Goal: Task Accomplishment & Management: Complete application form

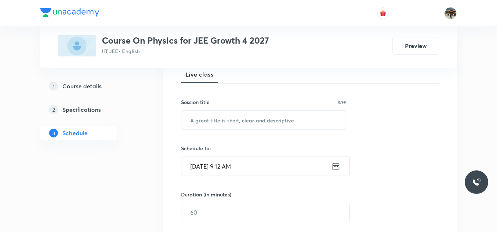
scroll to position [110, 0]
click at [233, 122] on input "text" at bounding box center [263, 119] width 164 height 19
paste input "Relative motion"
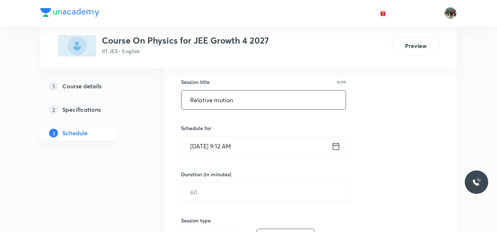
scroll to position [147, 0]
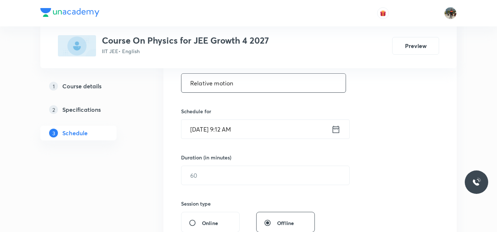
type input "Relative motion"
click at [336, 128] on icon at bounding box center [335, 129] width 9 height 10
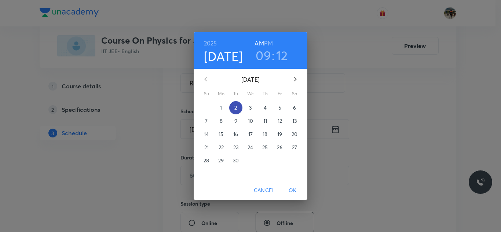
click at [233, 106] on span "2" at bounding box center [235, 107] width 13 height 7
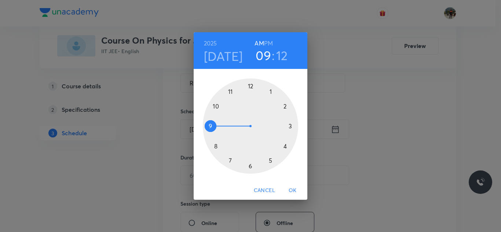
click at [216, 106] on div at bounding box center [250, 125] width 95 height 95
click at [250, 86] on div at bounding box center [250, 125] width 95 height 95
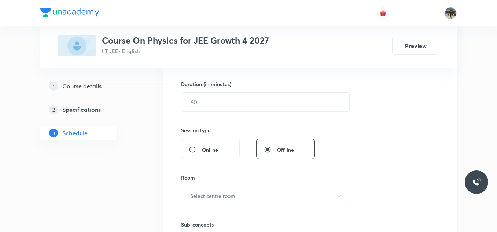
scroll to position [183, 0]
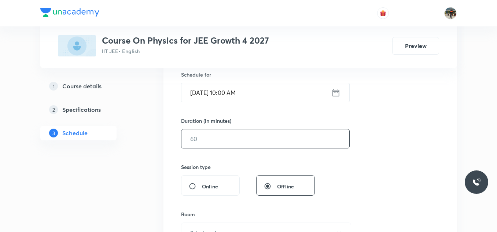
click at [211, 137] on input "text" at bounding box center [265, 138] width 168 height 19
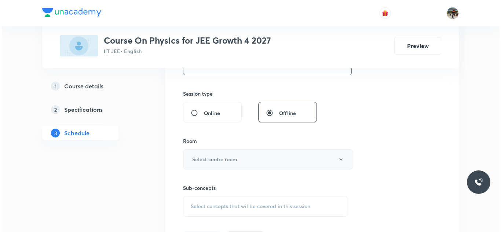
scroll to position [293, 0]
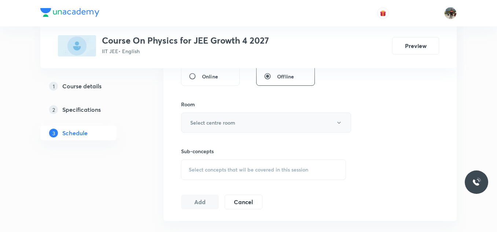
type input "80"
click at [195, 122] on h6 "Select centre room" at bounding box center [212, 123] width 45 height 8
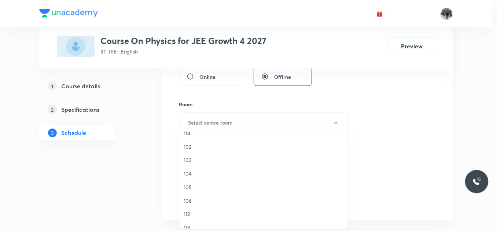
scroll to position [110, 0]
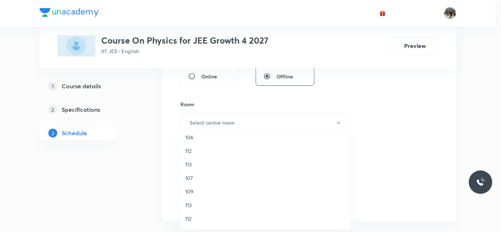
click at [193, 179] on span "107" at bounding box center [265, 178] width 161 height 8
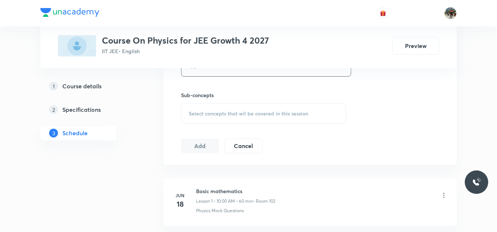
scroll to position [367, 0]
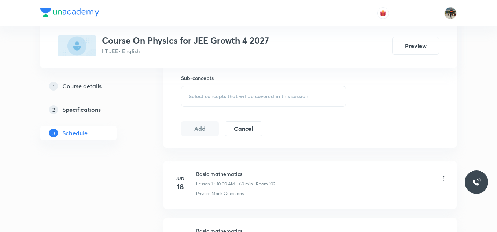
click at [191, 96] on span "Select concepts that wil be covered in this session" at bounding box center [248, 96] width 119 height 6
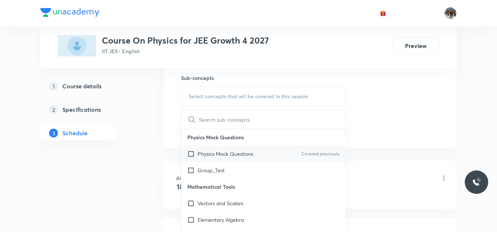
click at [191, 154] on input "checkbox" at bounding box center [192, 154] width 10 height 8
checkbox input "true"
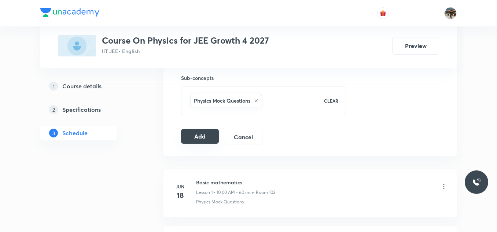
click at [203, 133] on button "Add" at bounding box center [200, 136] width 38 height 15
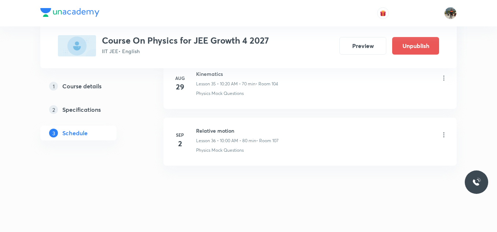
scroll to position [2064, 0]
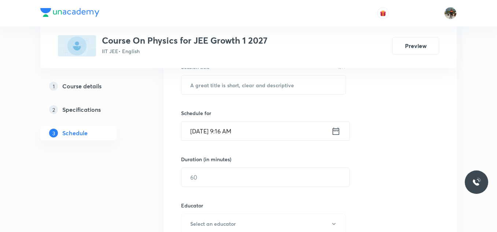
scroll to position [147, 0]
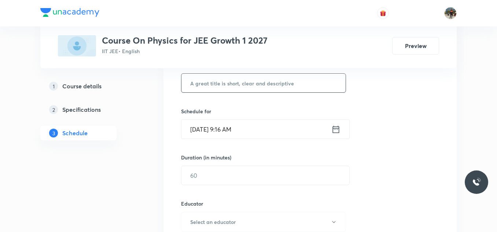
click at [228, 85] on input "text" at bounding box center [263, 83] width 164 height 19
paste input "Relative motion"
type input "Relative motion"
click at [336, 128] on icon at bounding box center [335, 129] width 9 height 10
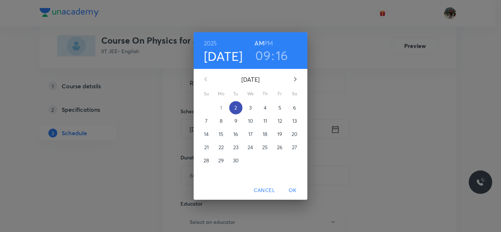
click at [238, 106] on span "2" at bounding box center [235, 107] width 13 height 7
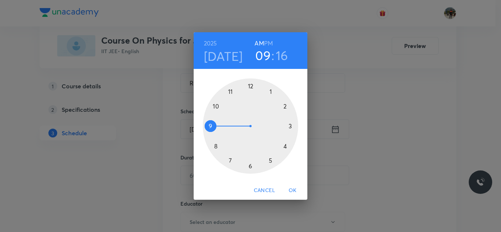
click at [216, 106] on div at bounding box center [250, 125] width 95 height 95
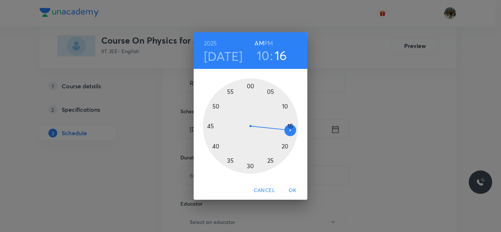
click at [250, 85] on div at bounding box center [250, 125] width 95 height 95
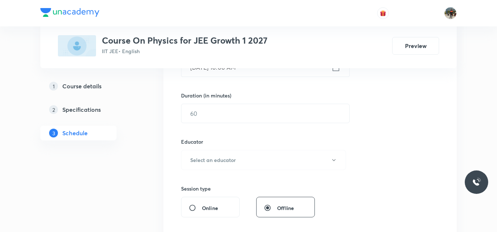
scroll to position [220, 0]
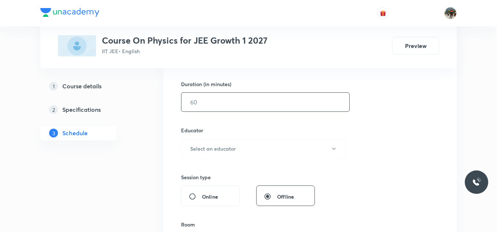
click at [249, 100] on input "text" at bounding box center [265, 102] width 168 height 19
type input "80"
click at [192, 148] on h6 "Select an educator" at bounding box center [212, 149] width 45 height 8
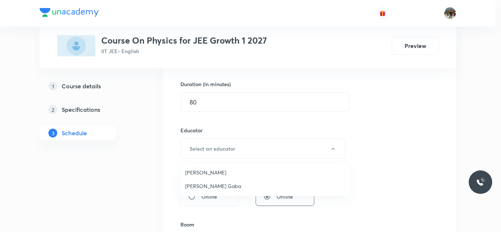
click at [196, 184] on span "[PERSON_NAME] Gaba" at bounding box center [265, 186] width 161 height 8
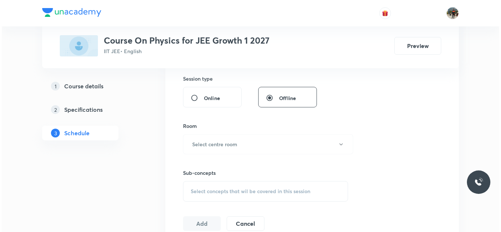
scroll to position [330, 0]
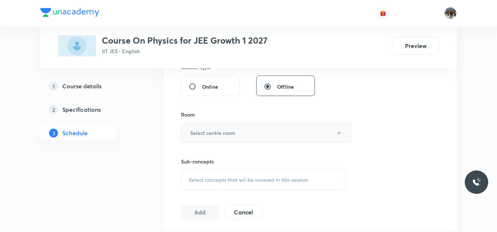
click at [195, 130] on h6 "Select centre room" at bounding box center [212, 133] width 45 height 8
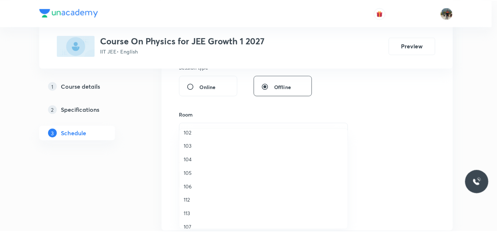
scroll to position [73, 0]
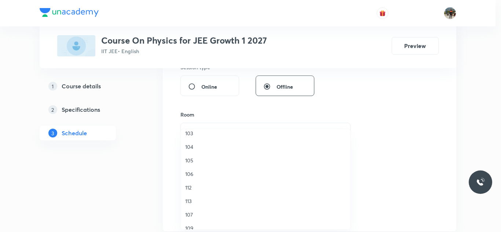
click at [188, 144] on span "104" at bounding box center [265, 147] width 161 height 8
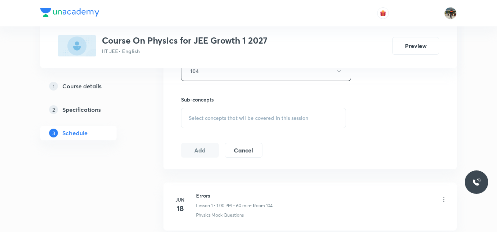
scroll to position [403, 0]
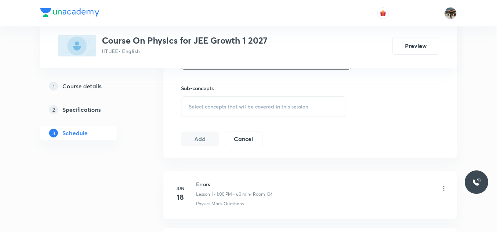
click at [199, 104] on span "Select concepts that wil be covered in this session" at bounding box center [248, 107] width 119 height 6
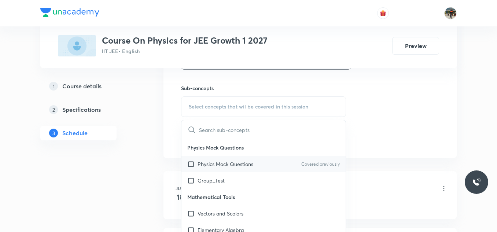
click at [191, 165] on input "checkbox" at bounding box center [192, 164] width 10 height 8
checkbox input "true"
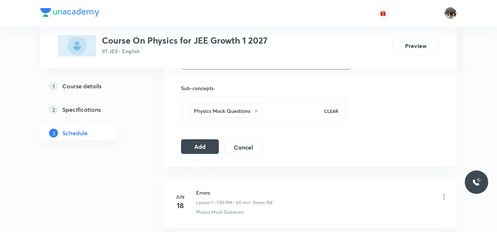
click at [192, 148] on button "Add" at bounding box center [200, 146] width 38 height 15
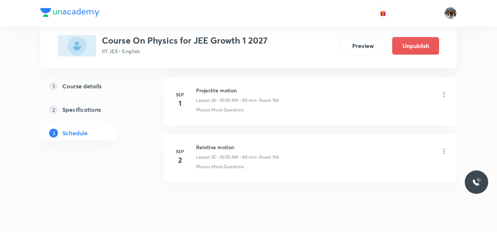
scroll to position [2007, 0]
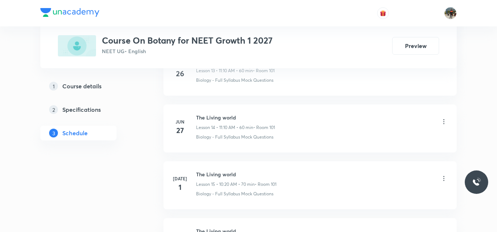
scroll to position [3253, 0]
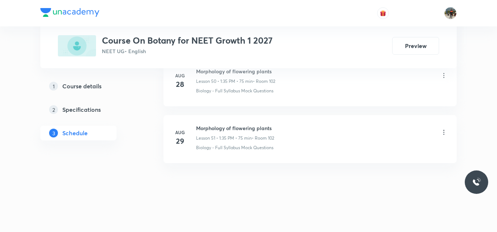
click at [214, 126] on h6 "Morphology of flowering plants" at bounding box center [235, 128] width 78 height 8
copy h6 "Morphology of flowering plants"
click at [214, 126] on h6 "Morphology of flowering plants" at bounding box center [235, 128] width 78 height 8
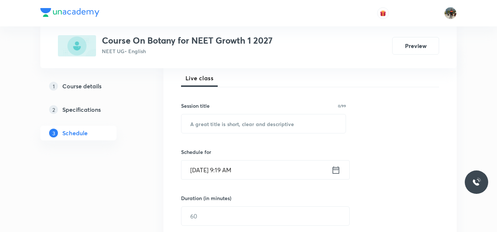
scroll to position [110, 0]
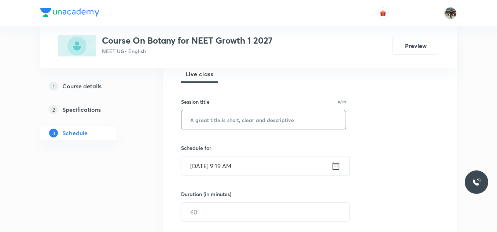
click at [225, 116] on input "text" at bounding box center [263, 119] width 164 height 19
paste input "Morphology of flowering plants"
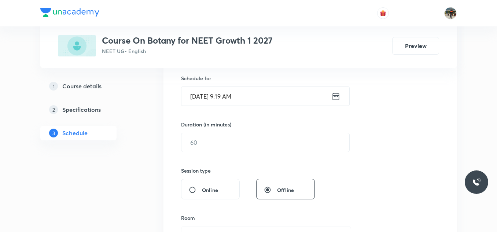
scroll to position [183, 0]
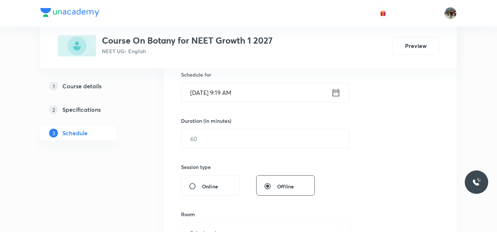
type input "Morphology of flowering plants"
click at [336, 94] on icon at bounding box center [335, 93] width 9 height 10
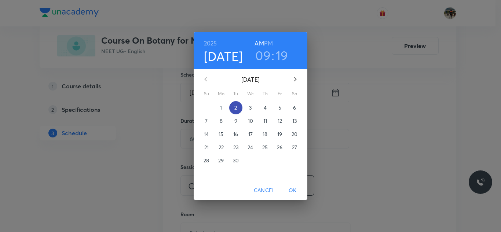
click at [233, 109] on span "2" at bounding box center [235, 107] width 13 height 7
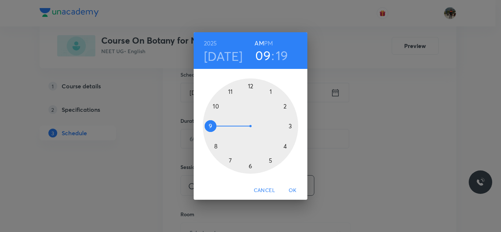
click at [216, 106] on div at bounding box center [250, 125] width 95 height 95
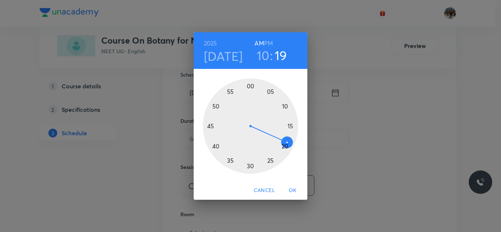
click at [251, 85] on div at bounding box center [250, 125] width 95 height 95
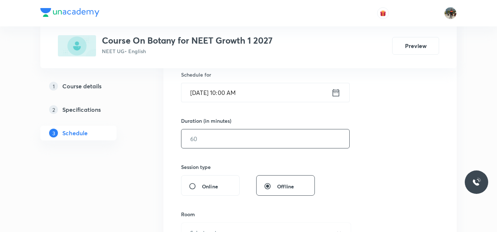
click at [224, 135] on input "text" at bounding box center [265, 138] width 168 height 19
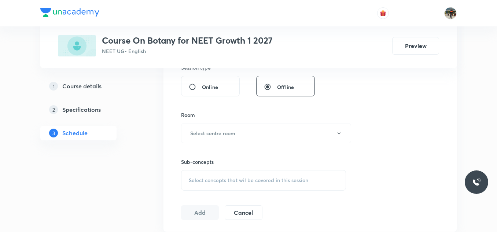
scroll to position [293, 0]
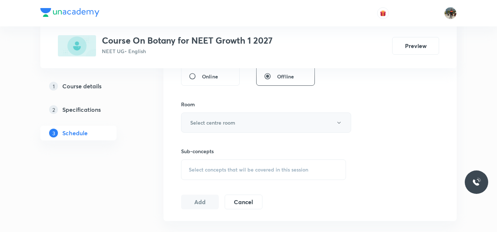
type input "80"
click at [194, 118] on button "Select centre room" at bounding box center [266, 123] width 170 height 20
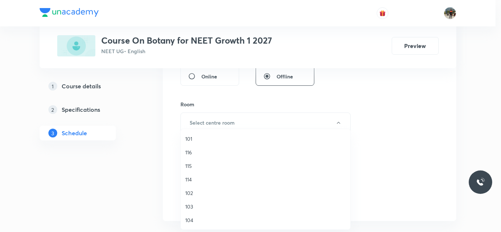
click at [187, 192] on span "102" at bounding box center [265, 193] width 161 height 8
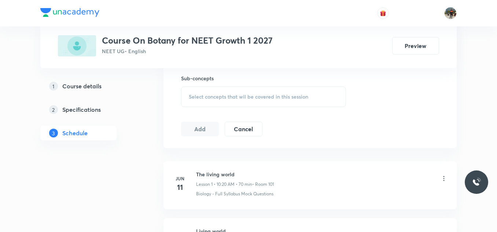
scroll to position [367, 0]
click at [202, 95] on span "Select concepts that wil be covered in this session" at bounding box center [248, 96] width 119 height 6
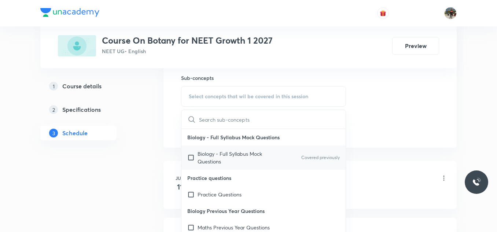
click at [190, 159] on input "checkbox" at bounding box center [192, 157] width 10 height 15
checkbox input "true"
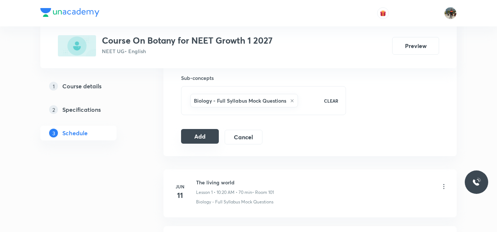
click at [200, 136] on button "Add" at bounding box center [200, 136] width 38 height 15
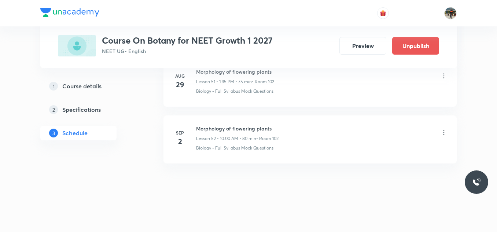
scroll to position [2973, 0]
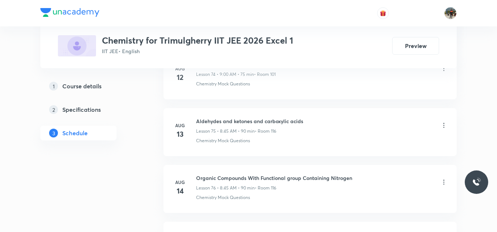
scroll to position [5118, 0]
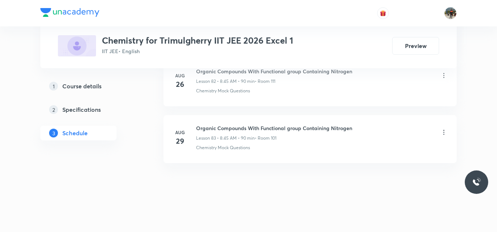
click at [244, 124] on h6 "Organic Compounds With Functional group Containing Nitrogen" at bounding box center [274, 128] width 156 height 8
copy h6 "Organic Compounds With Functional group Containing Nitrogen"
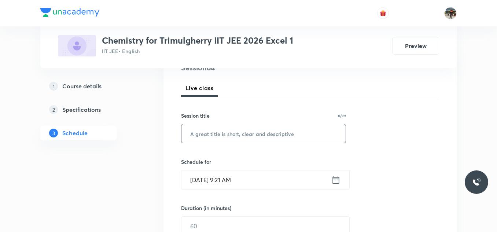
scroll to position [110, 0]
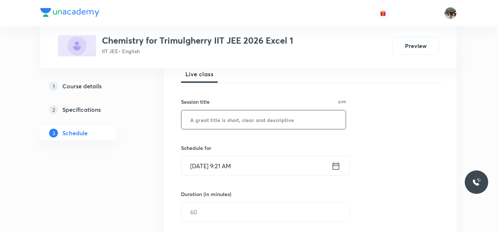
click at [258, 121] on input "text" at bounding box center [263, 119] width 164 height 19
paste input "Organic Compounds With Functional group Containing Nitrogen"
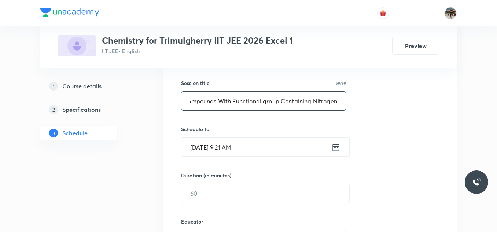
scroll to position [147, 0]
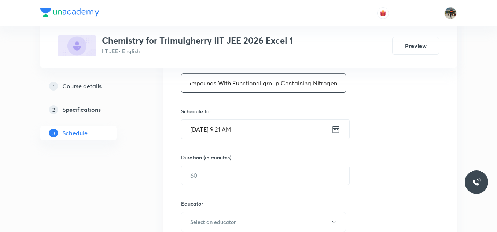
type input "Organic Compounds With Functional group Containing Nitrogen"
click at [338, 130] on icon at bounding box center [335, 129] width 9 height 10
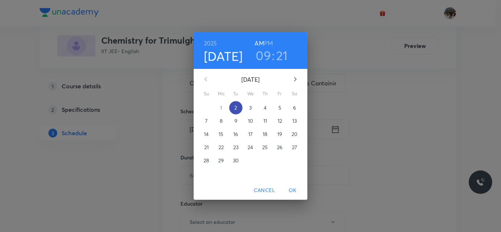
click at [235, 107] on p "2" at bounding box center [235, 107] width 3 height 7
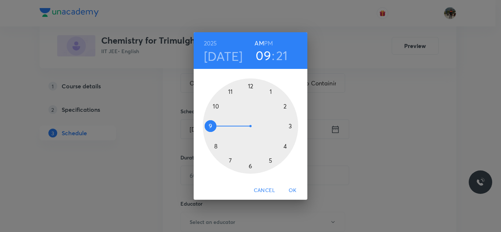
click at [215, 107] on div at bounding box center [250, 125] width 95 height 95
click at [250, 85] on div at bounding box center [250, 125] width 95 height 95
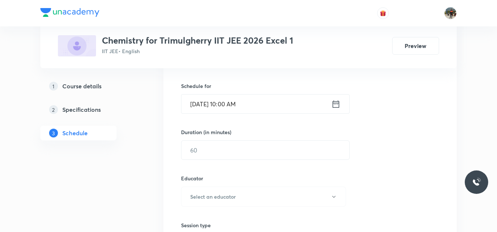
scroll to position [220, 0]
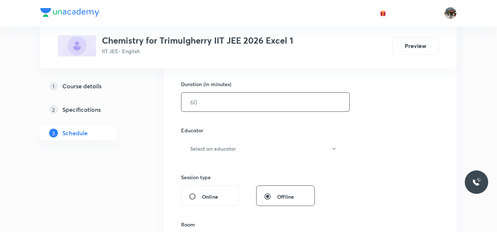
click at [223, 99] on input "text" at bounding box center [265, 102] width 168 height 19
type input "65"
click at [209, 143] on button "Select an educator" at bounding box center [263, 149] width 165 height 20
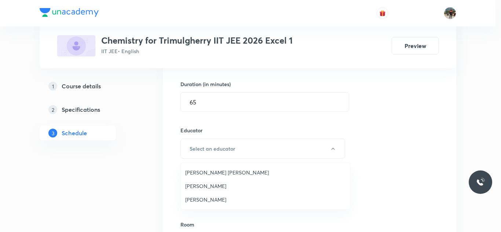
click at [199, 173] on span "Mekala Santhosh Kumar" at bounding box center [265, 173] width 161 height 8
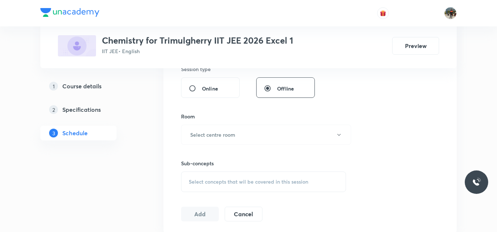
scroll to position [330, 0]
click at [198, 131] on h6 "Select centre room" at bounding box center [212, 133] width 45 height 8
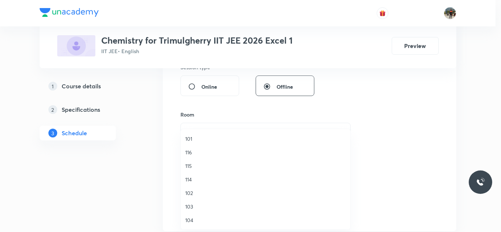
click at [187, 138] on span "101" at bounding box center [265, 139] width 161 height 8
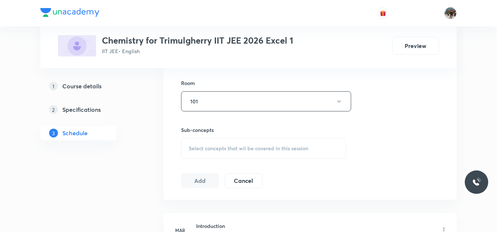
scroll to position [403, 0]
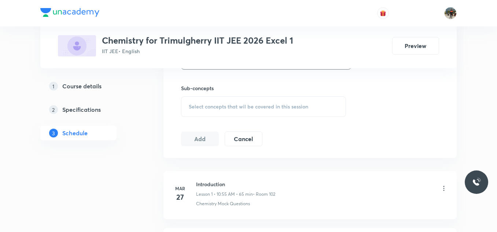
click at [195, 104] on span "Select concepts that wil be covered in this session" at bounding box center [248, 107] width 119 height 6
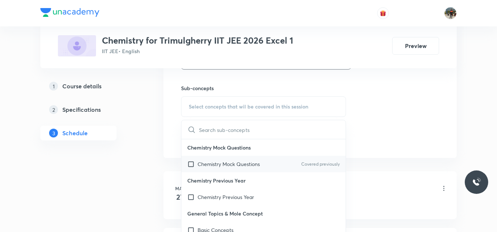
click at [192, 164] on input "checkbox" at bounding box center [192, 164] width 10 height 8
checkbox input "true"
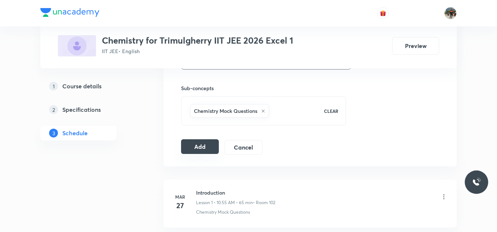
click at [181, 149] on button "Add" at bounding box center [200, 146] width 38 height 15
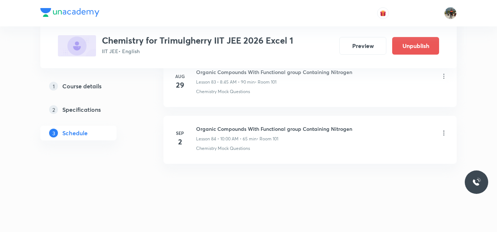
scroll to position [4791, 0]
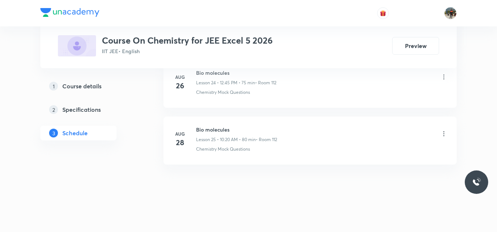
scroll to position [1776, 0]
click at [220, 129] on h6 "Bio molecules" at bounding box center [236, 128] width 81 height 8
copy h6 "Bio molecules"
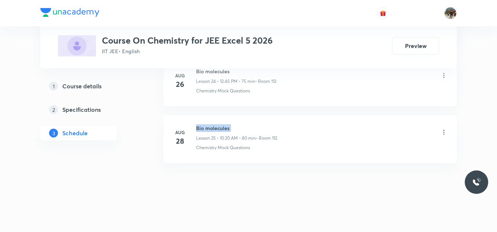
click at [220, 129] on h6 "Bio molecules" at bounding box center [236, 128] width 81 height 8
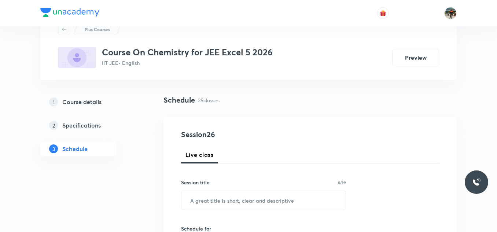
scroll to position [110, 0]
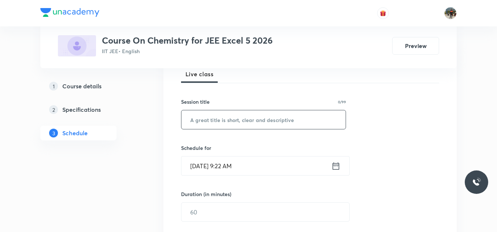
click at [212, 127] on input "text" at bounding box center [263, 119] width 164 height 19
paste input "Bio molecules"
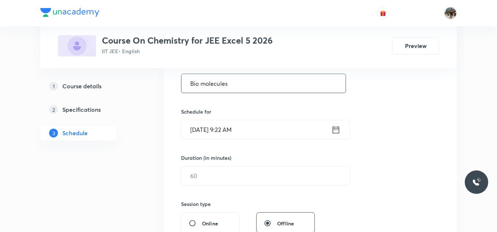
scroll to position [147, 0]
type input "Bio molecules"
click at [335, 129] on icon at bounding box center [335, 129] width 9 height 10
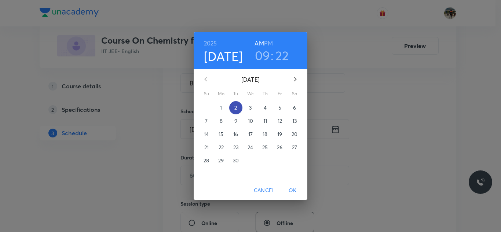
click at [238, 108] on span "2" at bounding box center [235, 107] width 13 height 7
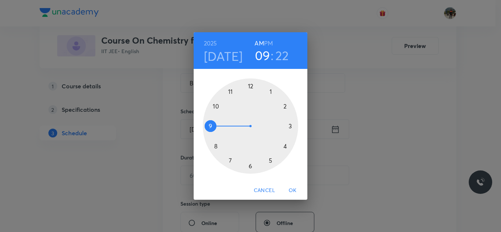
click at [216, 106] on div at bounding box center [250, 125] width 95 height 95
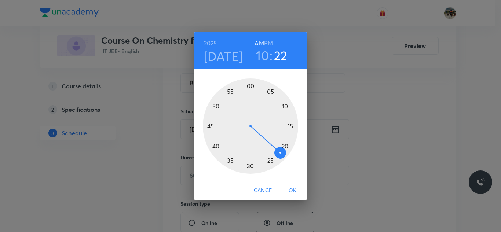
click at [251, 87] on div at bounding box center [250, 125] width 95 height 95
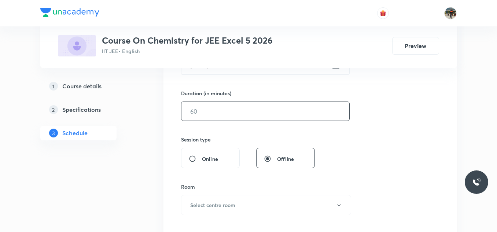
scroll to position [220, 0]
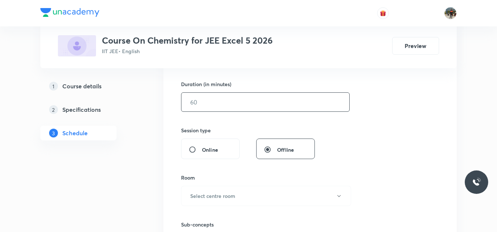
click at [226, 107] on input "text" at bounding box center [265, 102] width 168 height 19
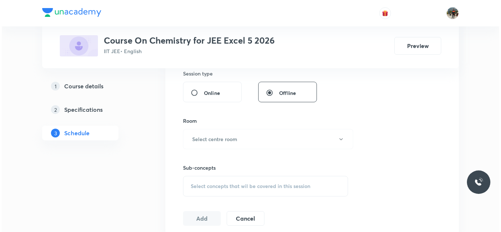
scroll to position [293, 0]
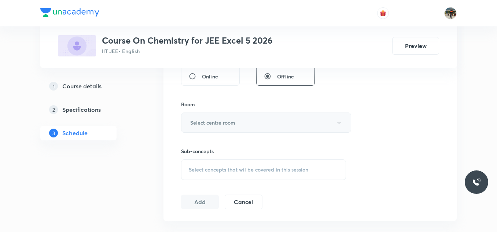
type input "65"
click at [205, 122] on h6 "Select centre room" at bounding box center [212, 123] width 45 height 8
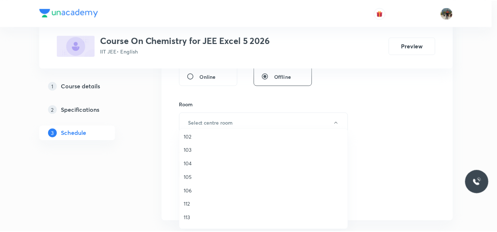
scroll to position [73, 0]
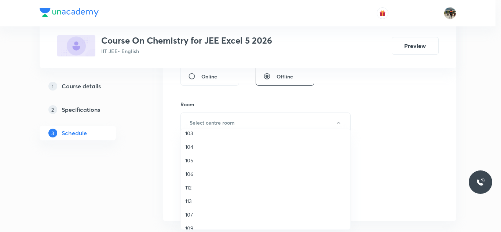
click at [190, 188] on span "112" at bounding box center [265, 188] width 161 height 8
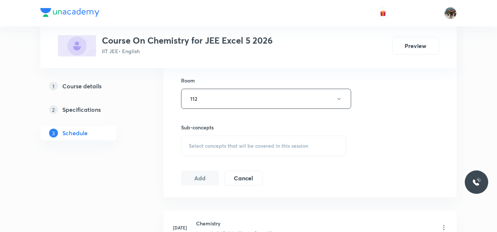
scroll to position [330, 0]
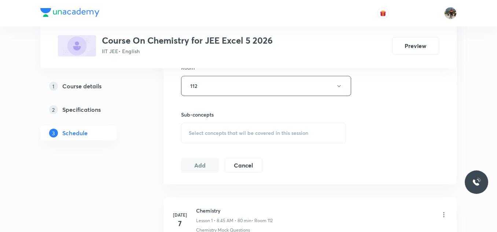
click at [198, 129] on div "Select concepts that wil be covered in this session" at bounding box center [263, 133] width 165 height 21
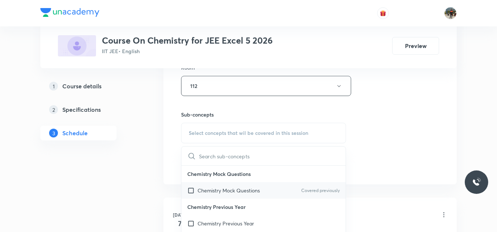
click at [191, 192] on input "checkbox" at bounding box center [192, 191] width 10 height 8
checkbox input "true"
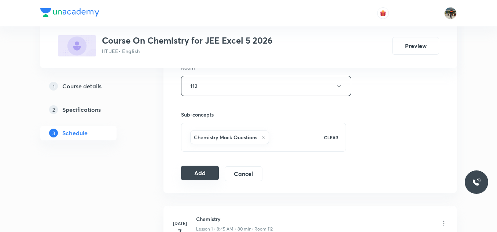
click at [192, 175] on button "Add" at bounding box center [200, 173] width 38 height 15
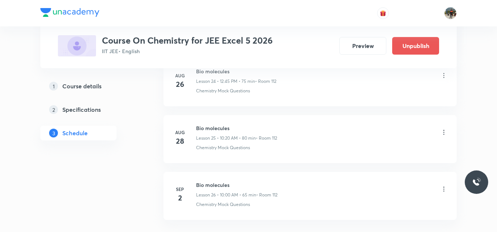
scroll to position [1496, 0]
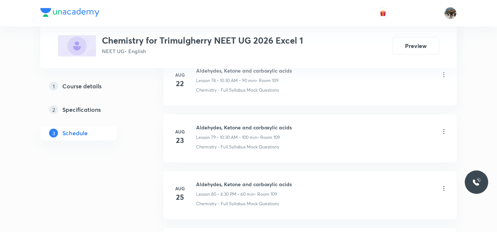
scroll to position [5071, 0]
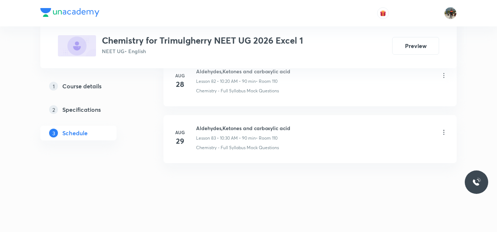
click at [207, 126] on h6 "Aldehydes,Ketones and carboxylic acid" at bounding box center [243, 128] width 94 height 8
copy h6 "Aldehydes,Ketones and carboxylic acid"
click at [207, 126] on h6 "Aldehydes,Ketones and carboxylic acid" at bounding box center [243, 128] width 94 height 8
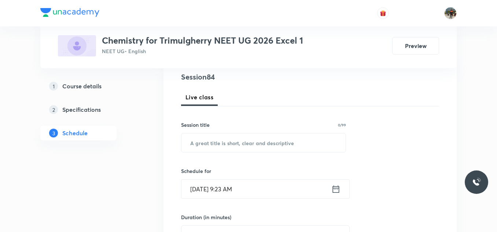
scroll to position [110, 0]
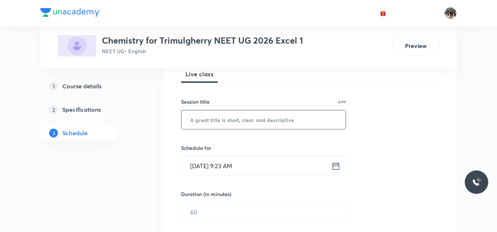
click at [242, 118] on input "text" at bounding box center [263, 119] width 164 height 19
paste input "Aldehydes,Ketones and carboxylic acid"
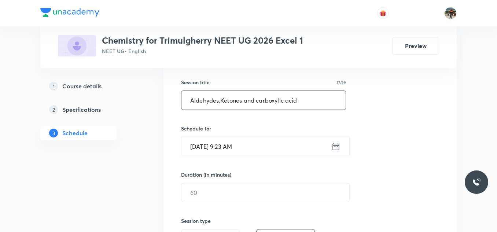
scroll to position [147, 0]
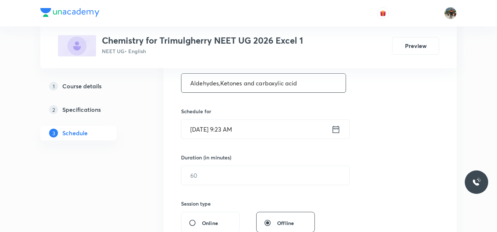
type input "Aldehydes,Ketones and carboxylic acid"
click at [334, 129] on icon at bounding box center [336, 128] width 7 height 7
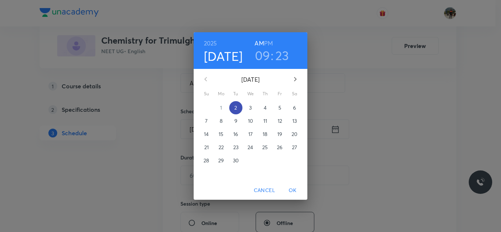
click at [237, 107] on span "2" at bounding box center [235, 107] width 13 height 7
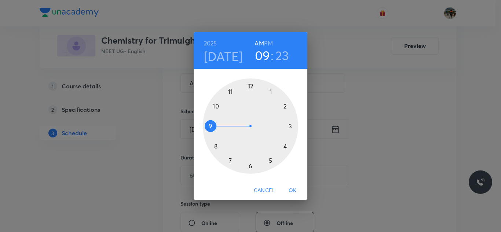
click at [216, 106] on div at bounding box center [250, 125] width 95 height 95
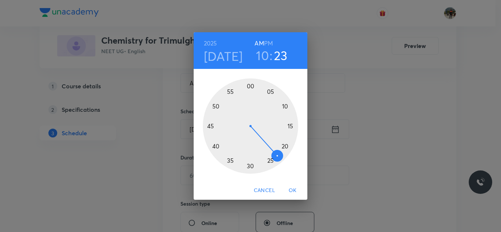
click at [250, 86] on div at bounding box center [250, 125] width 95 height 95
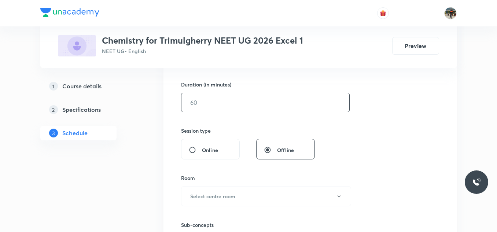
scroll to position [220, 0]
click at [207, 110] on input "text" at bounding box center [265, 102] width 168 height 19
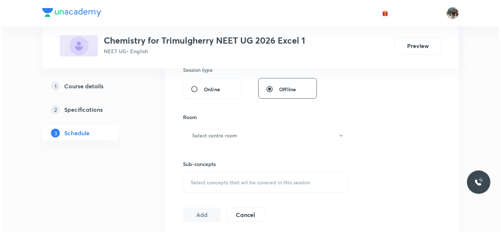
scroll to position [293, 0]
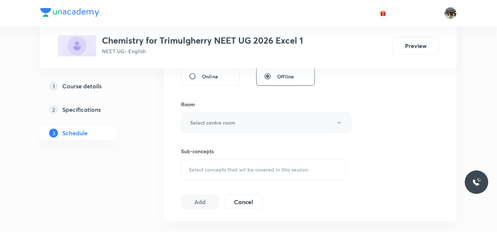
type input "65"
click at [196, 120] on h6 "Select centre room" at bounding box center [212, 123] width 45 height 8
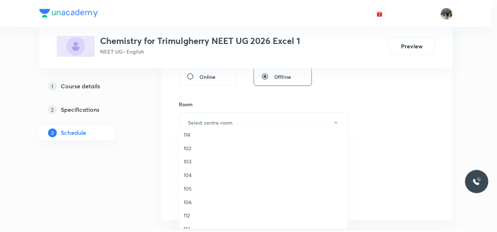
scroll to position [136, 0]
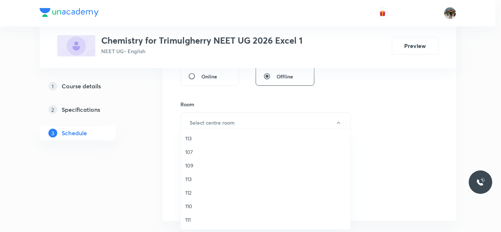
click at [190, 202] on span "110" at bounding box center [265, 206] width 161 height 8
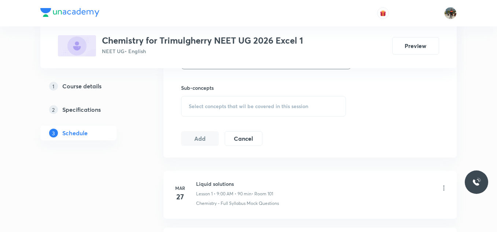
scroll to position [367, 0]
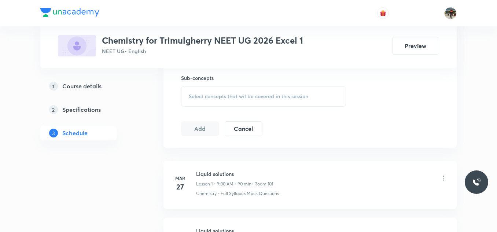
click at [193, 93] on span "Select concepts that wil be covered in this session" at bounding box center [248, 96] width 119 height 6
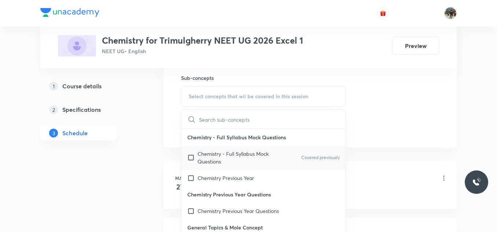
click at [191, 157] on input "checkbox" at bounding box center [192, 157] width 10 height 15
checkbox input "true"
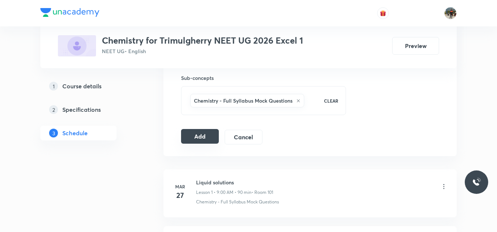
click at [201, 137] on button "Add" at bounding box center [200, 136] width 38 height 15
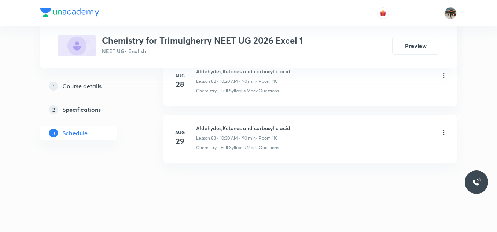
scroll to position [4734, 0]
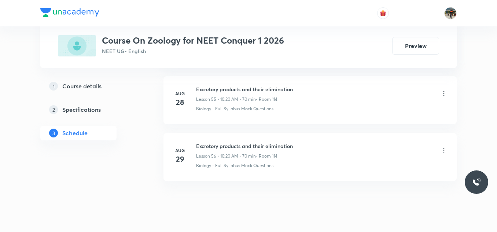
scroll to position [3537, 0]
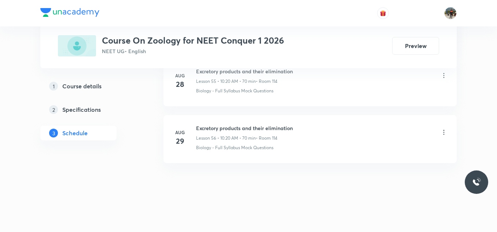
click at [243, 128] on h6 "Excretory products and their elimination" at bounding box center [244, 128] width 97 height 8
copy h6 "Excretory products and their elimination"
click at [243, 128] on h6 "Excretory products and their elimination" at bounding box center [244, 128] width 97 height 8
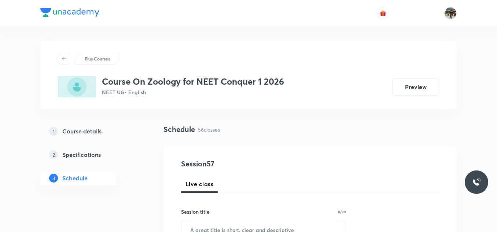
scroll to position [73, 0]
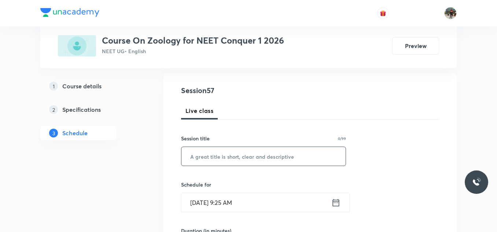
click at [196, 161] on input "text" at bounding box center [263, 156] width 164 height 19
paste input "Excretory products and their elimination"
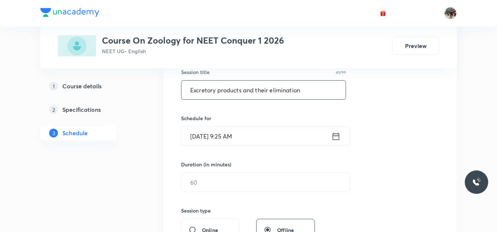
scroll to position [147, 0]
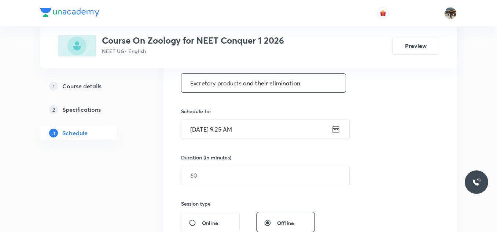
type input "Excretory products and their elimination"
click at [335, 130] on icon at bounding box center [335, 129] width 9 height 10
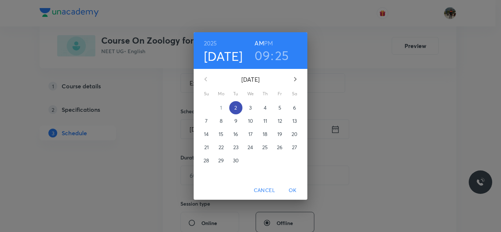
click at [237, 110] on p "2" at bounding box center [235, 107] width 3 height 7
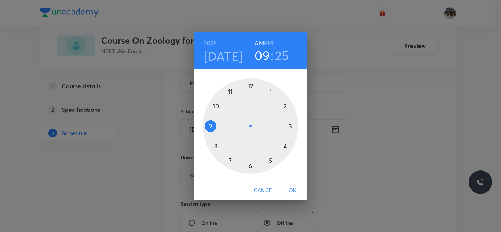
click at [216, 106] on div at bounding box center [250, 125] width 95 height 95
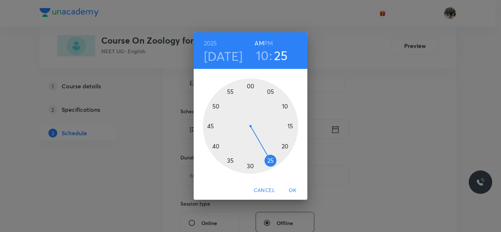
click at [271, 92] on div at bounding box center [250, 125] width 95 height 95
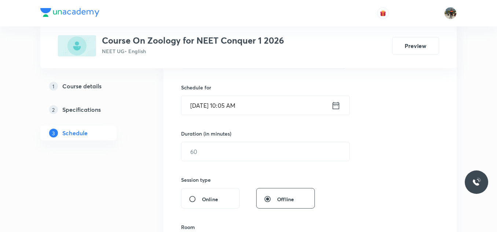
scroll to position [183, 0]
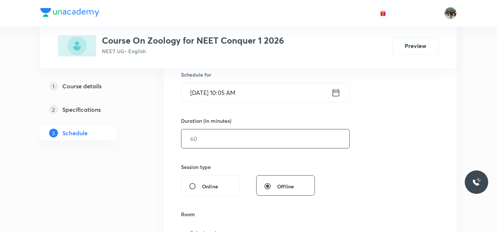
click at [228, 139] on input "text" at bounding box center [265, 138] width 168 height 19
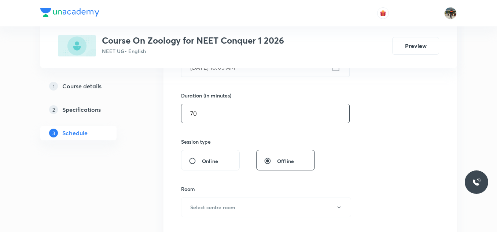
scroll to position [257, 0]
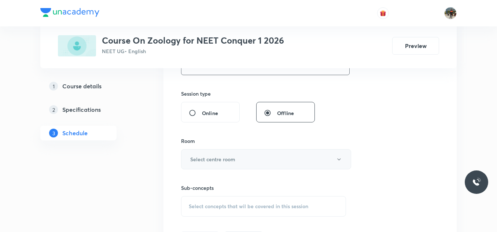
type input "70"
click at [208, 161] on h6 "Select centre room" at bounding box center [212, 159] width 45 height 8
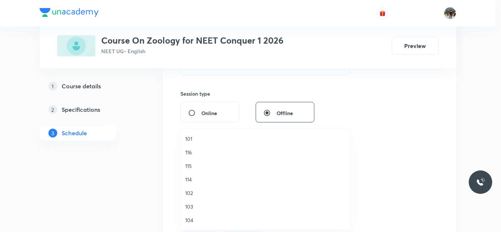
click at [186, 180] on span "114" at bounding box center [265, 180] width 161 height 8
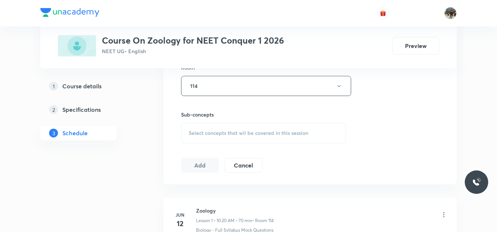
scroll to position [367, 0]
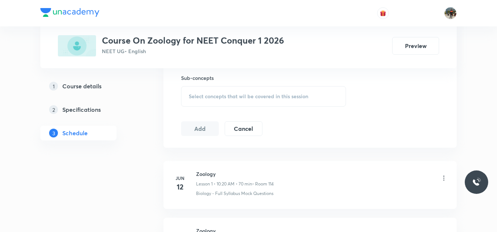
click at [191, 100] on div "Select concepts that wil be covered in this session" at bounding box center [263, 96] width 165 height 21
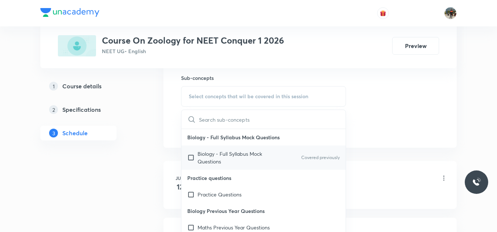
click at [192, 156] on input "checkbox" at bounding box center [192, 157] width 10 height 15
checkbox input "true"
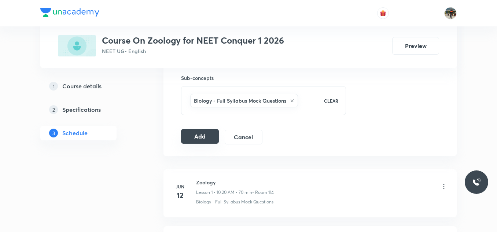
click at [205, 137] on button "Add" at bounding box center [200, 136] width 38 height 15
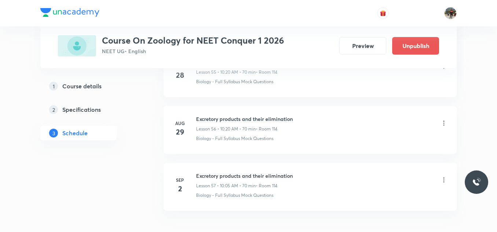
scroll to position [3257, 0]
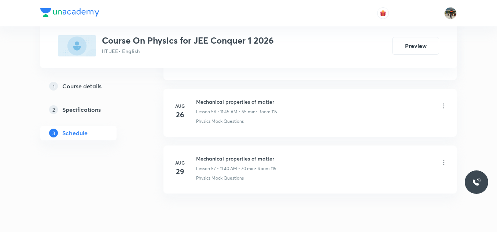
scroll to position [3594, 0]
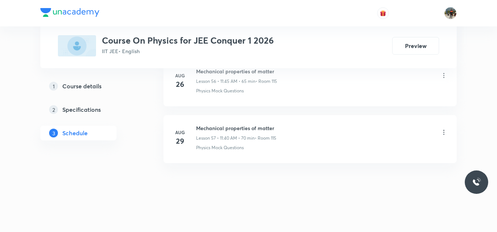
click at [237, 124] on h6 "Mechanical properties of matter" at bounding box center [236, 128] width 80 height 8
copy h6 "Mechanical properties of matter"
click at [237, 124] on h6 "Mechanical properties of matter" at bounding box center [236, 128] width 80 height 8
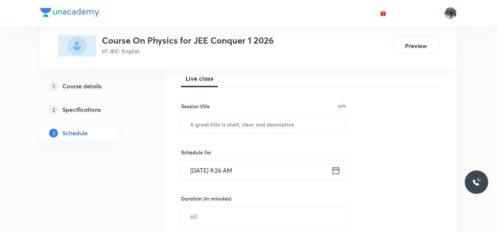
scroll to position [110, 0]
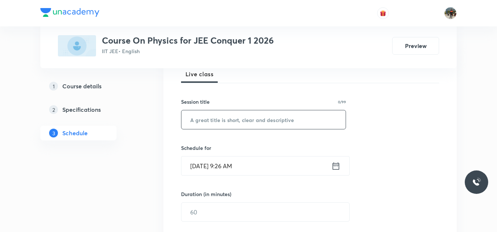
click at [217, 119] on input "text" at bounding box center [263, 119] width 164 height 19
paste input "Mechanical properties of matter"
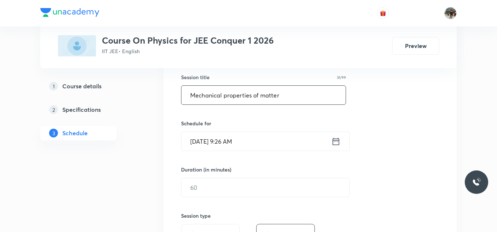
scroll to position [147, 0]
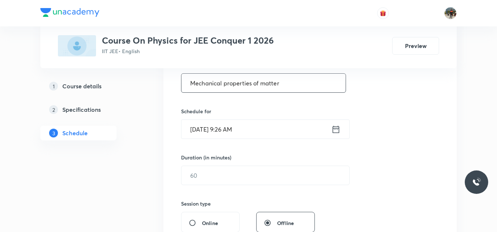
type input "Mechanical properties of matter"
click at [336, 129] on icon at bounding box center [335, 129] width 9 height 10
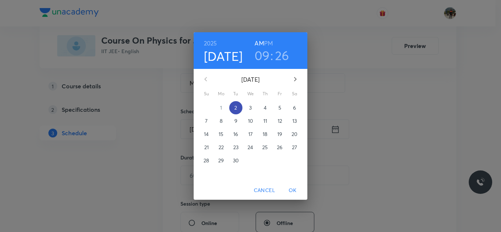
click at [232, 108] on span "2" at bounding box center [235, 107] width 13 height 7
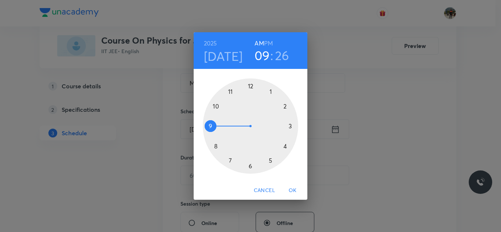
click at [216, 106] on div at bounding box center [250, 125] width 95 height 95
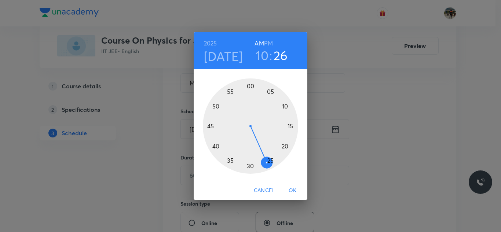
click at [286, 105] on div at bounding box center [250, 125] width 95 height 95
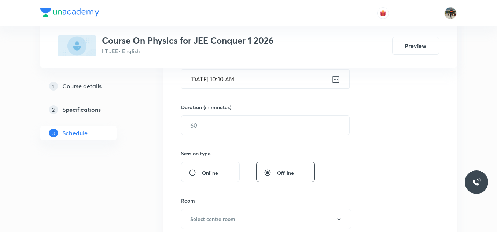
scroll to position [220, 0]
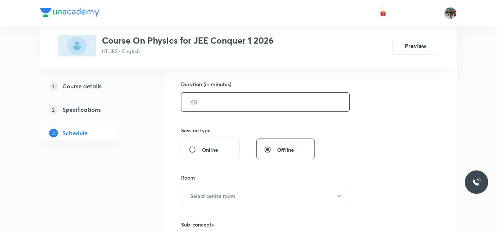
click at [217, 110] on input "text" at bounding box center [265, 102] width 168 height 19
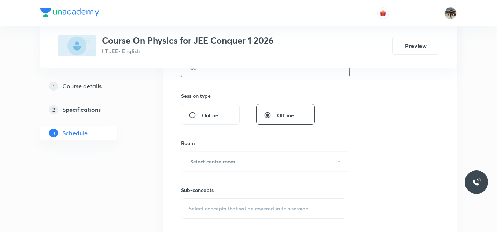
scroll to position [293, 0]
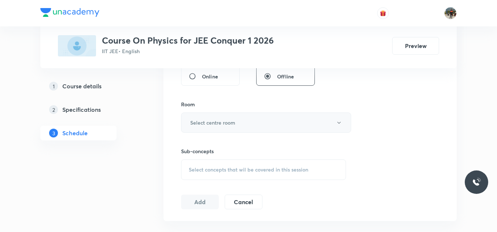
type input "65"
click at [198, 120] on h6 "Select centre room" at bounding box center [212, 123] width 45 height 8
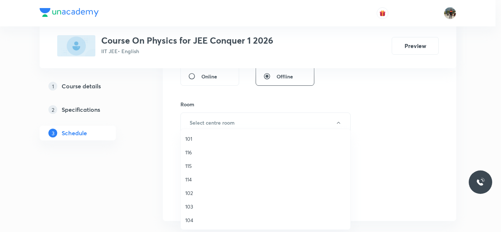
click at [192, 165] on span "115" at bounding box center [265, 166] width 161 height 8
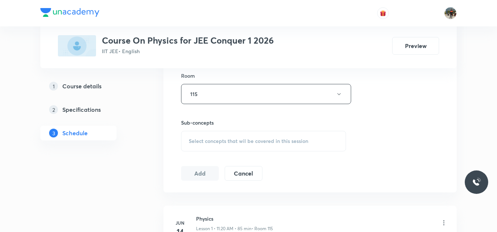
scroll to position [367, 0]
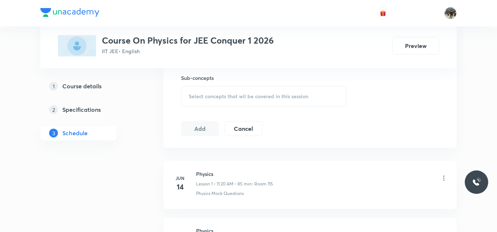
click at [205, 95] on span "Select concepts that wil be covered in this session" at bounding box center [248, 96] width 119 height 6
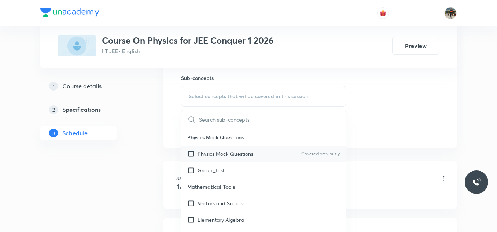
click at [191, 153] on input "checkbox" at bounding box center [192, 154] width 10 height 8
checkbox input "true"
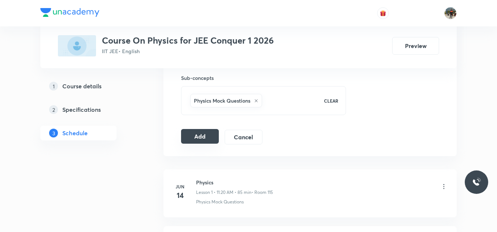
click at [209, 138] on button "Add" at bounding box center [200, 136] width 38 height 15
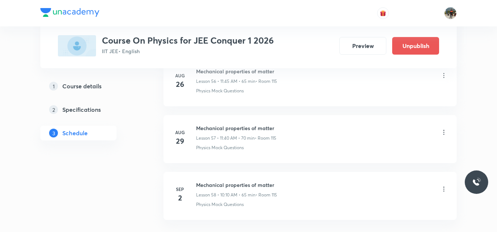
scroll to position [3314, 0]
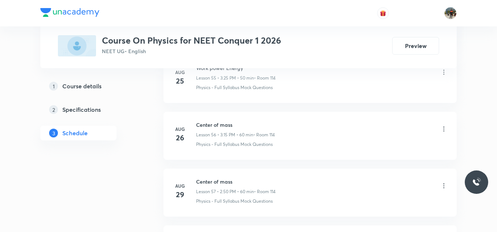
scroll to position [3632, 0]
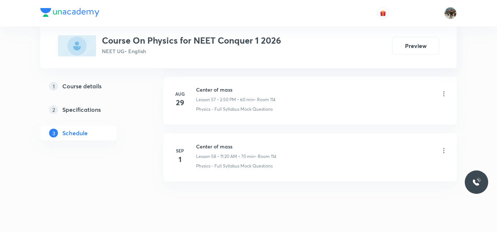
click at [210, 146] on h6 "Center of mass" at bounding box center [236, 147] width 80 height 8
copy h6 "Center of mass"
click at [210, 146] on h6 "Center of mass" at bounding box center [236, 147] width 80 height 8
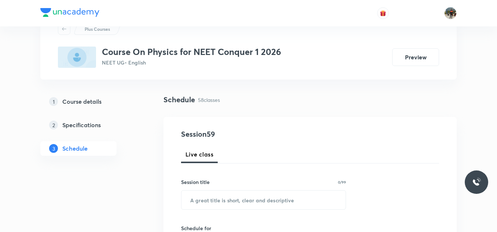
scroll to position [73, 0]
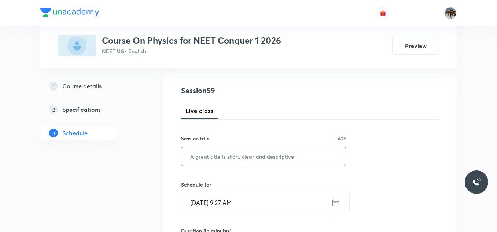
click at [195, 151] on input "text" at bounding box center [263, 156] width 164 height 19
paste input "Center of mass"
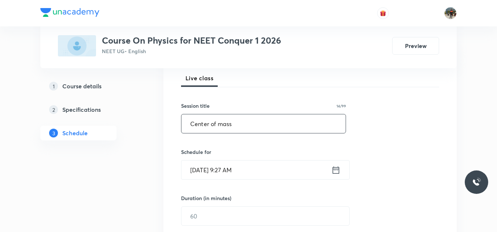
scroll to position [147, 0]
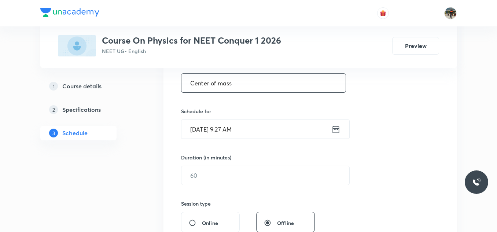
type input "Center of mass"
click at [334, 128] on icon at bounding box center [336, 128] width 7 height 7
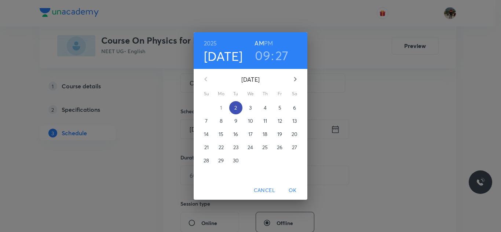
click at [234, 106] on p "2" at bounding box center [235, 107] width 3 height 7
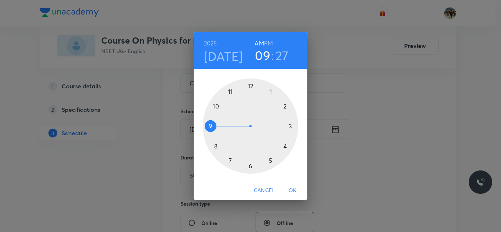
click at [215, 106] on div at bounding box center [250, 125] width 95 height 95
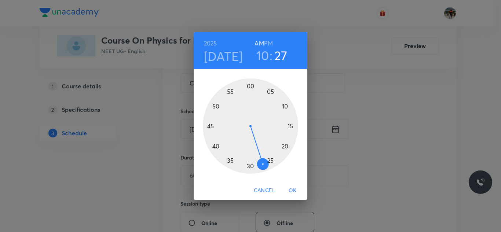
click at [262, 57] on h3 "10" at bounding box center [262, 55] width 13 height 15
click at [230, 90] on div at bounding box center [250, 125] width 95 height 95
click at [285, 146] on div at bounding box center [250, 125] width 95 height 95
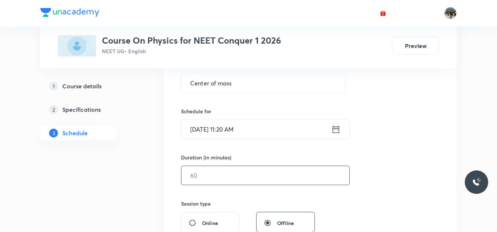
click at [215, 166] on div "​" at bounding box center [265, 175] width 169 height 19
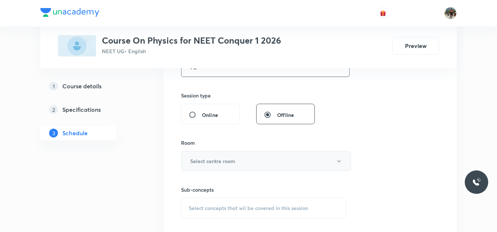
scroll to position [257, 0]
type input "70"
click at [212, 161] on h6 "Select centre room" at bounding box center [212, 159] width 45 height 8
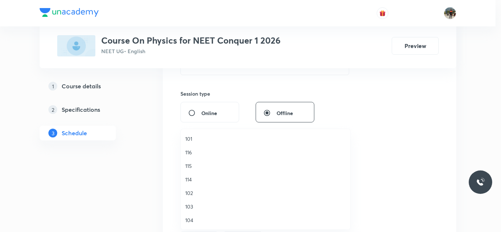
click at [184, 181] on li "114" at bounding box center [265, 180] width 169 height 14
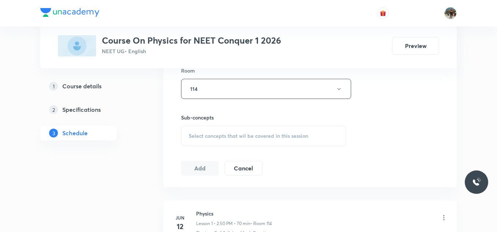
scroll to position [330, 0]
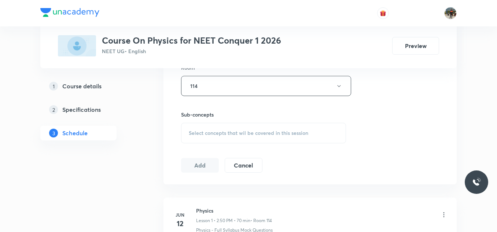
click at [200, 133] on span "Select concepts that wil be covered in this session" at bounding box center [248, 133] width 119 height 6
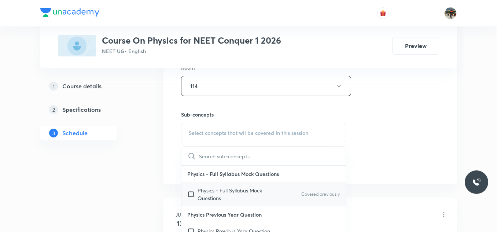
click at [189, 194] on input "checkbox" at bounding box center [192, 194] width 10 height 15
checkbox input "true"
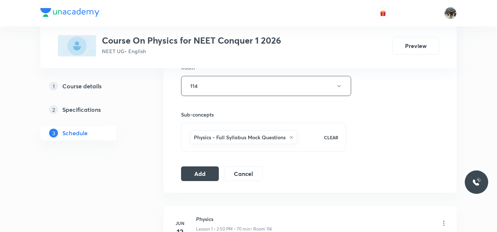
click at [199, 166] on div "Session 59 Live class Session title 14/99 Center of mass ​ Schedule for Sep 2, …" at bounding box center [310, 4] width 258 height 353
click at [199, 172] on button "Add" at bounding box center [200, 173] width 38 height 15
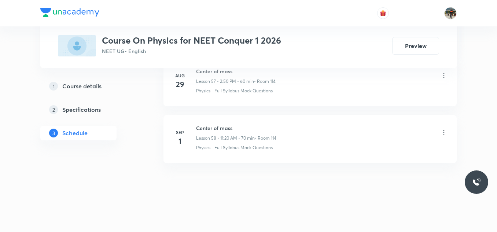
scroll to position [3314, 0]
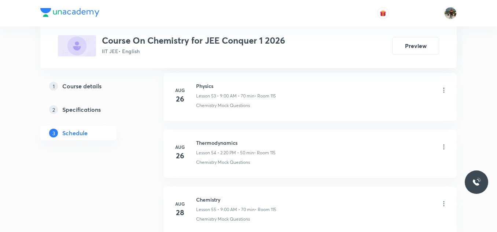
scroll to position [3697, 0]
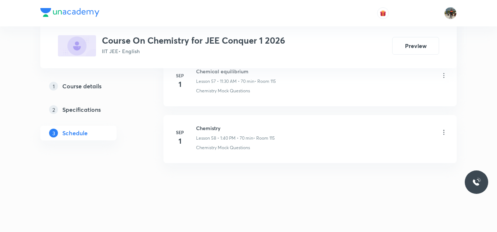
click at [210, 127] on h6 "Chemistry" at bounding box center [235, 128] width 79 height 8
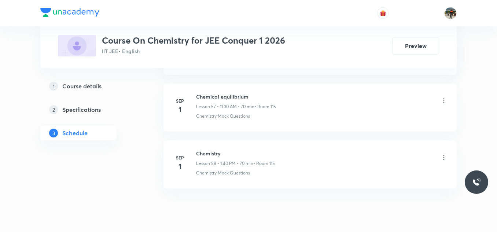
scroll to position [3661, 0]
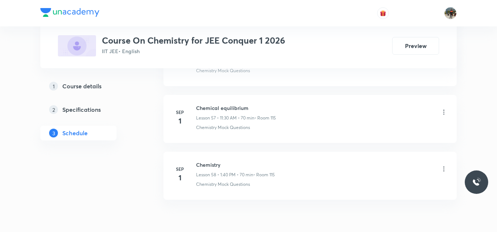
click at [201, 110] on h6 "Chemical equilibrium" at bounding box center [236, 108] width 80 height 8
copy h6 "Chemical equilibrium"
click at [201, 110] on h6 "Chemical equilibrium" at bounding box center [236, 108] width 80 height 8
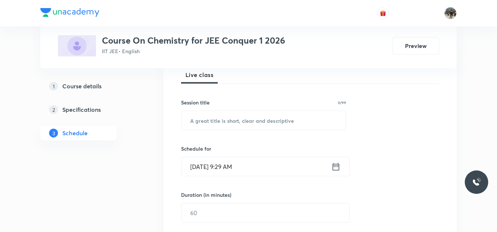
scroll to position [110, 0]
click at [227, 122] on input "text" at bounding box center [263, 119] width 164 height 19
paste input "Chemical equilibrium"
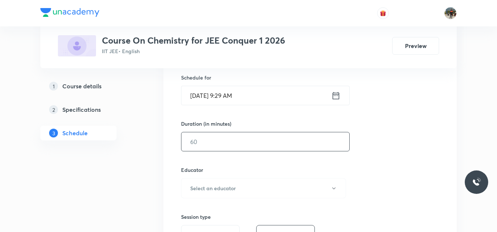
scroll to position [183, 0]
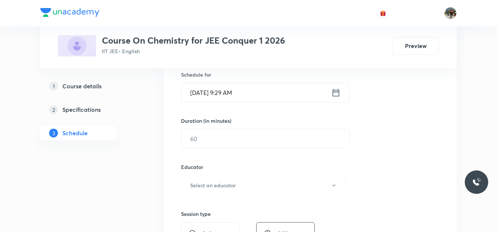
type input "Chemical equilibrium"
click at [335, 95] on icon at bounding box center [335, 93] width 9 height 10
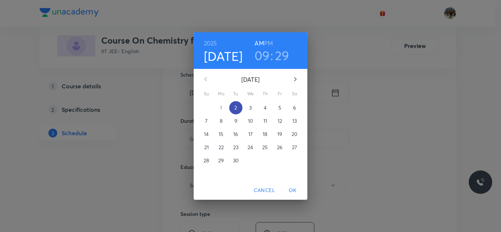
click at [237, 110] on span "2" at bounding box center [235, 107] width 13 height 7
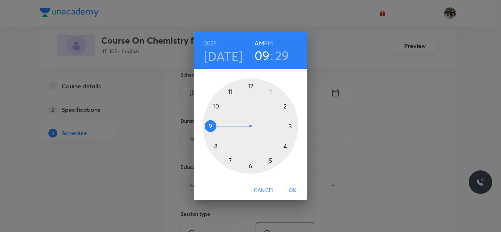
click at [231, 90] on div at bounding box center [250, 125] width 95 height 95
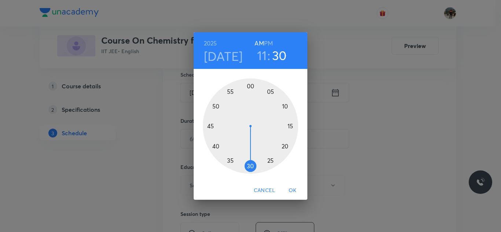
click at [251, 167] on div at bounding box center [250, 125] width 95 height 95
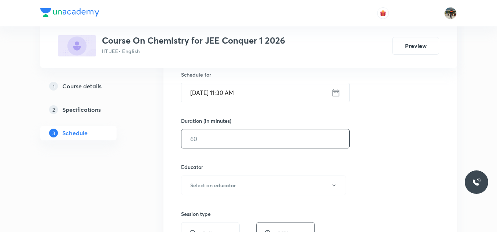
click at [221, 138] on input "text" at bounding box center [265, 138] width 168 height 19
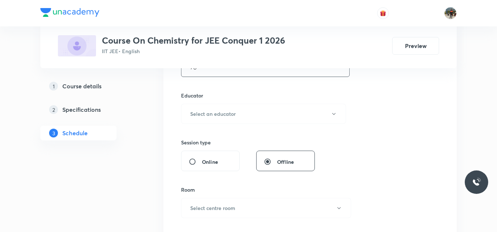
scroll to position [257, 0]
type input "70"
click at [210, 113] on h6 "Select an educator" at bounding box center [212, 112] width 45 height 8
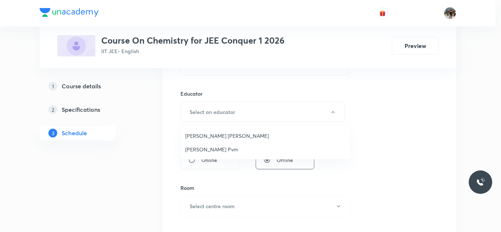
click at [209, 133] on span "Mekala Santhosh Kumar" at bounding box center [265, 136] width 161 height 8
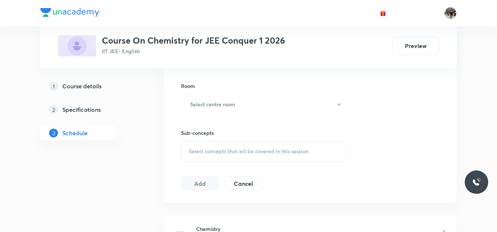
scroll to position [367, 0]
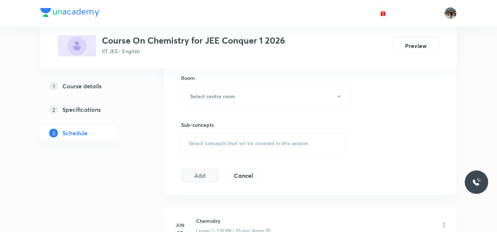
click at [193, 107] on div "Sub-concepts Select concepts that wil be covered in this session" at bounding box center [263, 129] width 165 height 47
click at [199, 95] on h6 "Select centre room" at bounding box center [212, 96] width 45 height 8
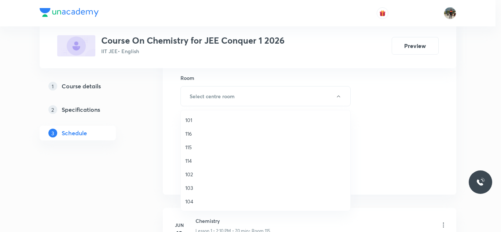
click at [186, 148] on span "115" at bounding box center [265, 147] width 161 height 8
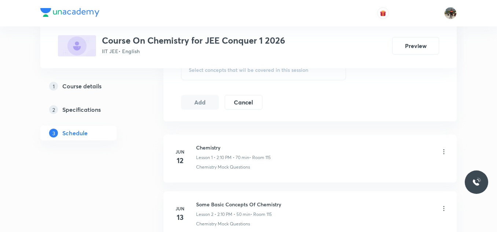
scroll to position [403, 0]
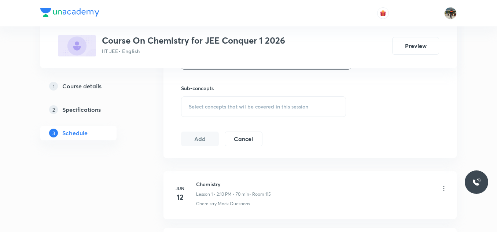
click at [200, 104] on span "Select concepts that wil be covered in this session" at bounding box center [248, 107] width 119 height 6
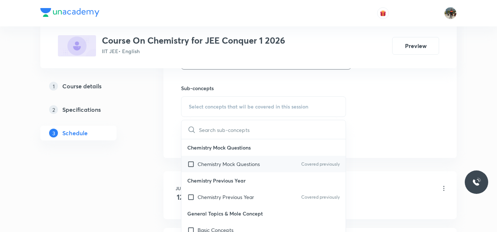
click at [190, 164] on input "checkbox" at bounding box center [192, 164] width 10 height 8
checkbox input "true"
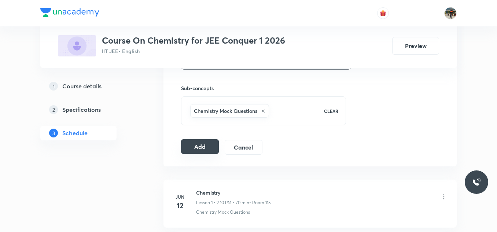
click at [202, 146] on button "Add" at bounding box center [200, 146] width 38 height 15
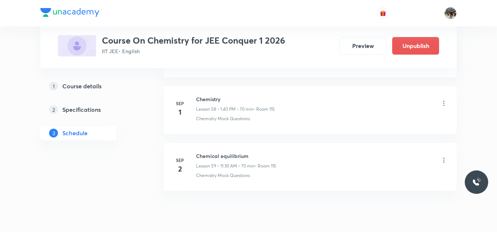
scroll to position [3370, 0]
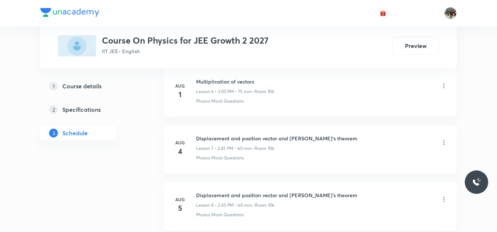
scroll to position [1766, 0]
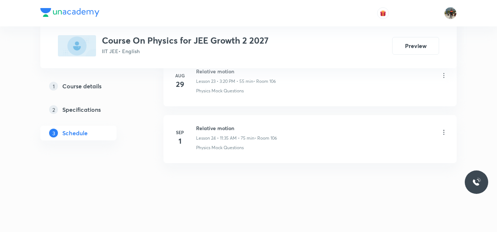
click at [213, 129] on h6 "Relative motion" at bounding box center [236, 128] width 81 height 8
copy h6 "Relative motion"
click at [213, 129] on h6 "Relative motion" at bounding box center [236, 128] width 81 height 8
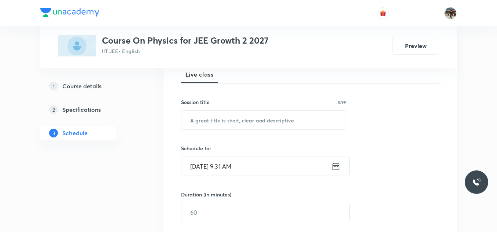
scroll to position [110, 0]
click at [247, 117] on input "text" at bounding box center [263, 119] width 164 height 19
paste input "Relative motion"
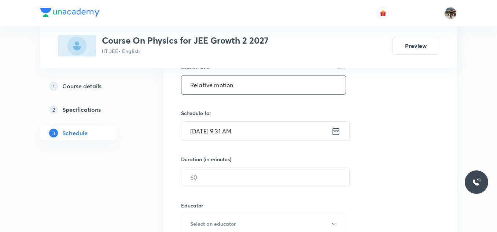
scroll to position [183, 0]
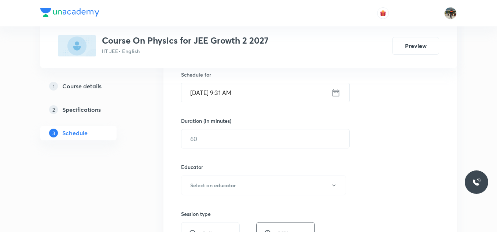
type input "Relative motion"
click at [335, 89] on icon at bounding box center [335, 93] width 9 height 10
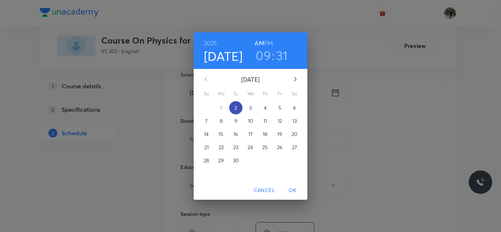
click at [237, 106] on p "2" at bounding box center [235, 107] width 3 height 7
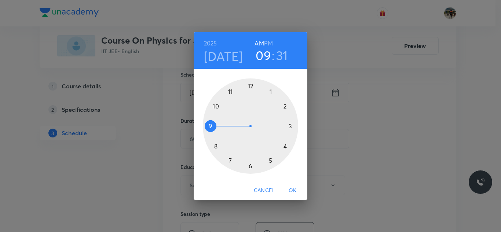
click at [231, 90] on div at bounding box center [250, 125] width 95 height 95
click at [230, 159] on div at bounding box center [250, 125] width 95 height 95
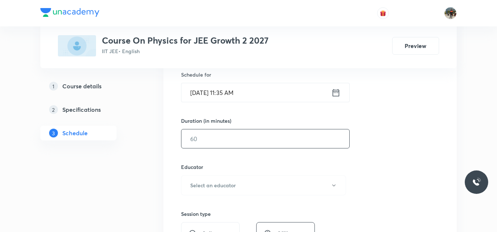
click at [221, 142] on input "text" at bounding box center [265, 138] width 168 height 19
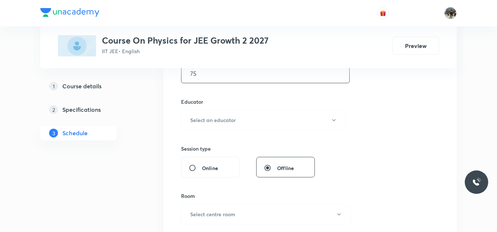
scroll to position [257, 0]
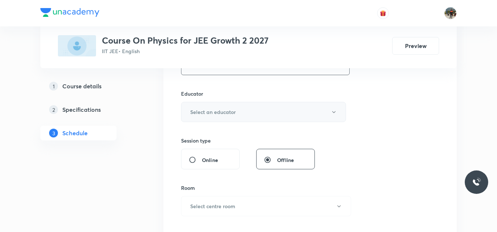
type input "75"
click at [202, 114] on h6 "Select an educator" at bounding box center [212, 112] width 45 height 8
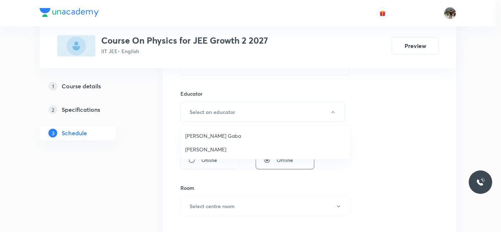
click at [196, 134] on span "Arpit Gaba" at bounding box center [265, 136] width 161 height 8
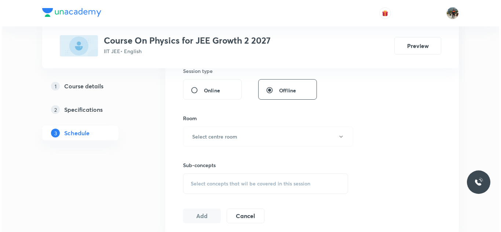
scroll to position [367, 0]
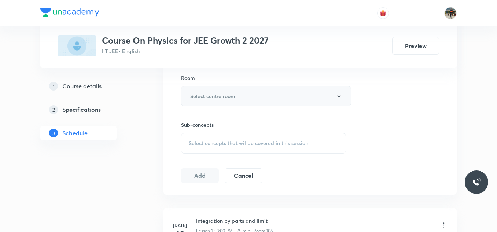
click at [206, 93] on h6 "Select centre room" at bounding box center [212, 96] width 45 height 8
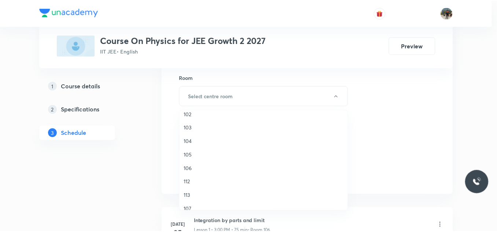
scroll to position [73, 0]
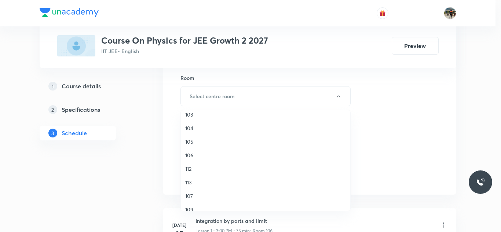
click at [190, 155] on span "106" at bounding box center [265, 155] width 161 height 8
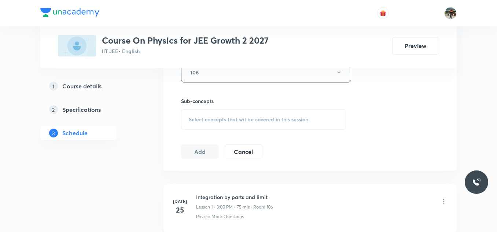
scroll to position [403, 0]
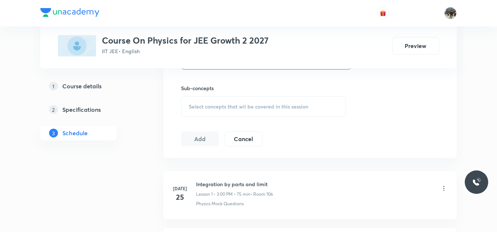
click at [195, 101] on div "Select concepts that wil be covered in this session" at bounding box center [263, 106] width 165 height 21
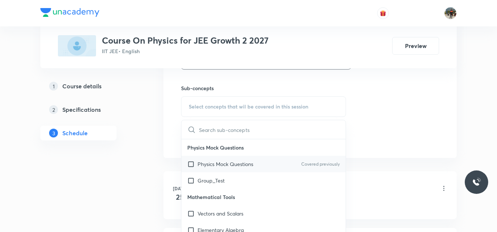
click at [189, 163] on input "checkbox" at bounding box center [192, 164] width 10 height 8
checkbox input "true"
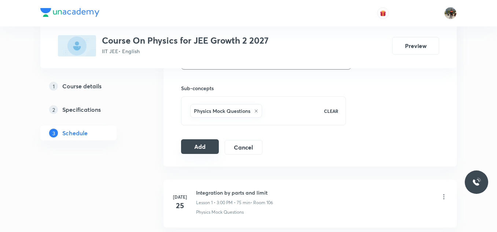
click at [191, 141] on button "Add" at bounding box center [200, 146] width 38 height 15
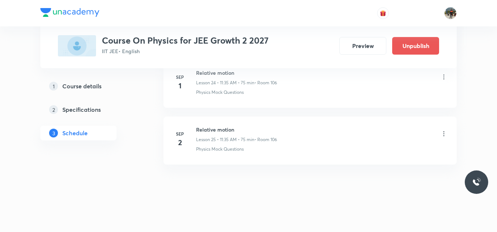
scroll to position [1439, 0]
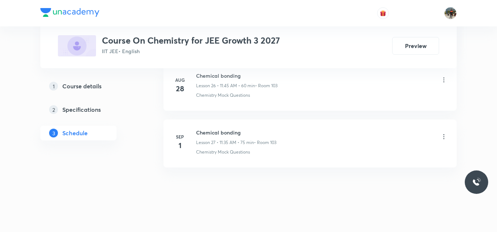
scroll to position [1889, 0]
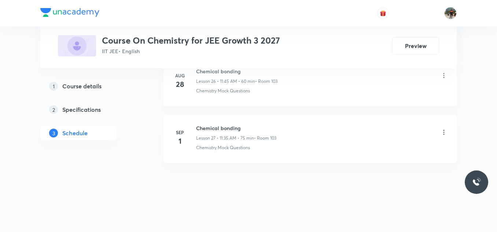
click at [205, 126] on h6 "Chemical bonding" at bounding box center [236, 128] width 80 height 8
copy h6 "Chemical bonding"
click at [205, 126] on h6 "Chemical bonding" at bounding box center [236, 128] width 80 height 8
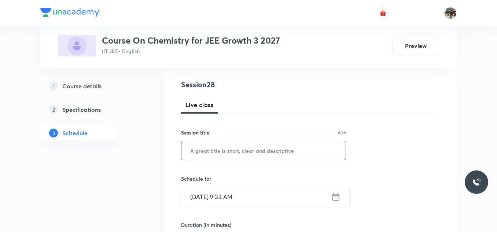
scroll to position [110, 0]
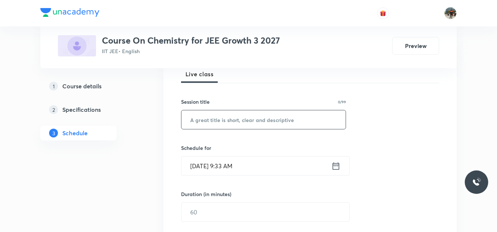
click at [205, 125] on input "text" at bounding box center [263, 119] width 164 height 19
paste input "Chemical bonding"
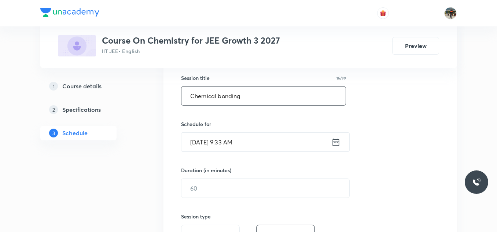
scroll to position [147, 0]
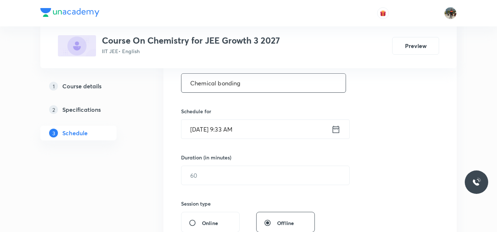
type input "Chemical bonding"
click at [335, 129] on icon at bounding box center [335, 129] width 9 height 10
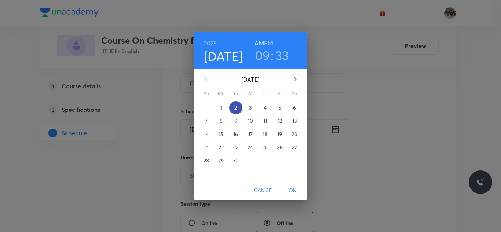
click at [238, 109] on span "2" at bounding box center [235, 107] width 13 height 7
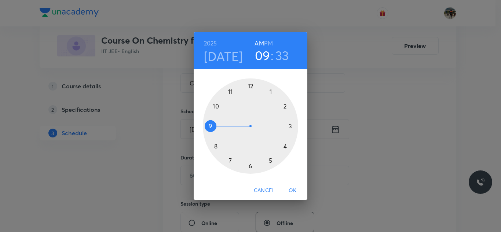
click at [231, 90] on div at bounding box center [250, 125] width 95 height 95
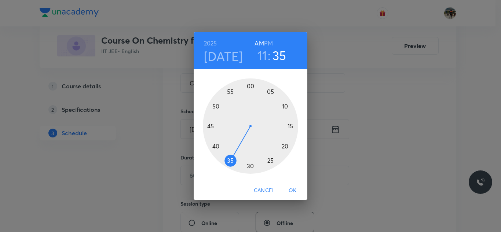
drag, startPoint x: 234, startPoint y: 164, endPoint x: 229, endPoint y: 165, distance: 5.1
click at [229, 165] on div at bounding box center [250, 125] width 95 height 95
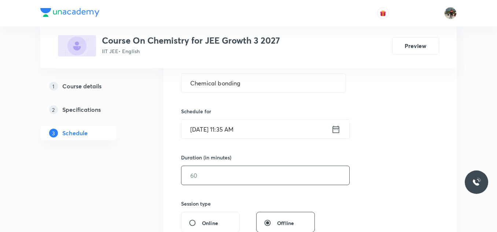
click at [221, 171] on input "text" at bounding box center [265, 175] width 168 height 19
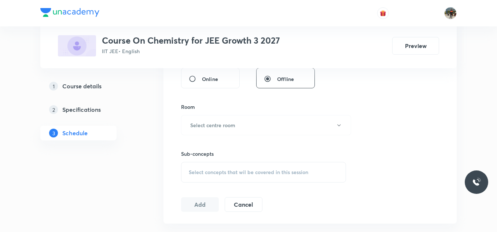
scroll to position [293, 0]
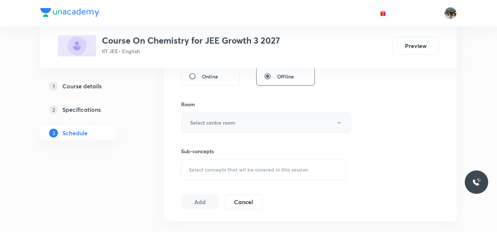
type input "75"
click at [191, 121] on h6 "Select centre room" at bounding box center [212, 123] width 45 height 8
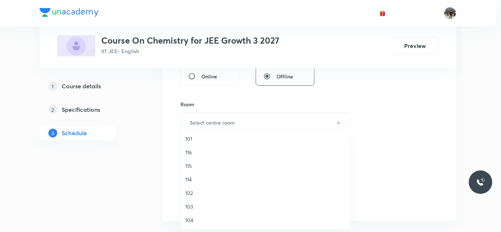
click at [190, 207] on span "103" at bounding box center [265, 207] width 161 height 8
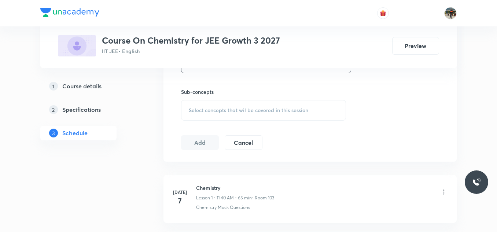
scroll to position [367, 0]
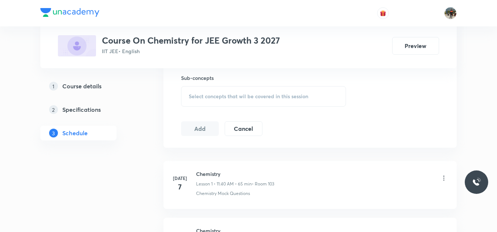
click at [188, 96] on div "Select concepts that wil be covered in this session" at bounding box center [263, 96] width 165 height 21
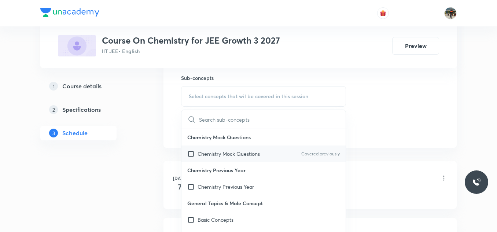
click at [193, 154] on input "checkbox" at bounding box center [192, 154] width 10 height 8
checkbox input "true"
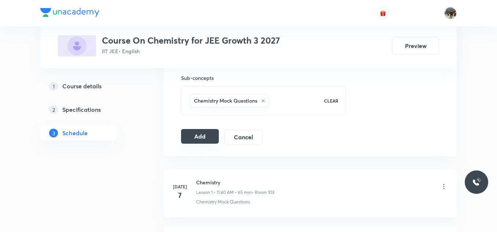
click at [194, 137] on button "Add" at bounding box center [200, 136] width 38 height 15
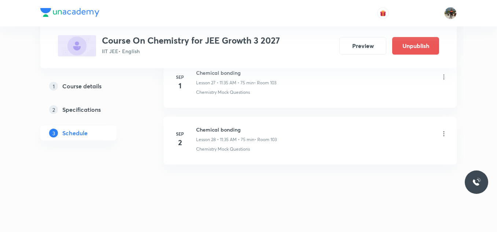
scroll to position [1609, 0]
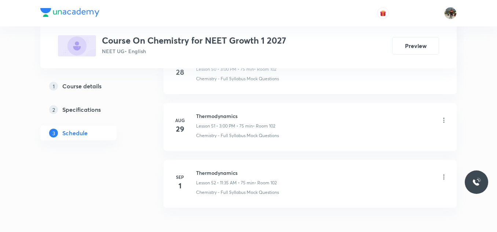
scroll to position [3310, 0]
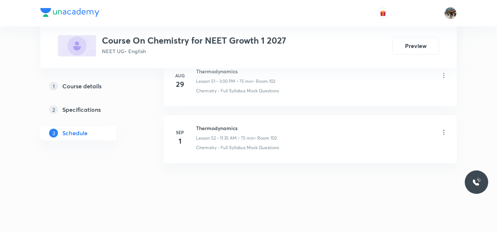
click at [215, 128] on h6 "Thermodynamics" at bounding box center [236, 128] width 81 height 8
copy h6 "Thermodynamics"
click at [215, 128] on h6 "Thermodynamics" at bounding box center [236, 128] width 81 height 8
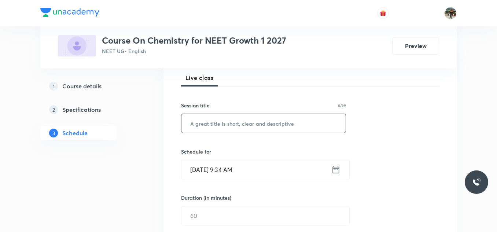
scroll to position [107, 0]
click at [220, 132] on div "​" at bounding box center [263, 122] width 165 height 19
paste input "Thermodynamics"
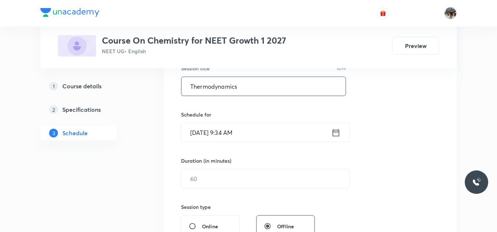
type input "Thermodynamics"
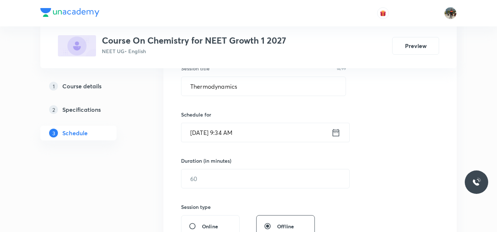
click at [335, 132] on icon at bounding box center [335, 133] width 9 height 10
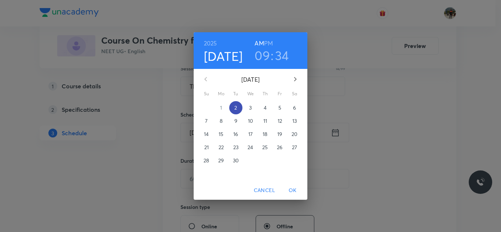
click at [237, 109] on p "2" at bounding box center [235, 107] width 3 height 7
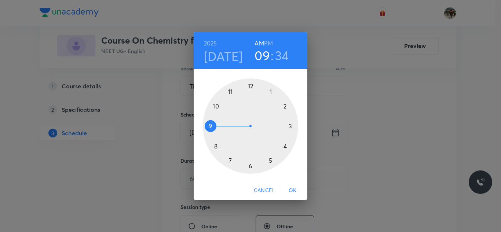
click at [231, 90] on div at bounding box center [250, 125] width 95 height 95
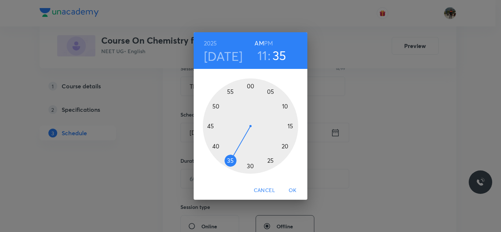
click at [231, 160] on div at bounding box center [250, 125] width 95 height 95
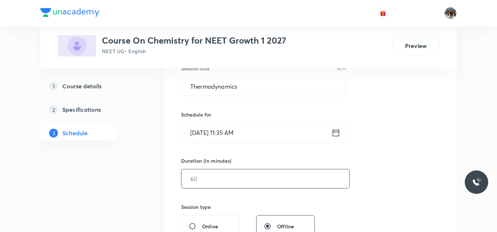
click at [200, 180] on input "text" at bounding box center [265, 178] width 168 height 19
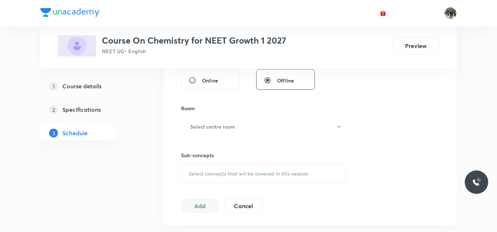
scroll to position [290, 0]
type input "75"
click at [200, 125] on h6 "Select centre room" at bounding box center [212, 126] width 45 height 8
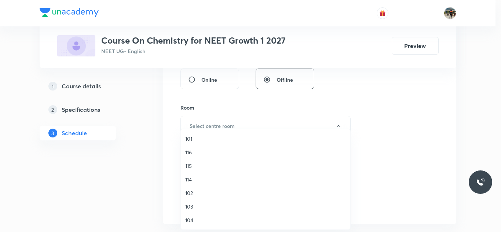
click at [187, 194] on span "102" at bounding box center [265, 193] width 161 height 8
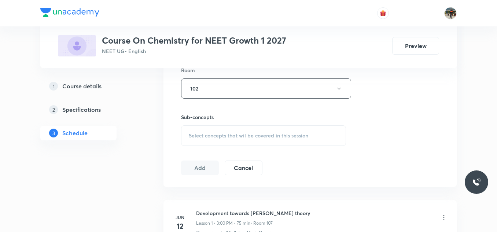
scroll to position [327, 0]
click at [193, 129] on div "Select concepts that wil be covered in this session" at bounding box center [263, 136] width 165 height 21
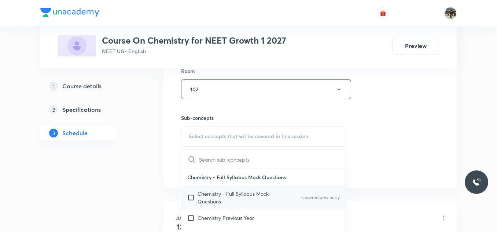
click at [191, 199] on input "checkbox" at bounding box center [192, 197] width 10 height 15
checkbox input "true"
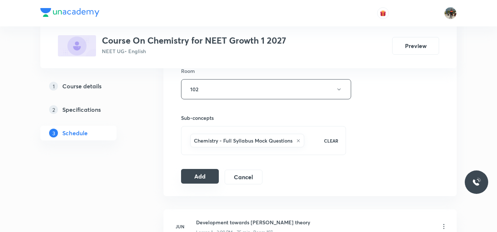
click at [192, 172] on button "Add" at bounding box center [200, 176] width 38 height 15
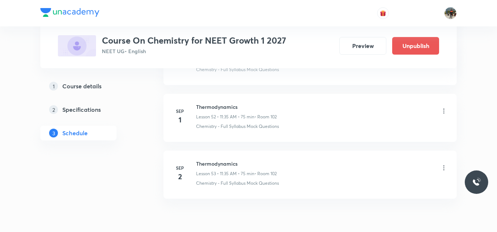
scroll to position [3030, 0]
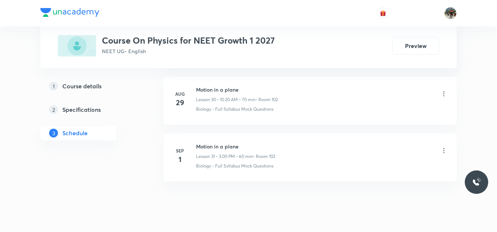
scroll to position [2117, 0]
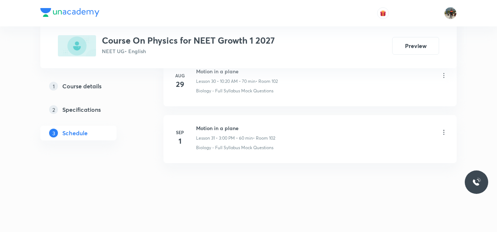
click at [218, 127] on h6 "Motion in a plane" at bounding box center [235, 128] width 79 height 8
copy h6 "Motion in a plane"
click at [218, 127] on h6 "Motion in a plane" at bounding box center [235, 128] width 79 height 8
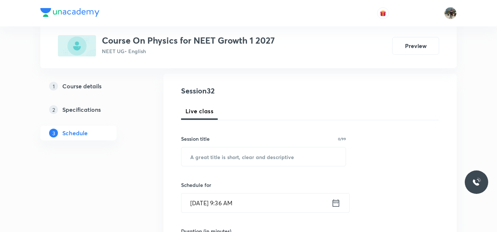
scroll to position [73, 0]
click at [221, 157] on input "text" at bounding box center [263, 156] width 164 height 19
paste input "Motion in a plane"
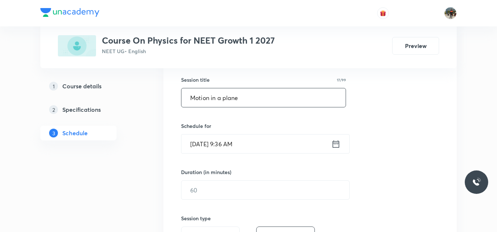
scroll to position [147, 0]
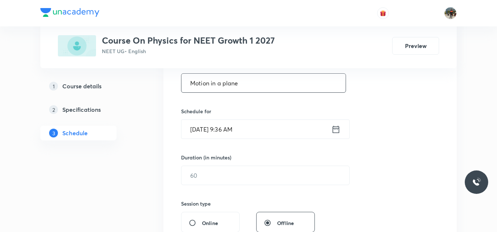
type input "Motion in a plane"
click at [335, 131] on icon at bounding box center [335, 129] width 9 height 10
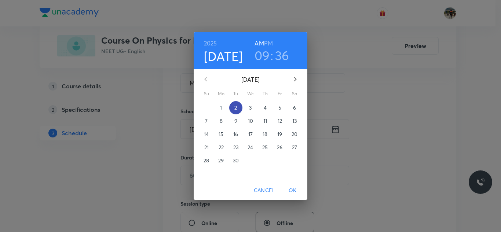
click at [236, 108] on p "2" at bounding box center [235, 107] width 3 height 7
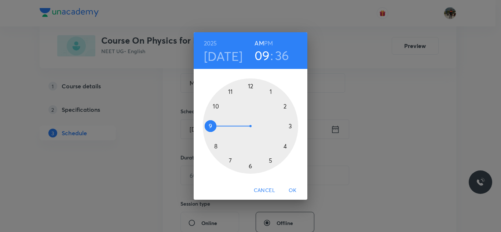
click at [272, 41] on h6 "PM" at bounding box center [268, 43] width 9 height 10
click at [285, 106] on div at bounding box center [250, 125] width 95 height 95
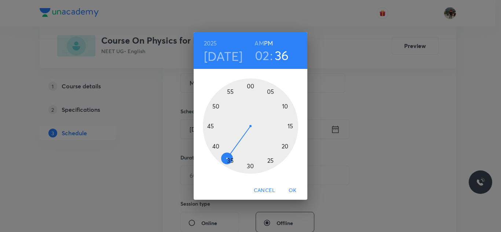
click at [214, 106] on div at bounding box center [250, 125] width 95 height 95
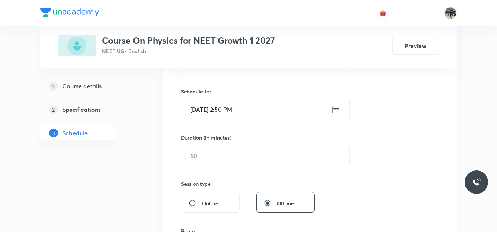
scroll to position [183, 0]
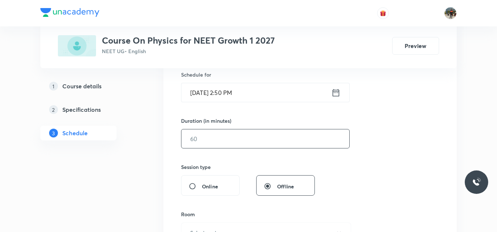
click at [206, 137] on input "text" at bounding box center [265, 138] width 168 height 19
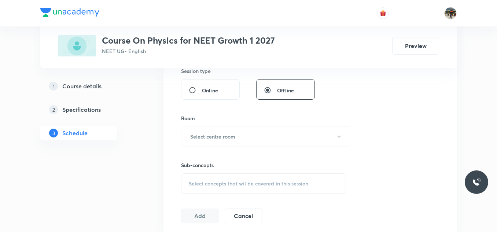
scroll to position [293, 0]
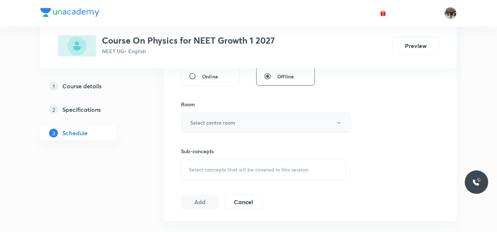
type input "70"
click at [200, 123] on h6 "Select centre room" at bounding box center [212, 123] width 45 height 8
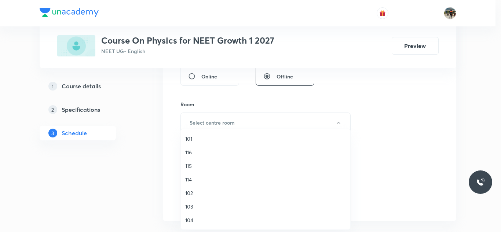
click at [185, 192] on span "102" at bounding box center [265, 193] width 161 height 8
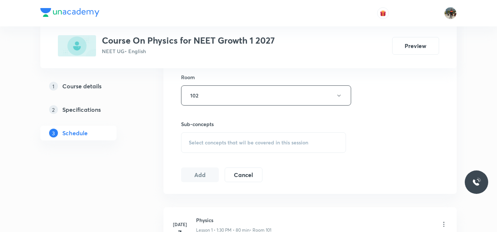
scroll to position [367, 0]
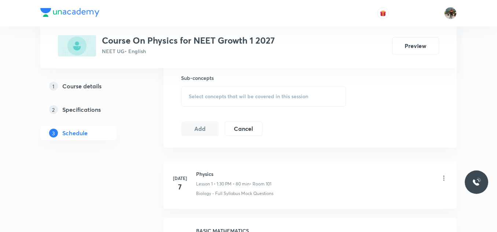
click at [199, 95] on span "Select concepts that wil be covered in this session" at bounding box center [248, 96] width 119 height 6
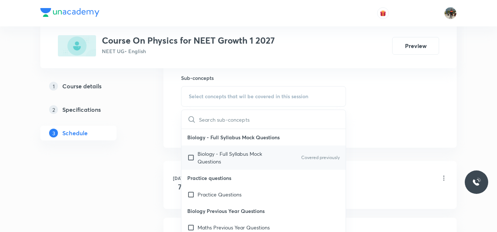
click at [189, 158] on input "checkbox" at bounding box center [192, 157] width 10 height 15
checkbox input "true"
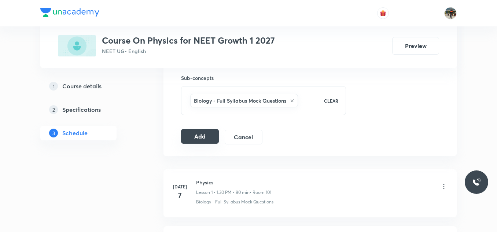
click at [202, 134] on button "Add" at bounding box center [200, 136] width 38 height 15
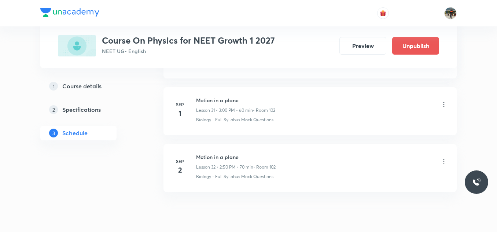
scroll to position [1837, 0]
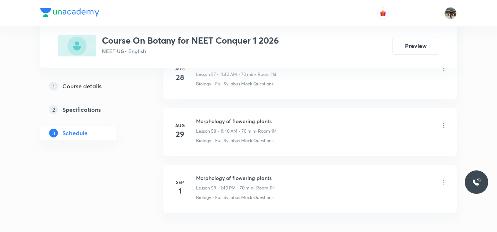
scroll to position [3701, 0]
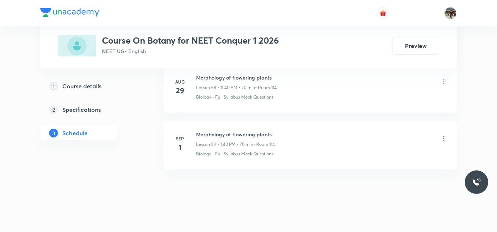
click at [217, 132] on h6 "Morphology of flowering plants" at bounding box center [235, 134] width 79 height 8
copy h6 "Morphology of flowering plants"
click at [217, 132] on h6 "Morphology of flowering plants" at bounding box center [235, 134] width 79 height 8
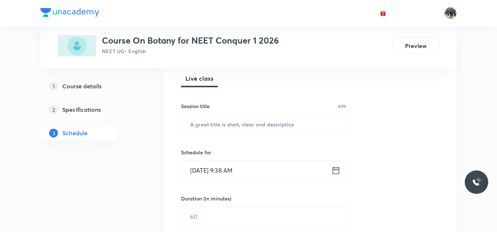
scroll to position [110, 0]
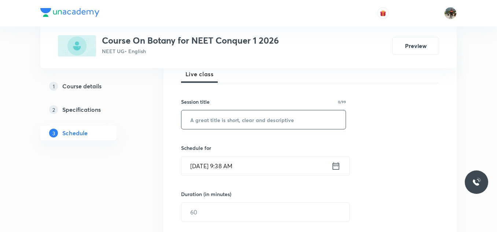
click at [227, 123] on input "text" at bounding box center [263, 119] width 164 height 19
paste input "Morphology of flowering plants"
type input "Morphology of flowering plants"
click at [334, 168] on icon at bounding box center [335, 166] width 9 height 10
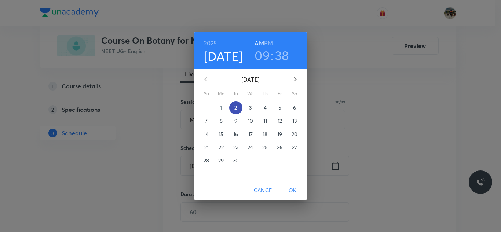
click at [236, 108] on p "2" at bounding box center [235, 107] width 3 height 7
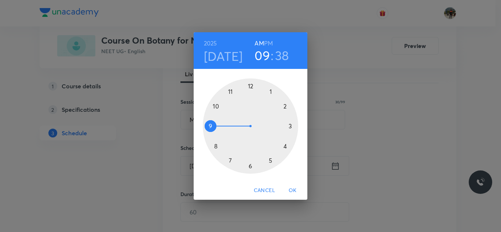
click at [272, 41] on h6 "PM" at bounding box center [268, 43] width 9 height 10
click at [270, 89] on div at bounding box center [250, 125] width 95 height 95
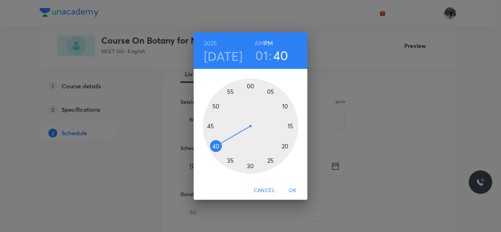
click at [212, 150] on div at bounding box center [250, 125] width 95 height 95
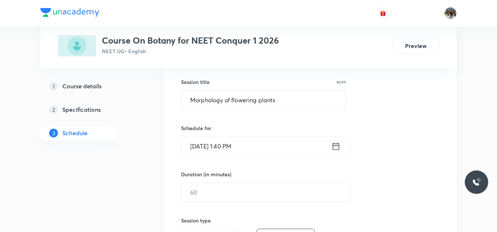
scroll to position [147, 0]
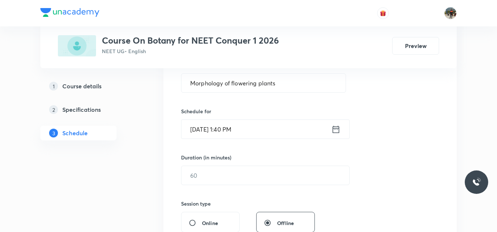
click at [225, 165] on div "Duration (in minutes) ​" at bounding box center [248, 170] width 134 height 32
click at [202, 177] on input "text" at bounding box center [265, 175] width 168 height 19
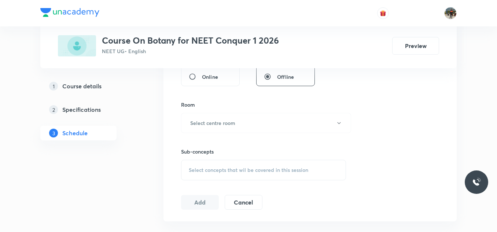
scroll to position [293, 0]
type input "70"
click at [202, 123] on h6 "Select centre room" at bounding box center [212, 123] width 45 height 8
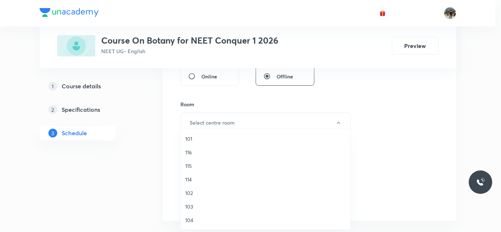
click at [193, 178] on span "114" at bounding box center [265, 180] width 161 height 8
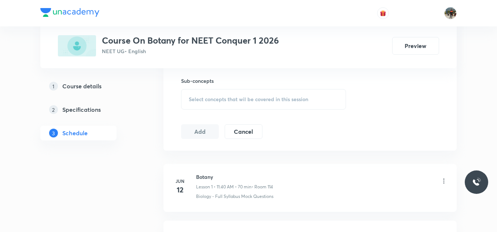
scroll to position [367, 0]
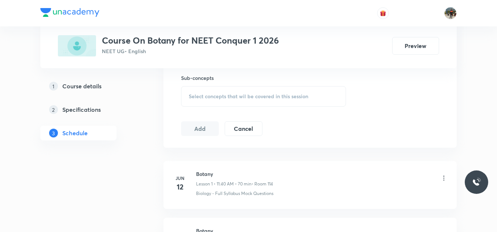
click at [193, 96] on span "Select concepts that wil be covered in this session" at bounding box center [248, 96] width 119 height 6
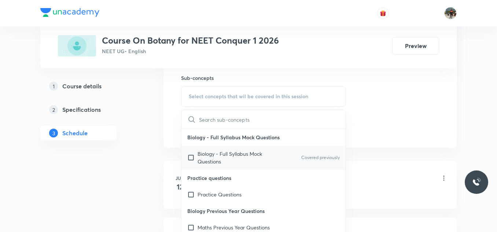
click at [191, 156] on input "checkbox" at bounding box center [192, 157] width 10 height 15
checkbox input "true"
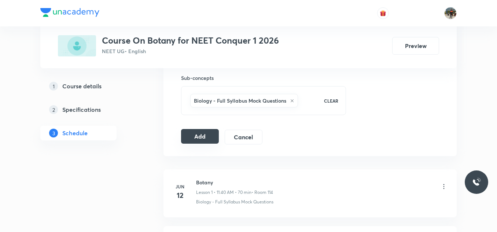
click at [201, 133] on button "Add" at bounding box center [200, 136] width 38 height 15
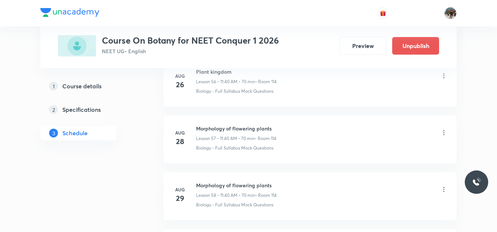
scroll to position [3427, 0]
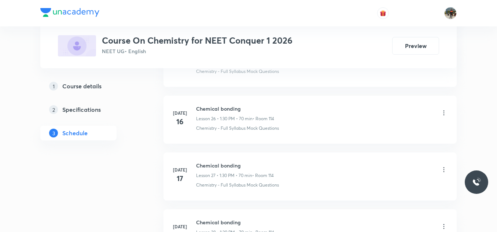
scroll to position [3537, 0]
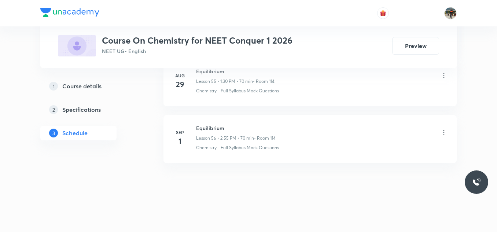
click at [203, 126] on h6 "Equilibrium" at bounding box center [236, 128] width 80 height 8
copy h6 "Equilibrium"
click at [213, 129] on h6 "Equilibrium" at bounding box center [236, 128] width 80 height 8
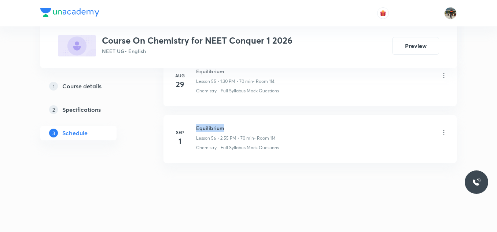
click at [213, 129] on h6 "Equilibrium" at bounding box center [236, 128] width 80 height 8
copy h6 "Equilibrium"
click at [213, 129] on h6 "Equilibrium" at bounding box center [236, 128] width 80 height 8
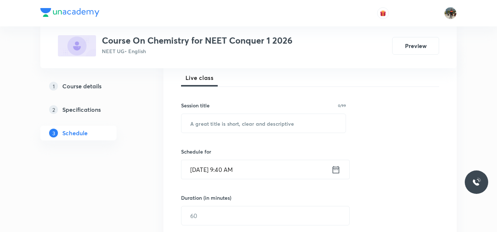
scroll to position [110, 0]
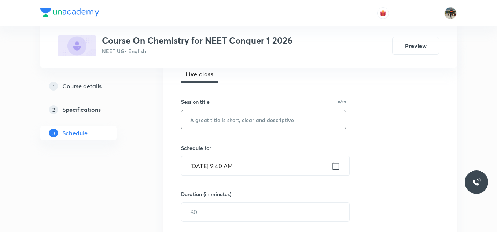
click at [214, 123] on input "text" at bounding box center [263, 119] width 164 height 19
paste input "Equilibrium"
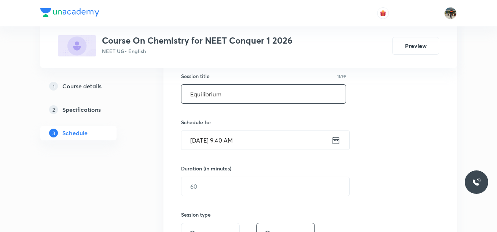
scroll to position [147, 0]
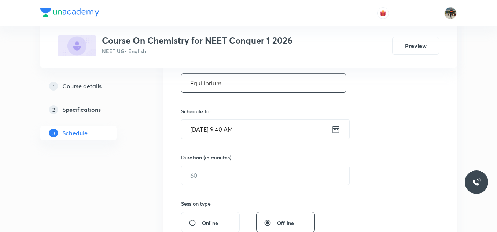
type input "Equilibrium"
click at [336, 130] on icon at bounding box center [335, 129] width 9 height 10
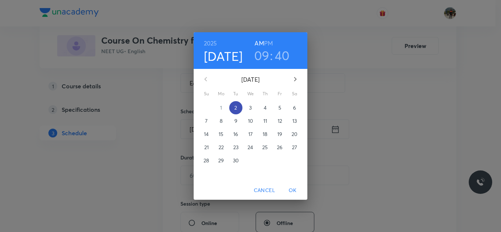
click at [233, 108] on span "2" at bounding box center [235, 107] width 13 height 7
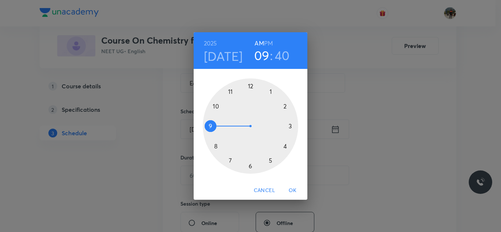
click at [269, 43] on h6 "PM" at bounding box center [268, 43] width 9 height 10
click at [286, 107] on div at bounding box center [250, 125] width 95 height 95
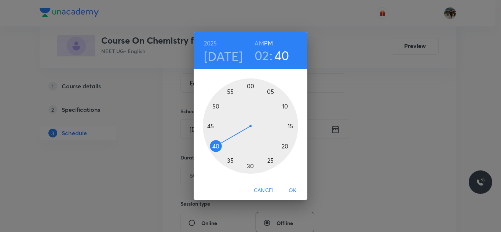
click at [230, 92] on div at bounding box center [250, 125] width 95 height 95
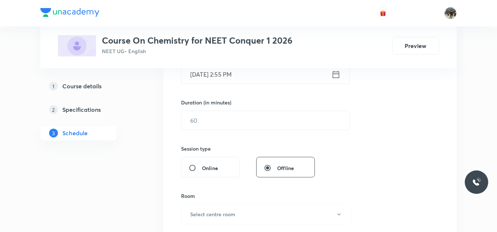
scroll to position [220, 0]
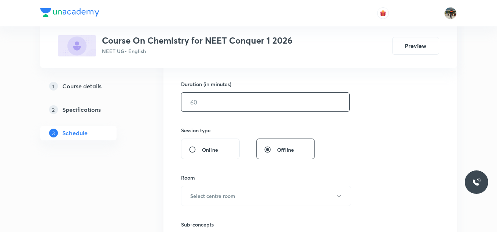
click at [204, 102] on input "text" at bounding box center [265, 102] width 168 height 19
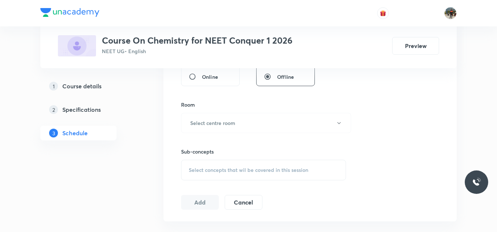
scroll to position [293, 0]
type input "70"
click at [199, 117] on button "Select centre room" at bounding box center [266, 123] width 170 height 20
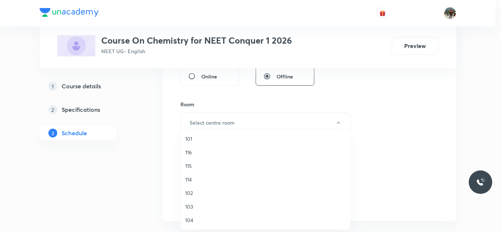
click at [190, 178] on span "114" at bounding box center [265, 180] width 161 height 8
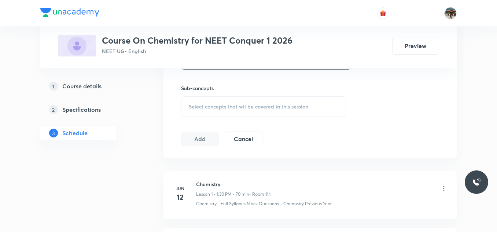
scroll to position [367, 0]
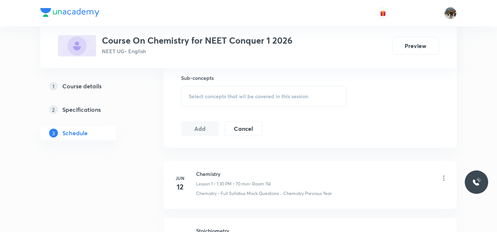
click at [194, 95] on span "Select concepts that wil be covered in this session" at bounding box center [248, 96] width 119 height 6
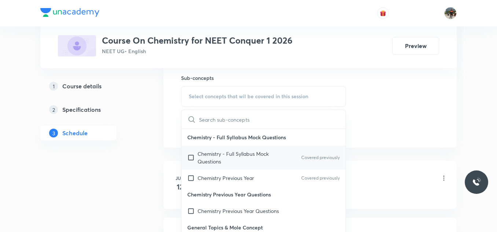
click at [191, 157] on input "checkbox" at bounding box center [192, 157] width 10 height 15
checkbox input "true"
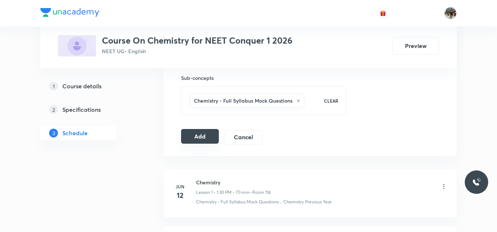
click at [203, 135] on button "Add" at bounding box center [200, 136] width 38 height 15
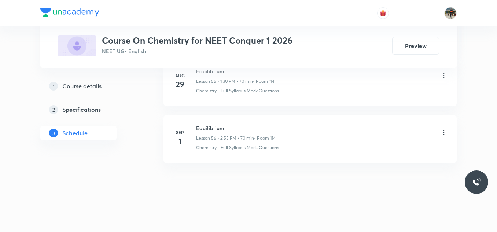
scroll to position [3200, 0]
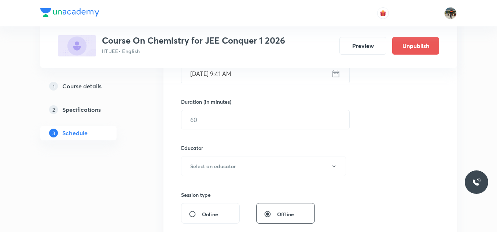
scroll to position [220, 0]
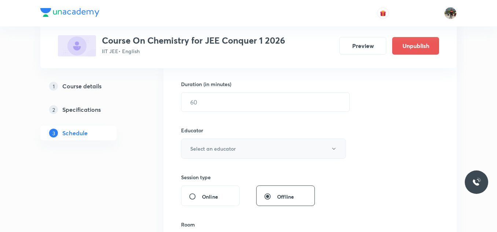
click at [322, 147] on button "Select an educator" at bounding box center [263, 149] width 165 height 20
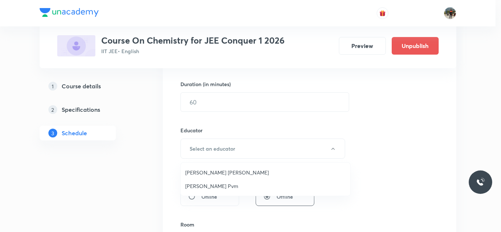
click at [121, 160] on div at bounding box center [250, 116] width 501 height 232
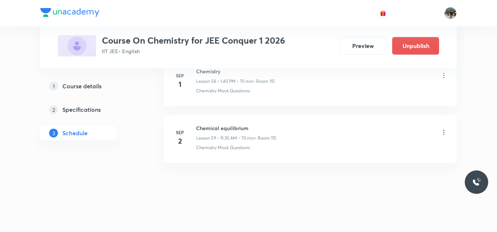
scroll to position [3718, 0]
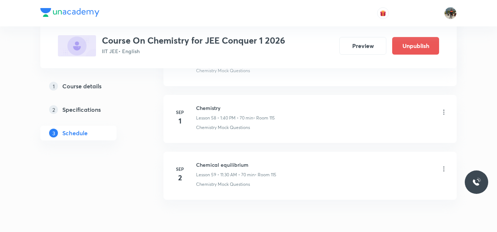
click at [206, 107] on h6 "Chemistry" at bounding box center [235, 108] width 79 height 8
copy h6 "Chemistry"
click at [206, 107] on h6 "Chemistry" at bounding box center [235, 108] width 79 height 8
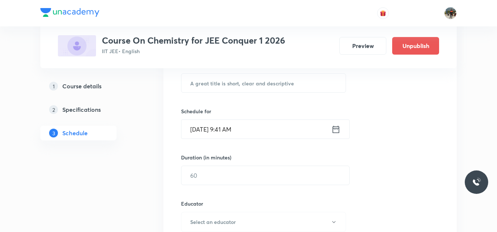
scroll to position [73, 0]
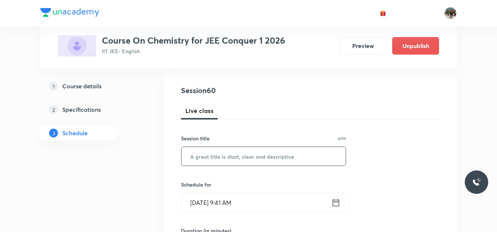
click at [204, 160] on input "text" at bounding box center [263, 156] width 164 height 19
paste input "Chemistry"
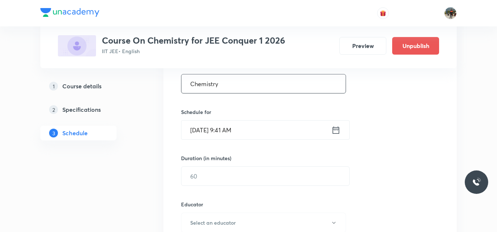
scroll to position [147, 0]
type input "Chemistry"
click at [335, 129] on icon at bounding box center [335, 129] width 9 height 10
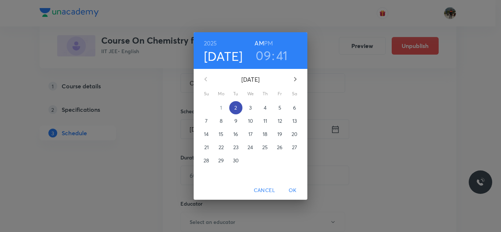
click at [236, 110] on p "2" at bounding box center [235, 107] width 3 height 7
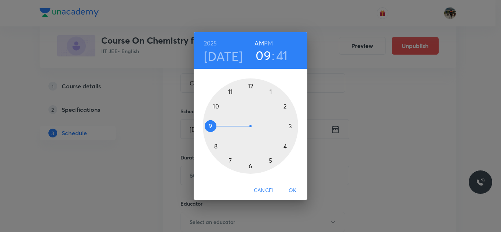
click at [272, 43] on h6 "PM" at bounding box center [268, 43] width 9 height 10
click at [271, 89] on div at bounding box center [250, 125] width 95 height 95
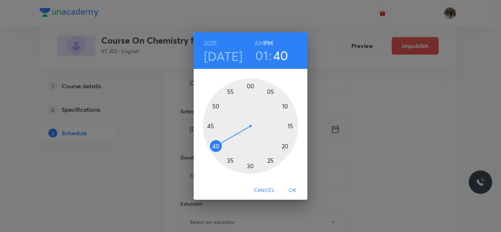
click at [218, 145] on div at bounding box center [250, 125] width 95 height 95
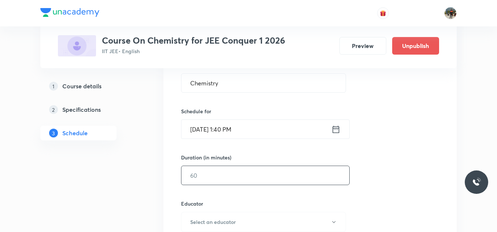
click at [205, 177] on input "text" at bounding box center [265, 175] width 168 height 19
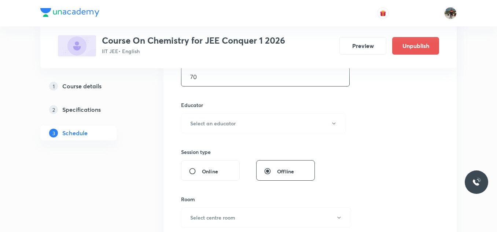
scroll to position [257, 0]
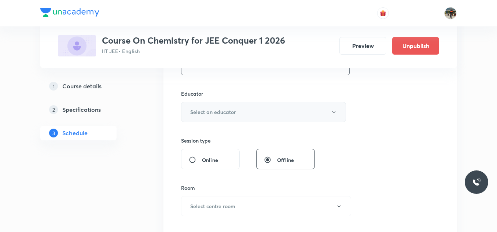
type input "70"
click at [206, 104] on button "Select an educator" at bounding box center [263, 112] width 165 height 20
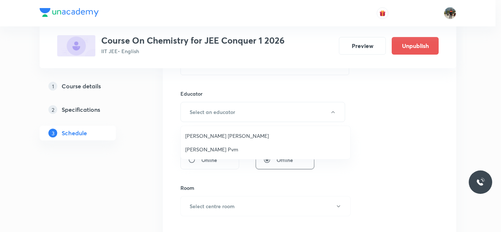
click at [195, 148] on span "Karteek Pvm" at bounding box center [265, 150] width 161 height 8
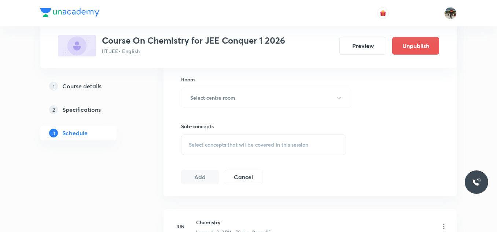
scroll to position [367, 0]
click at [204, 94] on h6 "Select centre room" at bounding box center [212, 96] width 45 height 8
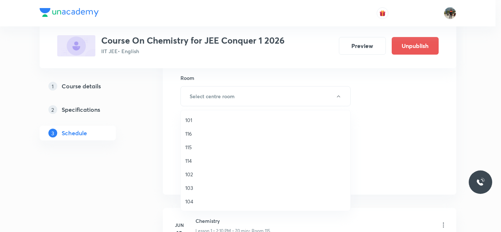
click at [182, 147] on li "115" at bounding box center [265, 147] width 169 height 14
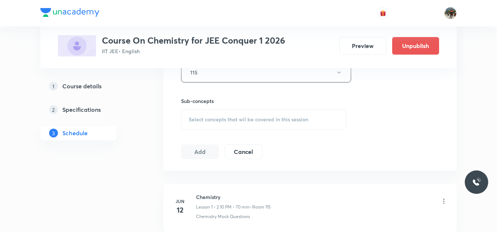
scroll to position [403, 0]
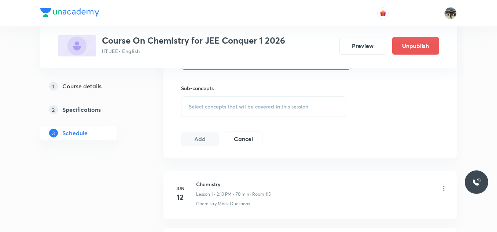
click at [209, 95] on div "Sub-concepts Select concepts that wil be covered in this session" at bounding box center [263, 100] width 165 height 33
click at [198, 104] on span "Select concepts that wil be covered in this session" at bounding box center [248, 107] width 119 height 6
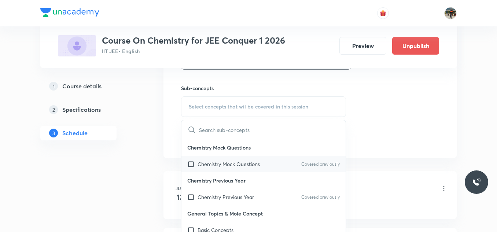
click at [191, 165] on input "checkbox" at bounding box center [192, 164] width 10 height 8
checkbox input "true"
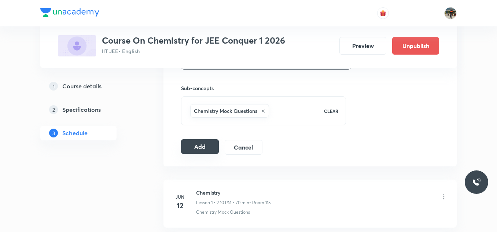
click at [209, 143] on button "Add" at bounding box center [200, 146] width 38 height 15
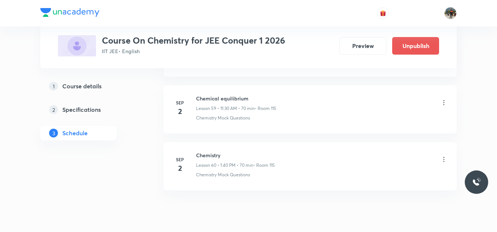
scroll to position [3427, 0]
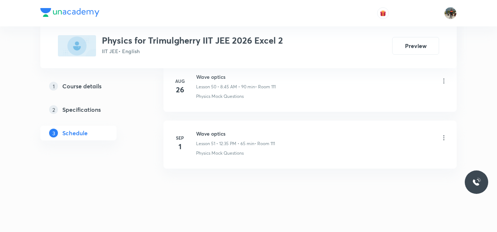
scroll to position [3300, 0]
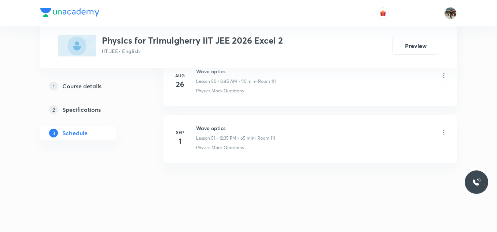
click at [220, 128] on h6 "Wave optics" at bounding box center [235, 128] width 79 height 8
copy h6 "Wave optics"
click at [220, 128] on h6 "Wave optics" at bounding box center [235, 128] width 79 height 8
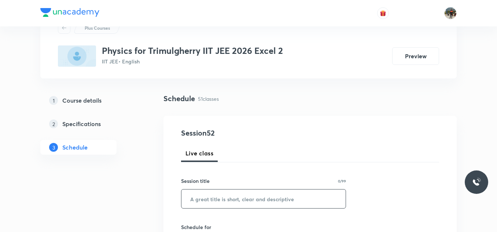
scroll to position [73, 0]
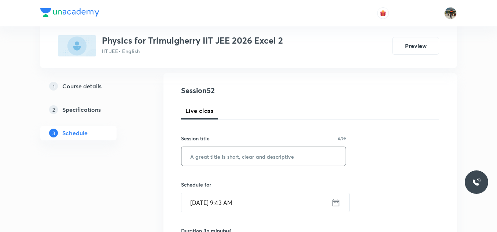
click at [222, 155] on input "text" at bounding box center [263, 156] width 164 height 19
paste input "Wave optics"
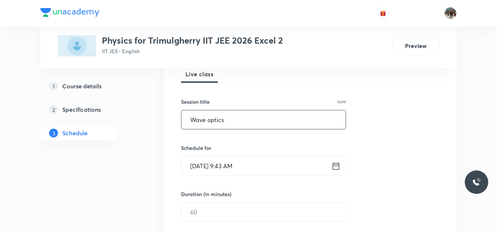
scroll to position [147, 0]
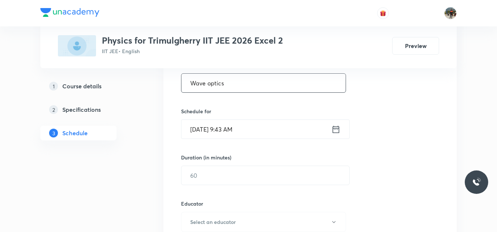
type input "Wave optics"
click at [334, 130] on icon at bounding box center [335, 129] width 9 height 10
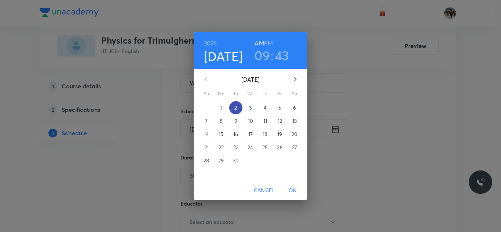
click at [235, 106] on p "2" at bounding box center [235, 107] width 3 height 7
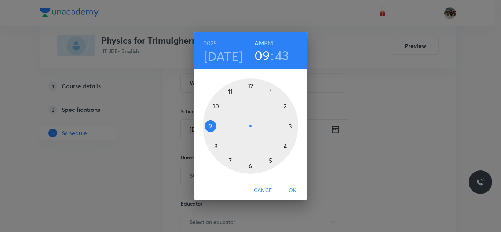
click at [263, 42] on h6 "AM" at bounding box center [258, 43] width 9 height 10
click at [266, 42] on h6 "PM" at bounding box center [268, 43] width 9 height 10
click at [251, 86] on div at bounding box center [250, 125] width 95 height 95
click at [231, 160] on div at bounding box center [250, 125] width 95 height 95
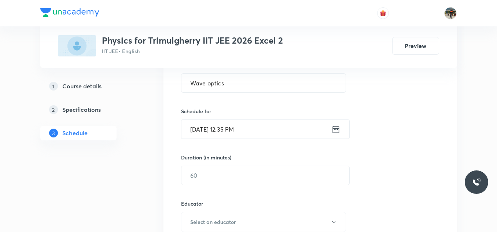
scroll to position [183, 0]
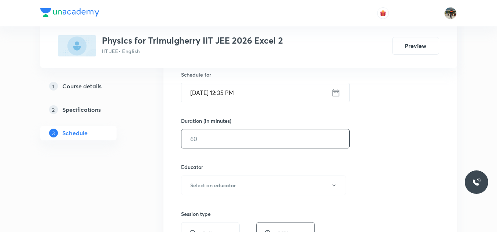
click at [224, 143] on input "text" at bounding box center [265, 138] width 168 height 19
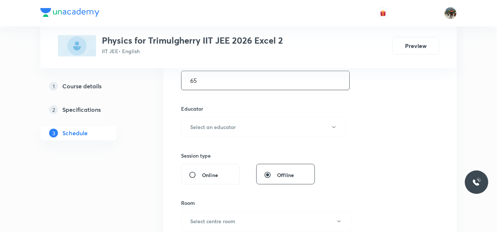
scroll to position [257, 0]
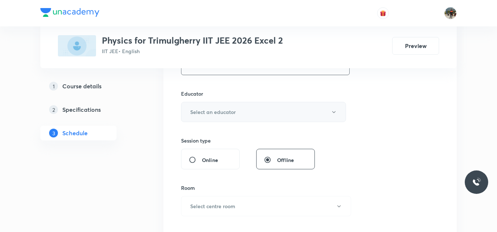
type input "65"
click at [207, 110] on h6 "Select an educator" at bounding box center [212, 112] width 45 height 8
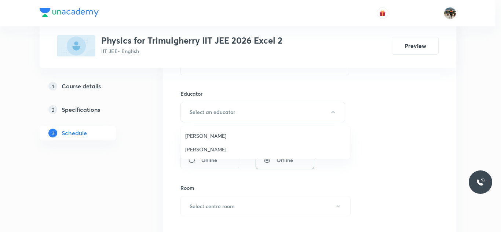
click at [199, 137] on span "[PERSON_NAME]" at bounding box center [265, 136] width 161 height 8
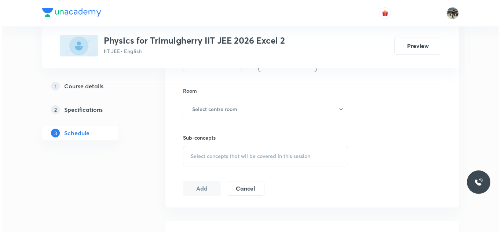
scroll to position [367, 0]
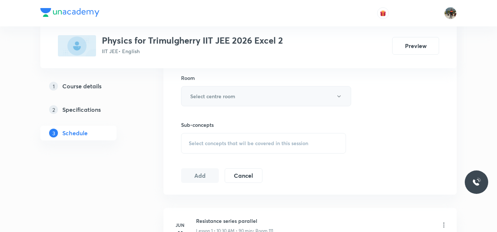
click at [198, 94] on h6 "Select centre room" at bounding box center [212, 96] width 45 height 8
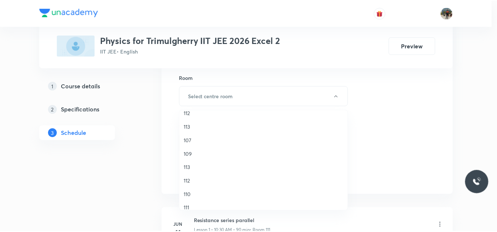
scroll to position [136, 0]
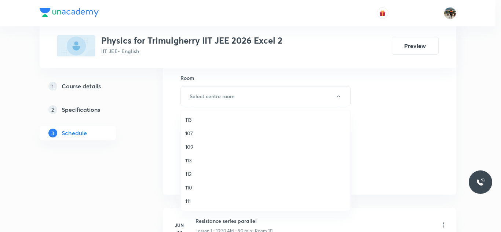
click at [186, 201] on span "111" at bounding box center [265, 201] width 161 height 8
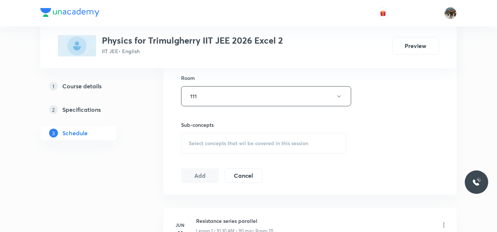
scroll to position [403, 0]
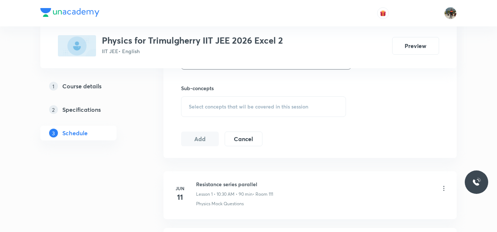
click at [189, 98] on div "Select concepts that wil be covered in this session" at bounding box center [263, 106] width 165 height 21
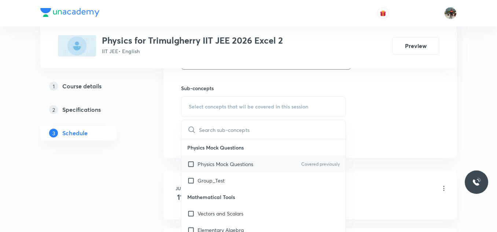
click at [190, 165] on input "checkbox" at bounding box center [192, 164] width 10 height 8
checkbox input "true"
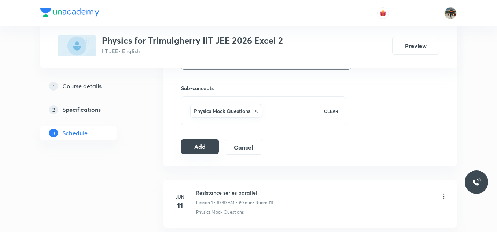
click at [206, 147] on button "Add" at bounding box center [200, 146] width 38 height 15
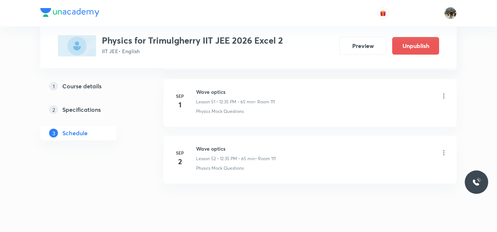
scroll to position [2973, 0]
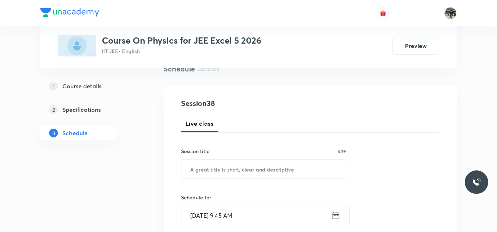
scroll to position [73, 0]
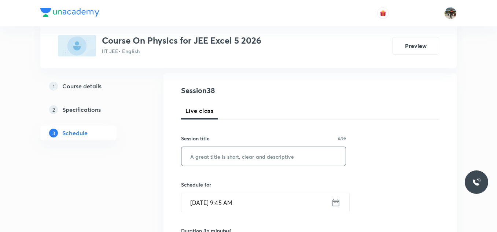
click at [222, 155] on input "text" at bounding box center [263, 156] width 164 height 19
paste input "Waves"
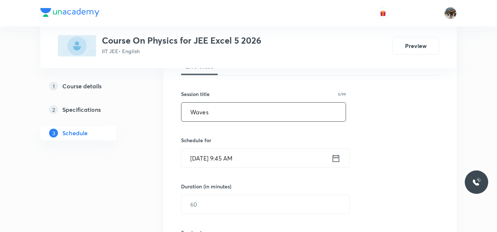
scroll to position [147, 0]
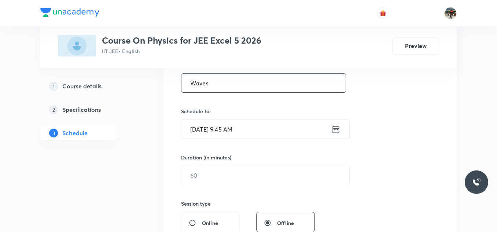
type input "Waves"
click at [338, 130] on icon at bounding box center [335, 129] width 9 height 10
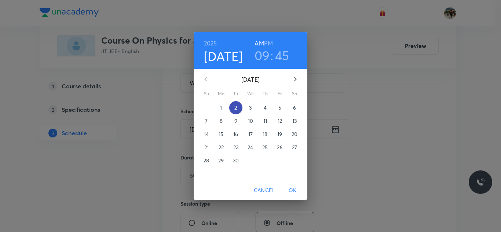
click at [240, 110] on span "2" at bounding box center [235, 107] width 13 height 7
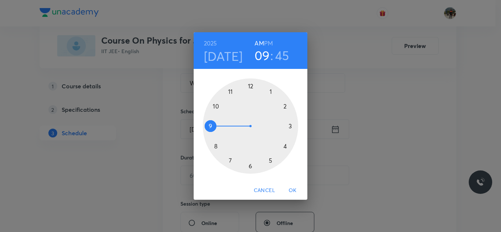
click at [272, 43] on h6 "PM" at bounding box center [268, 43] width 9 height 10
click at [250, 85] on div at bounding box center [250, 125] width 95 height 95
click at [230, 160] on div at bounding box center [250, 125] width 95 height 95
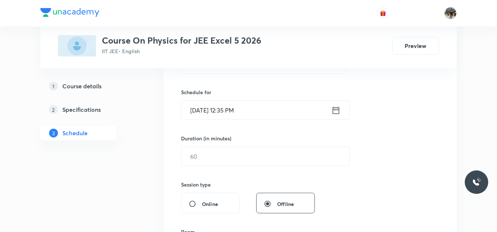
scroll to position [183, 0]
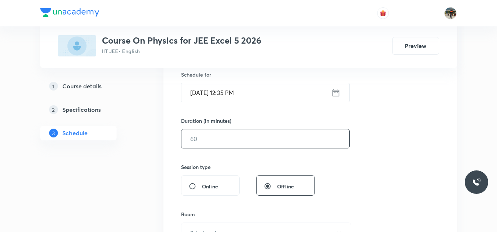
click at [213, 143] on input "text" at bounding box center [265, 138] width 168 height 19
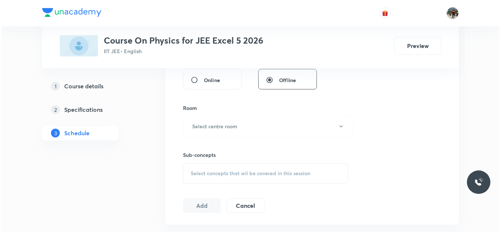
scroll to position [293, 0]
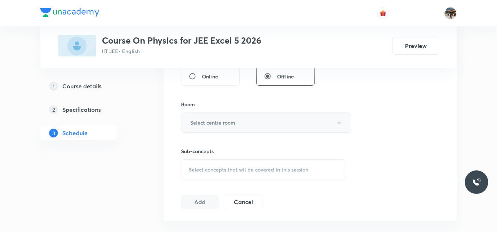
type input "65"
click at [199, 124] on h6 "Select centre room" at bounding box center [212, 123] width 45 height 8
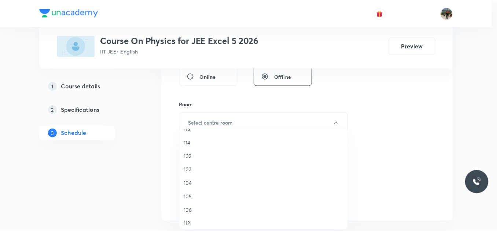
scroll to position [73, 0]
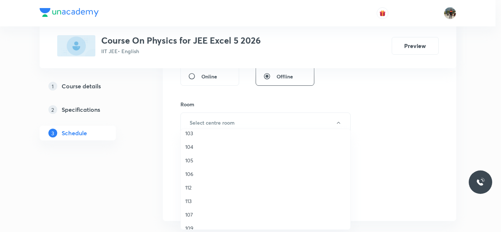
click at [189, 187] on span "112" at bounding box center [265, 188] width 161 height 8
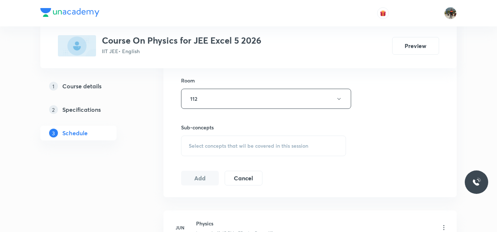
scroll to position [330, 0]
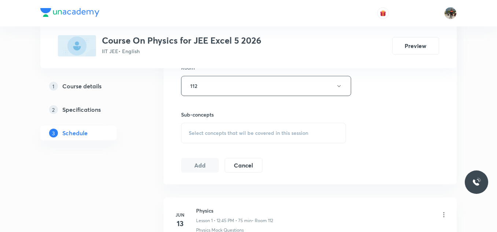
click at [188, 129] on div "Select concepts that wil be covered in this session" at bounding box center [263, 133] width 165 height 21
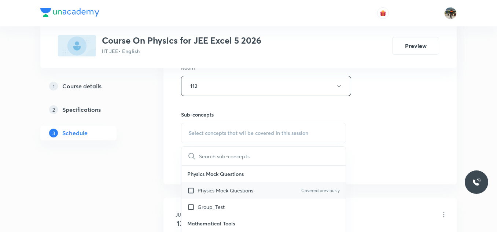
click at [192, 189] on input "checkbox" at bounding box center [192, 191] width 10 height 8
checkbox input "true"
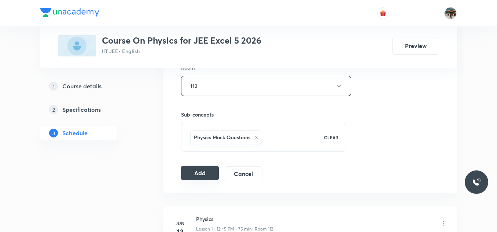
click at [191, 173] on button "Add" at bounding box center [200, 173] width 38 height 15
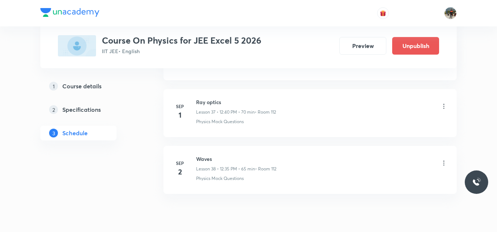
scroll to position [2177, 0]
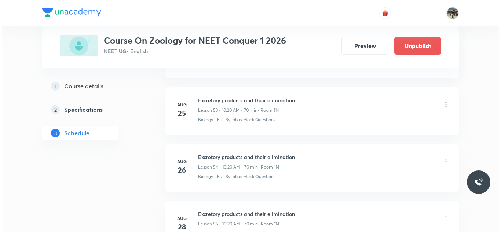
scroll to position [3594, 0]
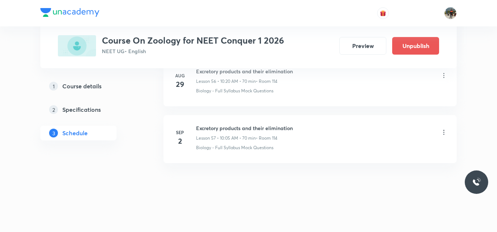
click at [444, 132] on icon at bounding box center [443, 132] width 1 height 5
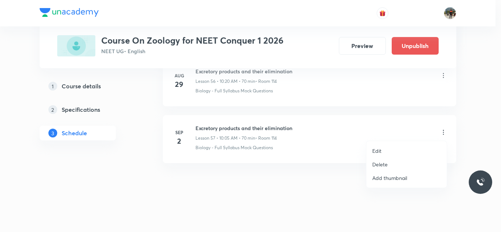
click at [376, 151] on p "Edit" at bounding box center [376, 151] width 9 height 8
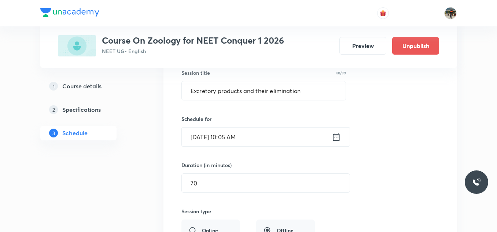
scroll to position [3319, 0]
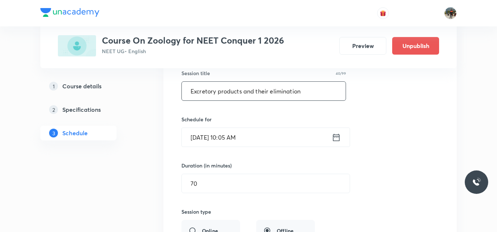
click at [258, 95] on input "Excretory products and their elimination" at bounding box center [264, 91] width 164 height 19
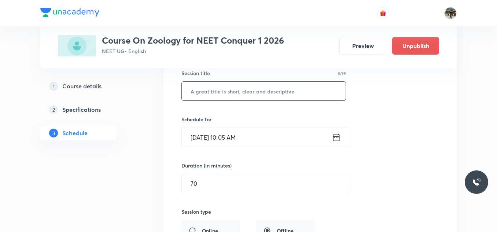
paste input "locomotion and movement"
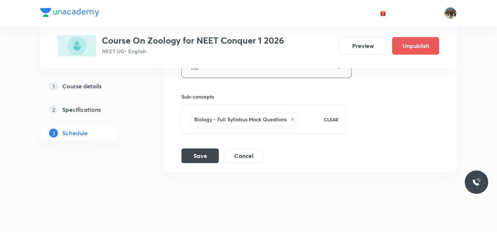
scroll to position [3539, 0]
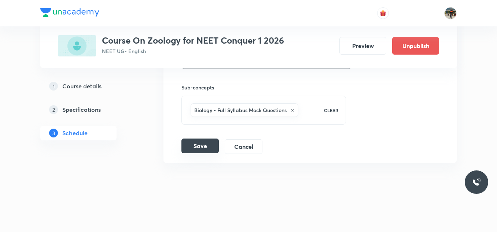
type input "locomotion and movement"
click at [200, 143] on button "Save" at bounding box center [199, 146] width 37 height 15
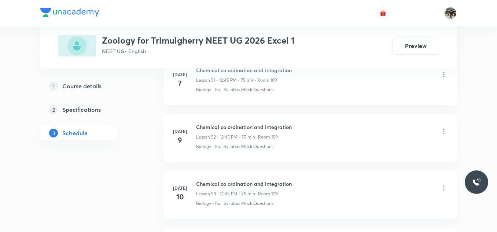
scroll to position [5071, 0]
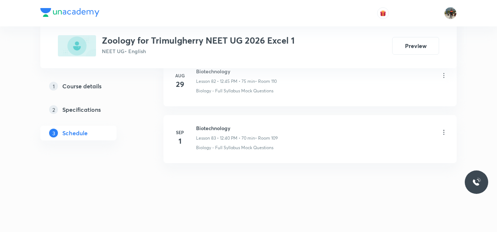
click at [207, 128] on h6 "Biotechnology" at bounding box center [237, 128] width 82 height 8
copy h6 "Biotechnology"
click at [207, 128] on h6 "Biotechnology" at bounding box center [237, 128] width 82 height 8
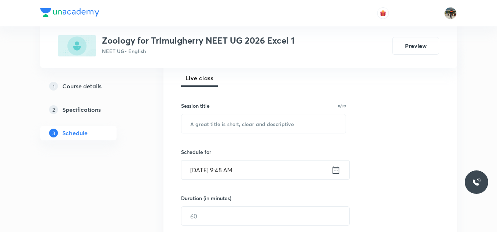
scroll to position [110, 0]
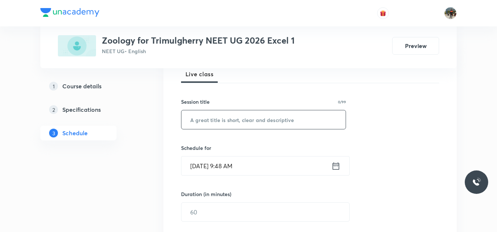
click at [211, 114] on input "text" at bounding box center [263, 119] width 164 height 19
paste input "Biotechnology"
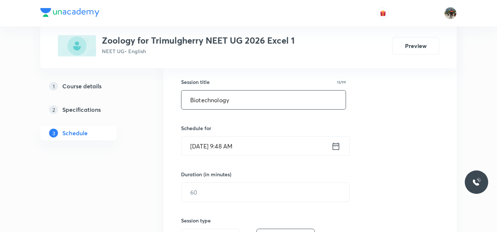
scroll to position [147, 0]
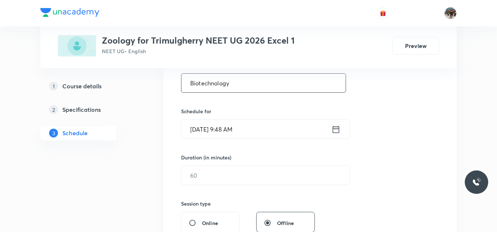
type input "Biotechnology"
click at [336, 129] on icon at bounding box center [335, 129] width 9 height 10
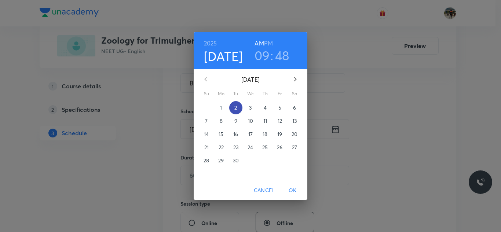
click at [238, 107] on span "2" at bounding box center [235, 107] width 13 height 7
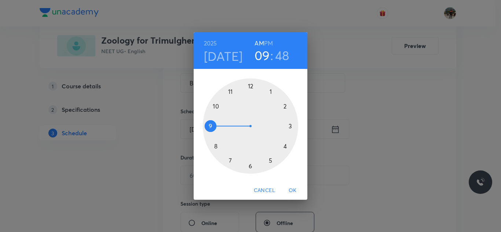
click at [267, 41] on h6 "PM" at bounding box center [268, 43] width 9 height 10
click at [250, 86] on div at bounding box center [250, 125] width 95 height 95
click at [217, 147] on div at bounding box center [250, 125] width 95 height 95
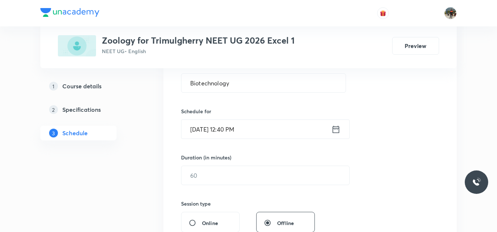
scroll to position [183, 0]
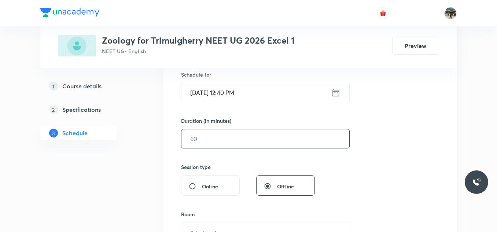
click at [202, 138] on input "text" at bounding box center [265, 138] width 168 height 19
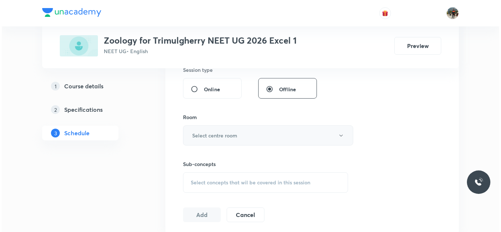
scroll to position [293, 0]
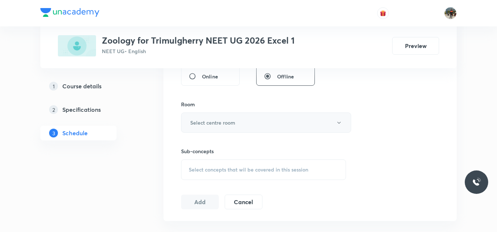
type input "65"
click at [200, 123] on h6 "Select centre room" at bounding box center [212, 123] width 45 height 8
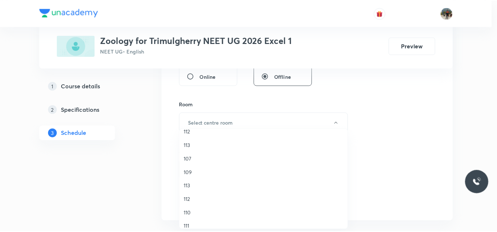
scroll to position [136, 0]
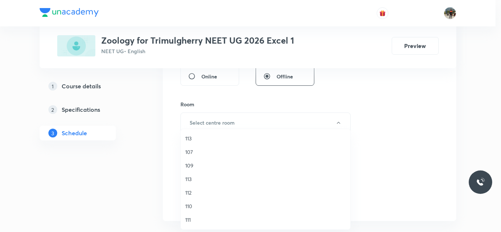
click at [191, 209] on span "110" at bounding box center [265, 206] width 161 height 8
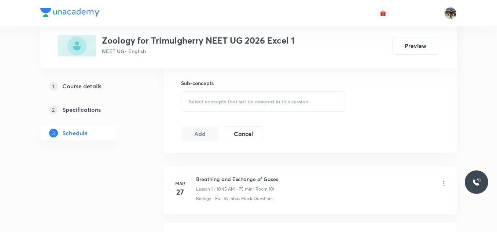
scroll to position [367, 0]
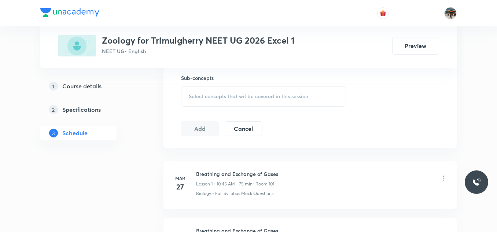
click at [194, 100] on div "Select concepts that wil be covered in this session" at bounding box center [263, 96] width 165 height 21
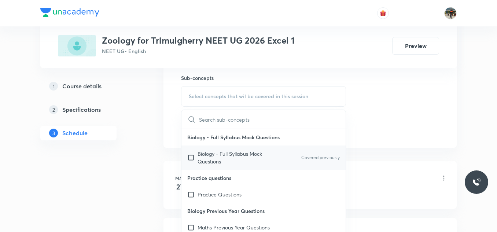
click at [191, 158] on input "checkbox" at bounding box center [192, 157] width 10 height 15
checkbox input "true"
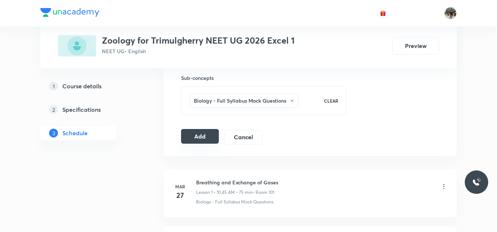
click at [206, 135] on button "Add" at bounding box center [200, 136] width 38 height 15
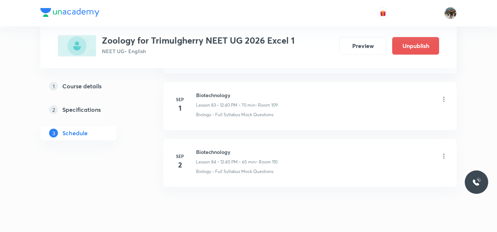
scroll to position [4791, 0]
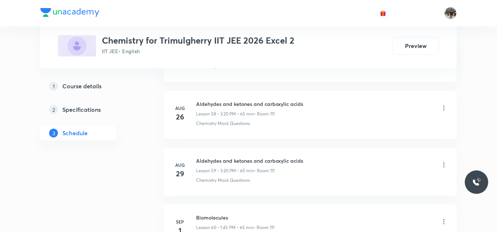
scroll to position [3785, 0]
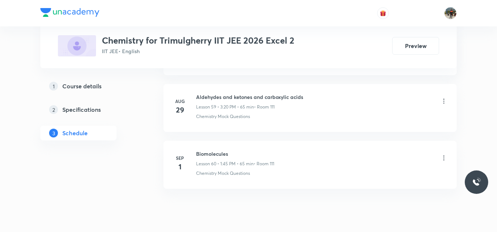
click at [210, 154] on h6 "Biomolecules" at bounding box center [235, 154] width 78 height 8
copy h6 "Biomolecules"
click at [210, 154] on h6 "Biomolecules" at bounding box center [235, 154] width 78 height 8
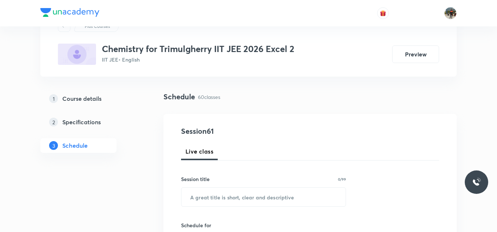
scroll to position [110, 0]
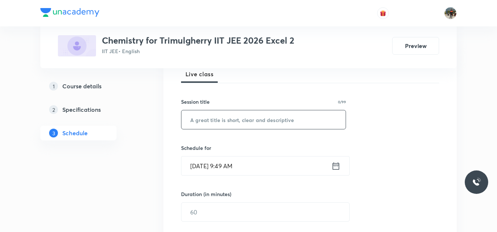
click at [214, 122] on input "text" at bounding box center [263, 119] width 164 height 19
paste input "Biomolecules"
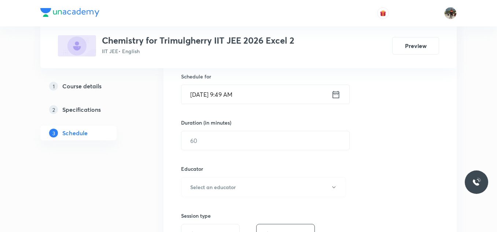
scroll to position [147, 0]
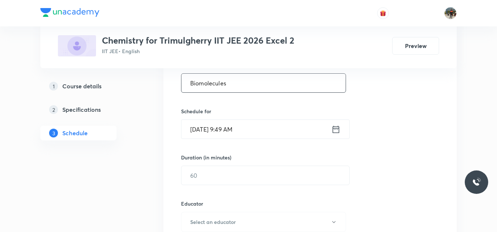
type input "Biomolecules"
click at [335, 129] on icon at bounding box center [336, 128] width 7 height 7
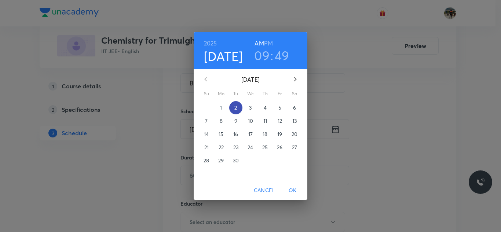
click at [235, 110] on p "2" at bounding box center [235, 107] width 3 height 7
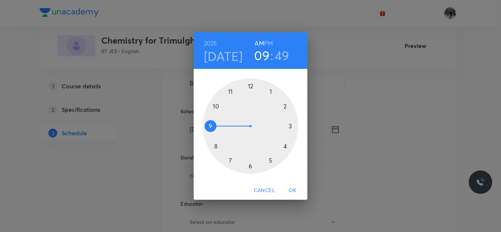
click at [266, 44] on h6 "PM" at bounding box center [268, 43] width 9 height 10
click at [270, 90] on div at bounding box center [250, 125] width 95 height 95
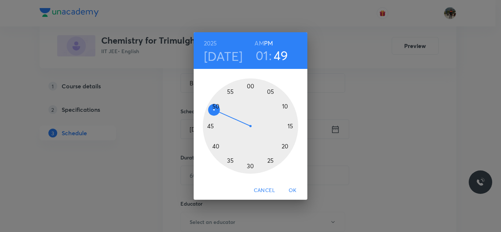
click at [209, 125] on div at bounding box center [250, 125] width 95 height 95
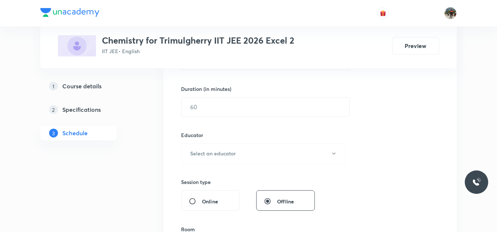
scroll to position [220, 0]
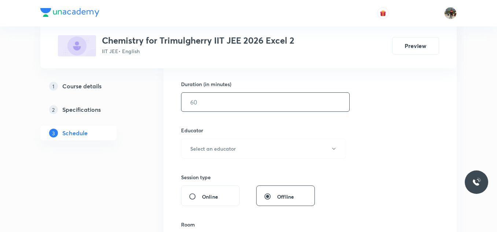
click at [202, 106] on input "text" at bounding box center [265, 102] width 168 height 19
type input "65"
click at [195, 147] on h6 "Select an educator" at bounding box center [212, 149] width 45 height 8
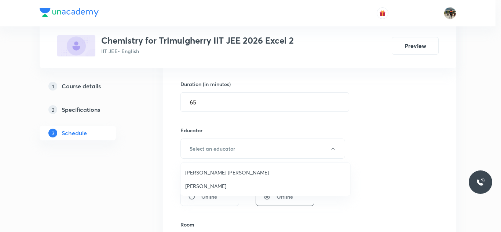
click at [192, 170] on span "[PERSON_NAME] [PERSON_NAME]" at bounding box center [265, 173] width 161 height 8
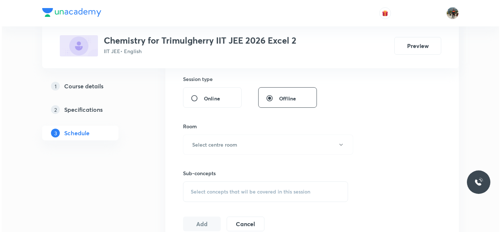
scroll to position [330, 0]
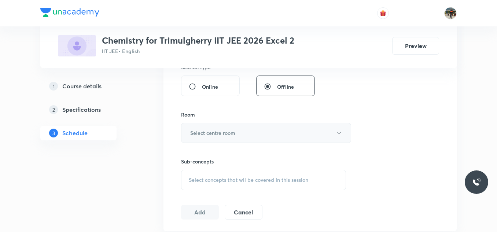
click at [197, 132] on h6 "Select centre room" at bounding box center [212, 133] width 45 height 8
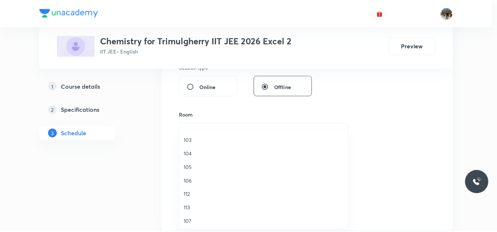
scroll to position [136, 0]
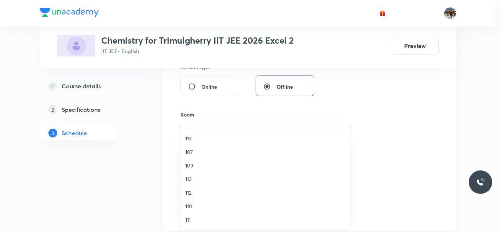
click at [190, 220] on span "111" at bounding box center [265, 220] width 161 height 8
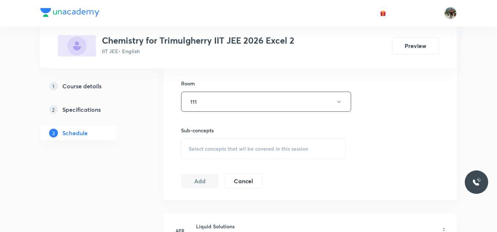
scroll to position [403, 0]
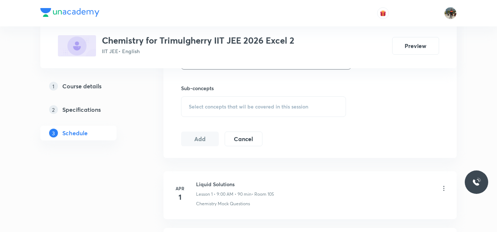
click at [187, 92] on div "Sub-concepts Select concepts that wil be covered in this session" at bounding box center [263, 100] width 165 height 33
click at [195, 102] on div "Select concepts that wil be covered in this session" at bounding box center [263, 106] width 165 height 21
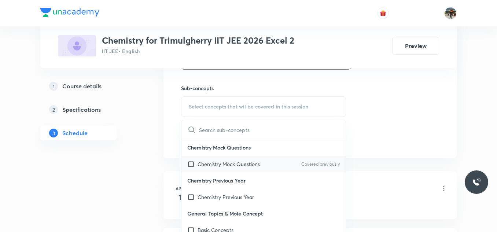
click at [189, 162] on input "checkbox" at bounding box center [192, 164] width 10 height 8
checkbox input "true"
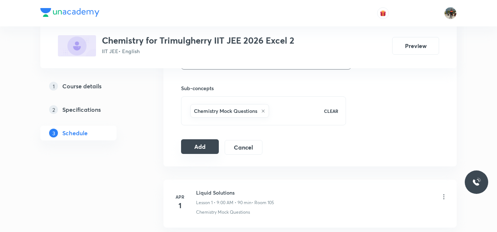
click at [203, 143] on button "Add" at bounding box center [200, 146] width 38 height 15
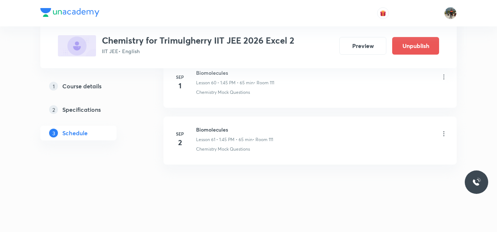
scroll to position [3484, 0]
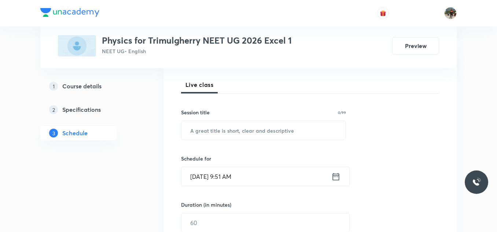
scroll to position [110, 0]
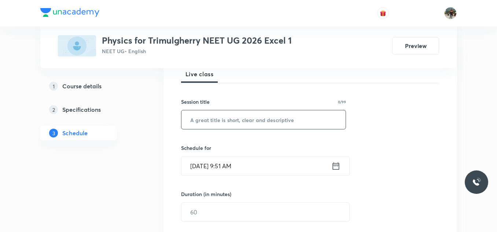
click at [216, 122] on input "text" at bounding box center [263, 119] width 164 height 19
paste input "Ray Optics"
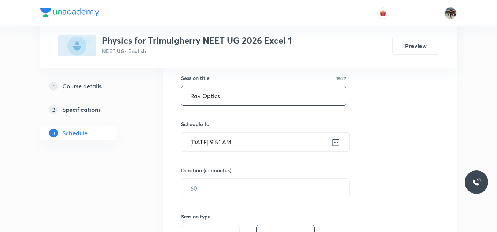
scroll to position [147, 0]
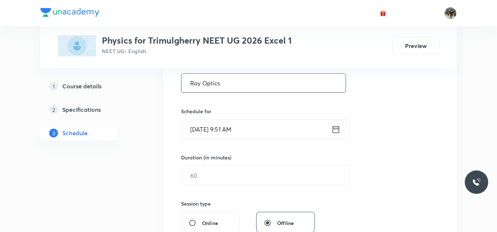
type input "Ray Optics"
click at [337, 130] on icon at bounding box center [335, 129] width 9 height 10
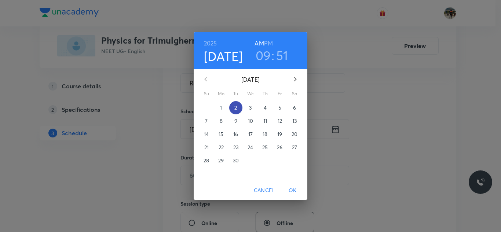
click at [234, 106] on span "2" at bounding box center [235, 107] width 13 height 7
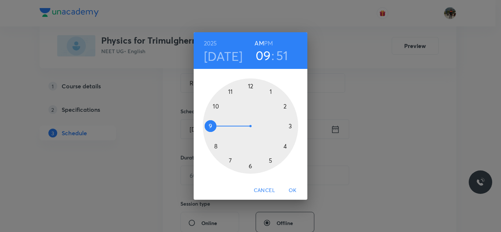
click at [271, 40] on h6 "PM" at bounding box center [268, 43] width 9 height 10
click at [271, 92] on div at bounding box center [250, 125] width 95 height 95
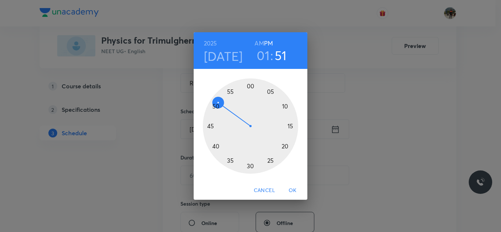
click at [230, 91] on div at bounding box center [250, 125] width 95 height 95
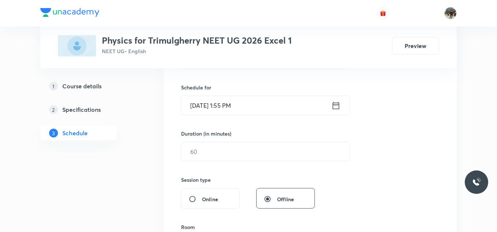
scroll to position [183, 0]
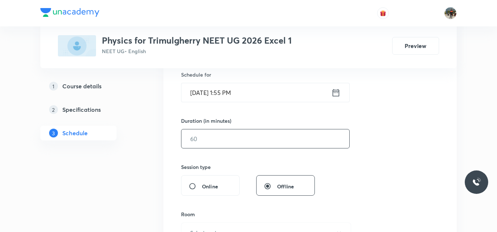
click at [216, 134] on input "text" at bounding box center [265, 138] width 168 height 19
type input "6"
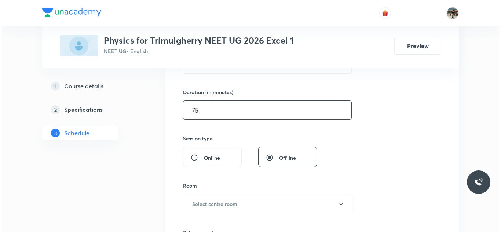
scroll to position [293, 0]
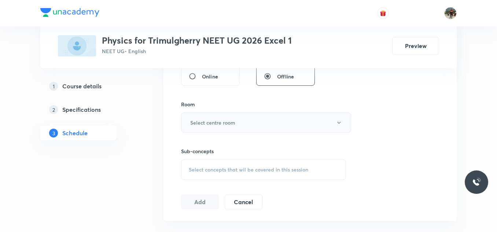
type input "75"
click at [207, 117] on button "Select centre room" at bounding box center [266, 123] width 170 height 20
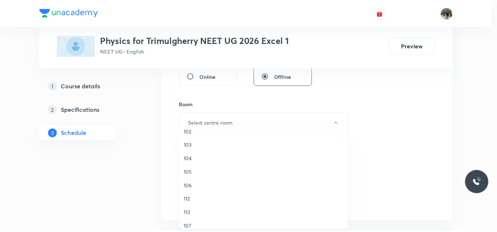
scroll to position [136, 0]
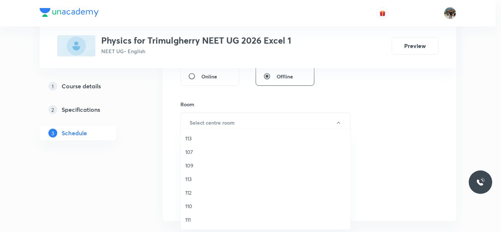
click at [189, 208] on span "110" at bounding box center [265, 206] width 161 height 8
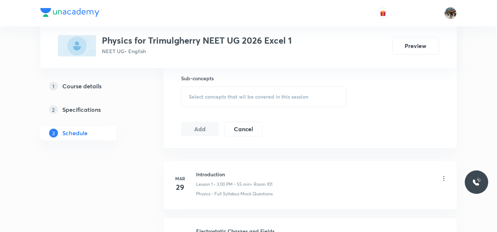
scroll to position [367, 0]
click at [191, 84] on div "Sub-concepts Select concepts that wil be covered in this session" at bounding box center [263, 90] width 165 height 33
click at [192, 96] on span "Select concepts that wil be covered in this session" at bounding box center [248, 96] width 119 height 6
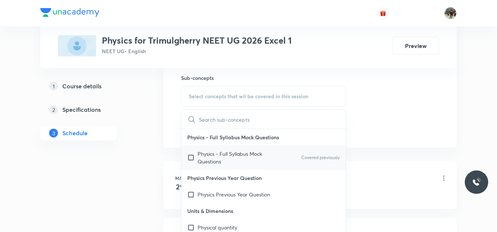
click at [191, 158] on input "checkbox" at bounding box center [192, 157] width 10 height 15
checkbox input "true"
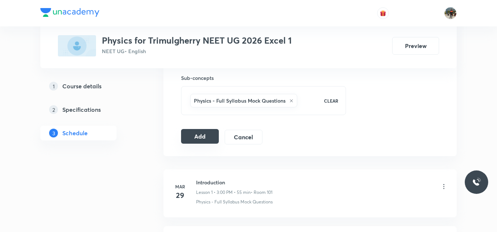
click at [193, 137] on button "Add" at bounding box center [200, 136] width 38 height 15
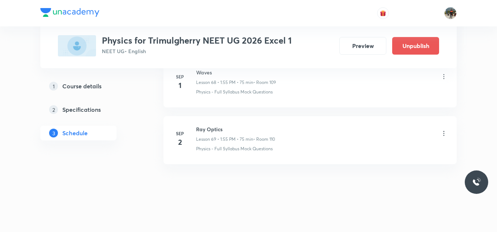
scroll to position [3939, 0]
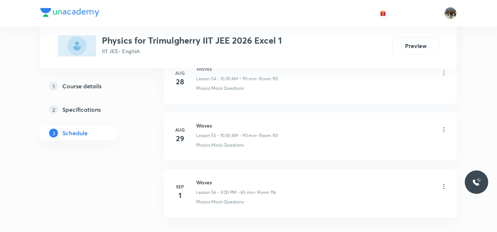
scroll to position [3584, 0]
click at [202, 130] on h6 "Waves" at bounding box center [236, 128] width 80 height 8
copy h6 "Waves"
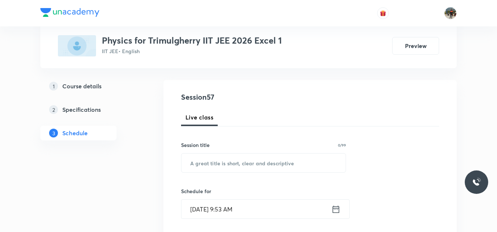
scroll to position [73, 0]
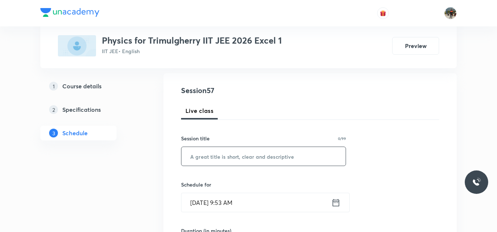
click at [217, 154] on input "text" at bounding box center [263, 156] width 164 height 19
paste input "Waves"
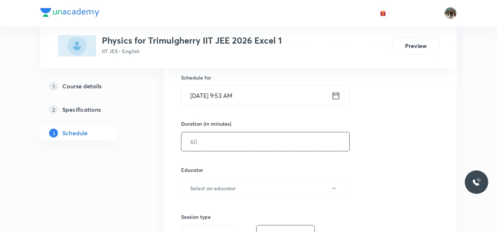
scroll to position [183, 0]
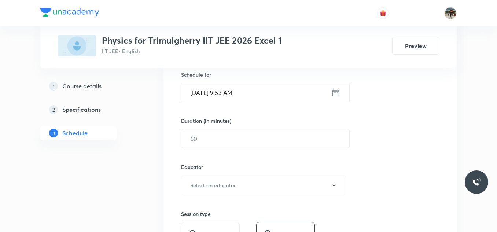
type input "Waves"
click at [336, 92] on icon at bounding box center [335, 93] width 9 height 10
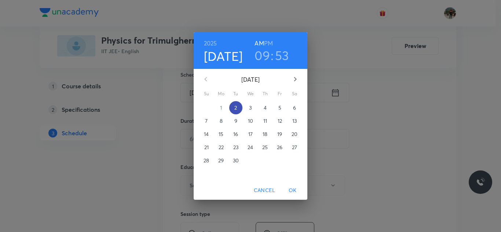
click at [235, 107] on p "2" at bounding box center [235, 107] width 3 height 7
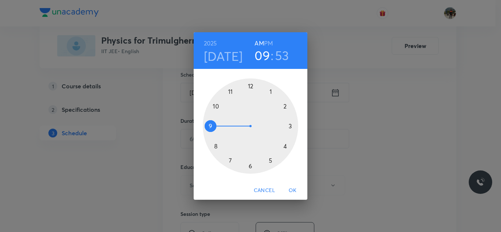
click at [271, 40] on h6 "PM" at bounding box center [268, 43] width 9 height 10
click at [291, 125] on div at bounding box center [250, 125] width 95 height 95
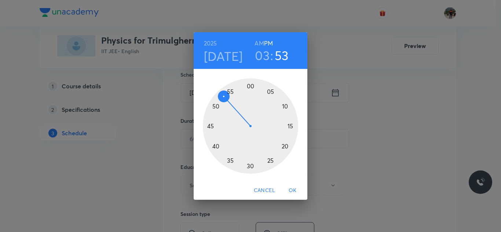
click at [250, 86] on div at bounding box center [250, 125] width 95 height 95
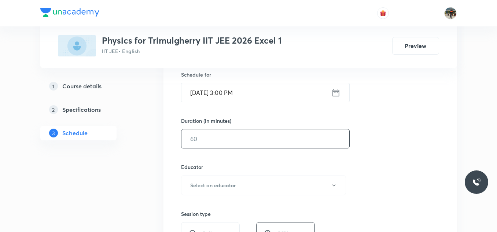
click at [249, 139] on input "text" at bounding box center [265, 138] width 168 height 19
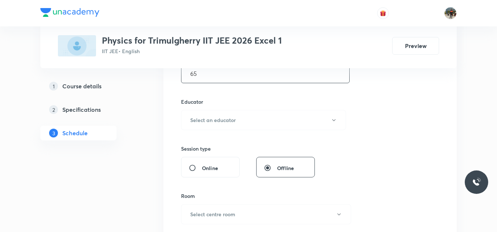
scroll to position [257, 0]
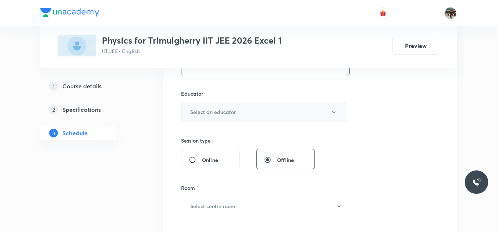
type input "65"
click at [210, 108] on h6 "Select an educator" at bounding box center [212, 112] width 45 height 8
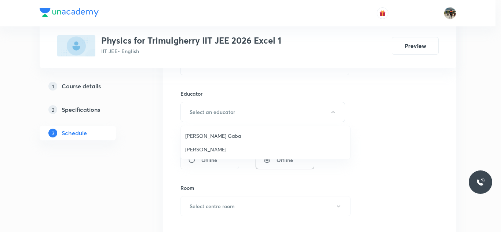
click at [195, 126] on ul "Arpit Gaba Karnati Sreenath" at bounding box center [265, 142] width 169 height 33
click at [194, 133] on span "Arpit Gaba" at bounding box center [265, 136] width 161 height 8
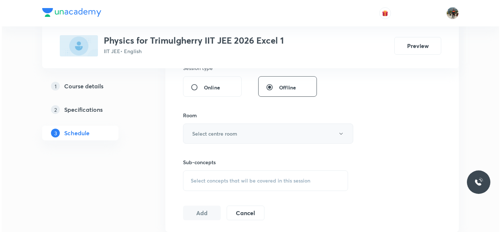
scroll to position [330, 0]
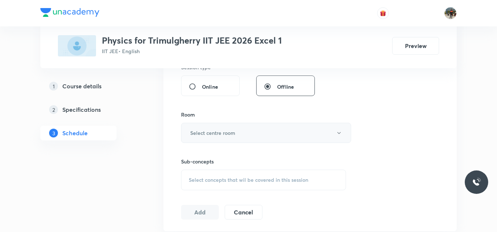
click at [197, 129] on h6 "Select centre room" at bounding box center [212, 133] width 45 height 8
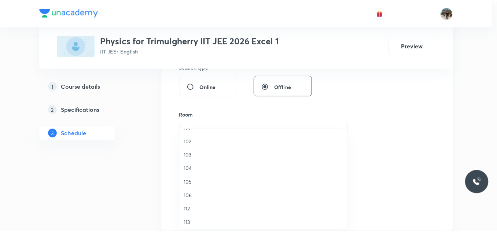
scroll to position [0, 0]
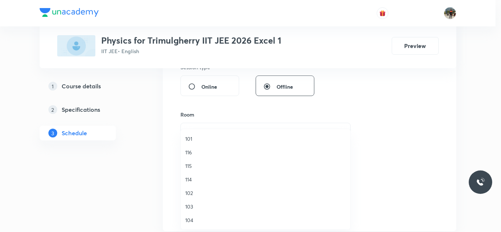
click at [194, 136] on span "101" at bounding box center [265, 139] width 161 height 8
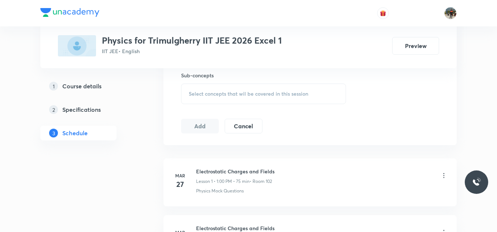
scroll to position [403, 0]
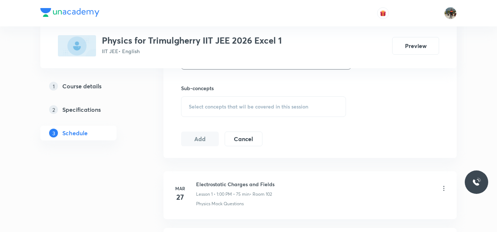
click at [194, 107] on span "Select concepts that wil be covered in this session" at bounding box center [248, 107] width 119 height 6
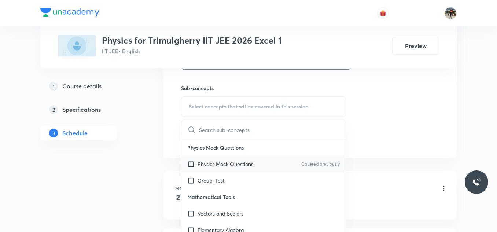
click at [192, 163] on input "checkbox" at bounding box center [192, 164] width 10 height 8
checkbox input "true"
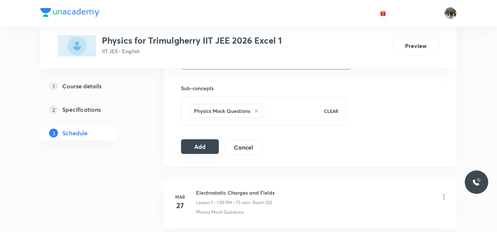
click at [192, 144] on button "Add" at bounding box center [200, 146] width 38 height 15
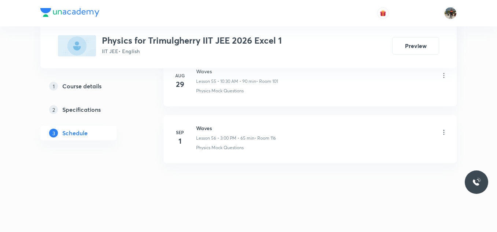
scroll to position [3200, 0]
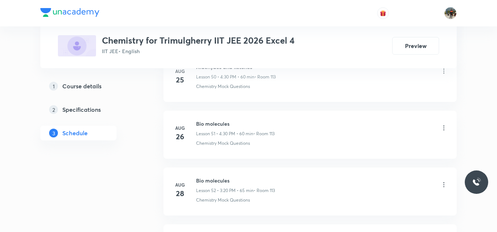
scroll to position [3413, 0]
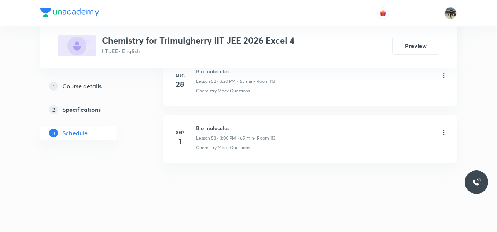
click at [218, 126] on h6 "Bio molecules" at bounding box center [235, 128] width 79 height 8
copy h6 "Bio molecules"
click at [218, 126] on h6 "Bio molecules" at bounding box center [235, 128] width 79 height 8
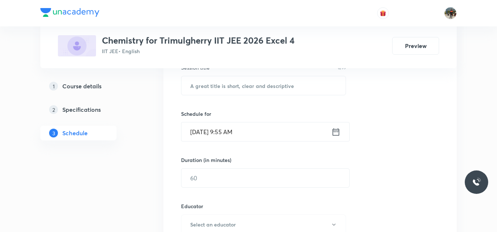
scroll to position [144, 0]
click at [216, 86] on input "text" at bounding box center [263, 85] width 164 height 19
paste input "Bio molecules"
type input "Bio molecules"
click at [336, 130] on icon at bounding box center [336, 131] width 7 height 7
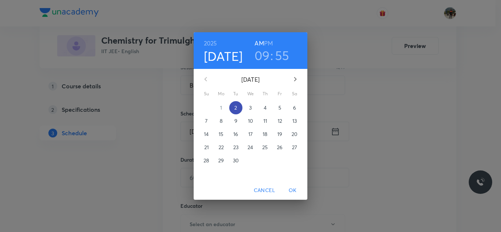
click at [238, 109] on span "2" at bounding box center [235, 107] width 13 height 7
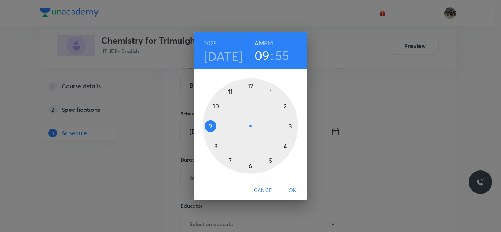
click at [272, 44] on h6 "PM" at bounding box center [268, 43] width 9 height 10
click at [290, 125] on div at bounding box center [250, 125] width 95 height 95
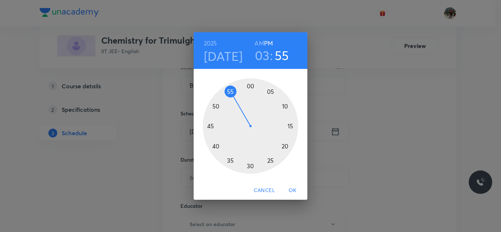
click at [251, 86] on div at bounding box center [250, 125] width 95 height 95
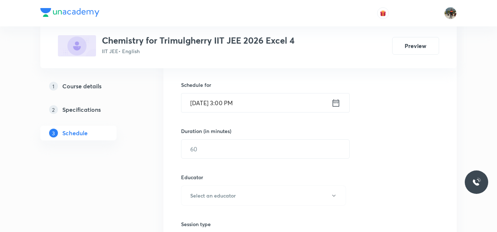
scroll to position [218, 0]
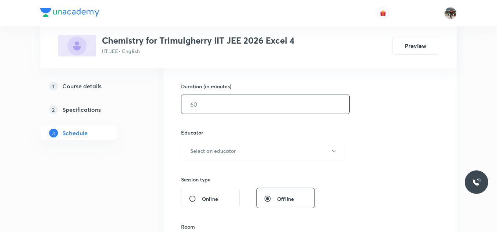
click at [208, 106] on input "text" at bounding box center [265, 104] width 168 height 19
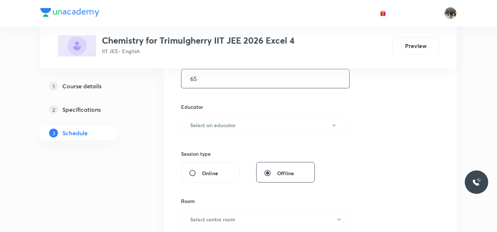
scroll to position [254, 0]
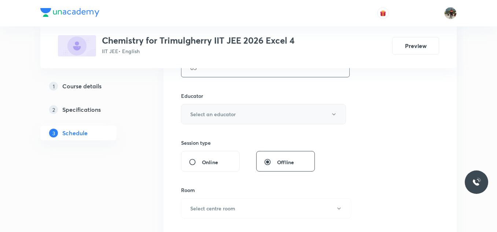
type input "65"
click at [200, 109] on button "Select an educator" at bounding box center [263, 114] width 165 height 20
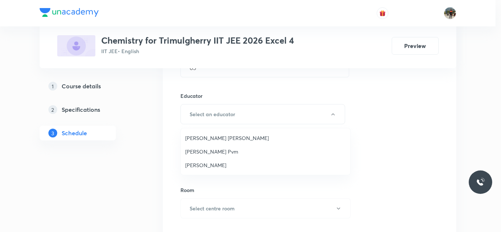
click at [195, 151] on span "[PERSON_NAME] Pvm" at bounding box center [265, 152] width 161 height 8
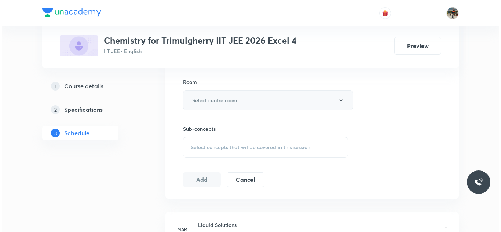
scroll to position [364, 0]
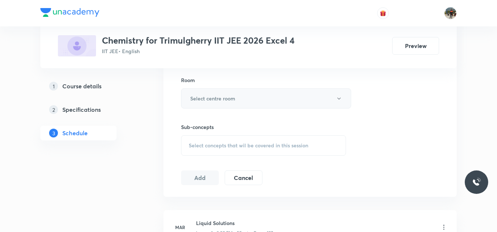
click at [209, 92] on button "Select centre room" at bounding box center [266, 98] width 170 height 20
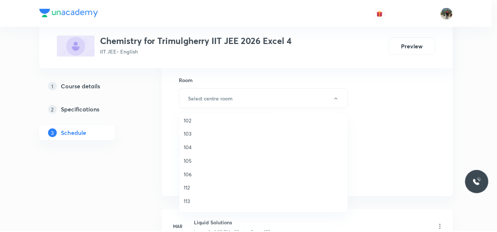
scroll to position [73, 0]
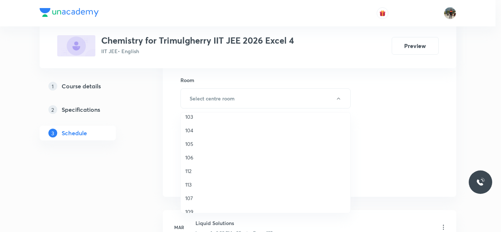
click at [188, 185] on span "113" at bounding box center [265, 185] width 161 height 8
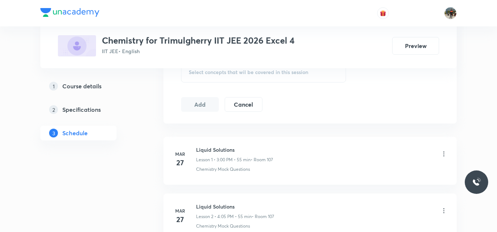
scroll to position [401, 0]
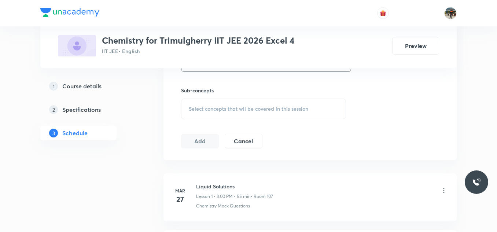
click at [187, 103] on div "Select concepts that wil be covered in this session" at bounding box center [263, 109] width 165 height 21
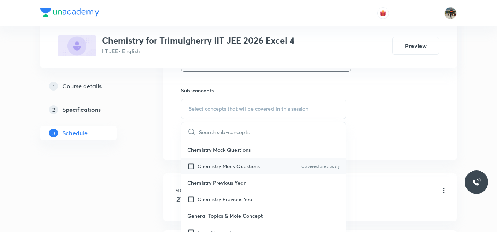
click at [190, 167] on input "checkbox" at bounding box center [192, 166] width 10 height 8
checkbox input "true"
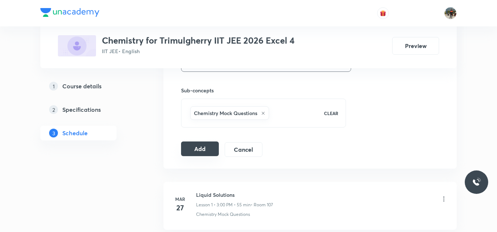
click at [187, 148] on button "Add" at bounding box center [200, 148] width 38 height 15
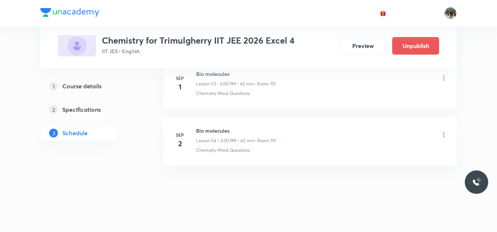
scroll to position [3086, 0]
